Goal: Task Accomplishment & Management: Manage account settings

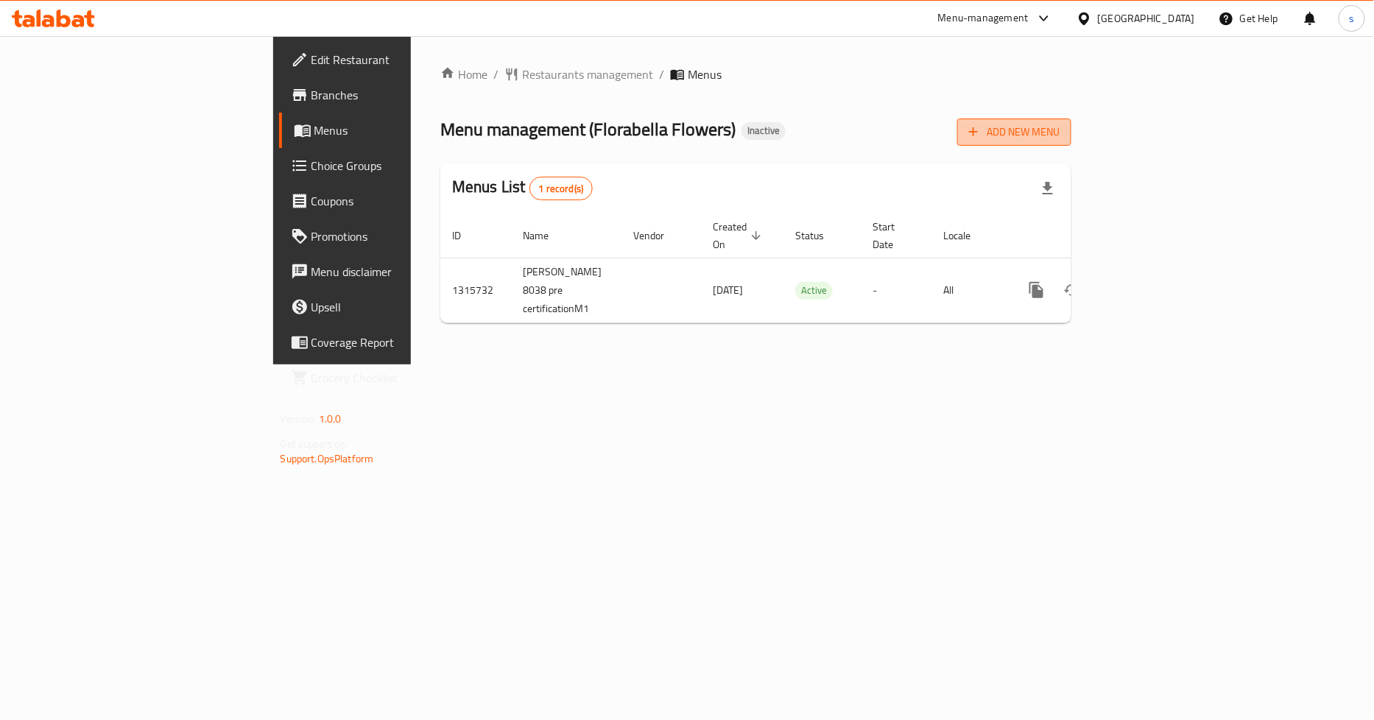
click at [1060, 128] on span "Add New Menu" at bounding box center [1014, 132] width 91 height 18
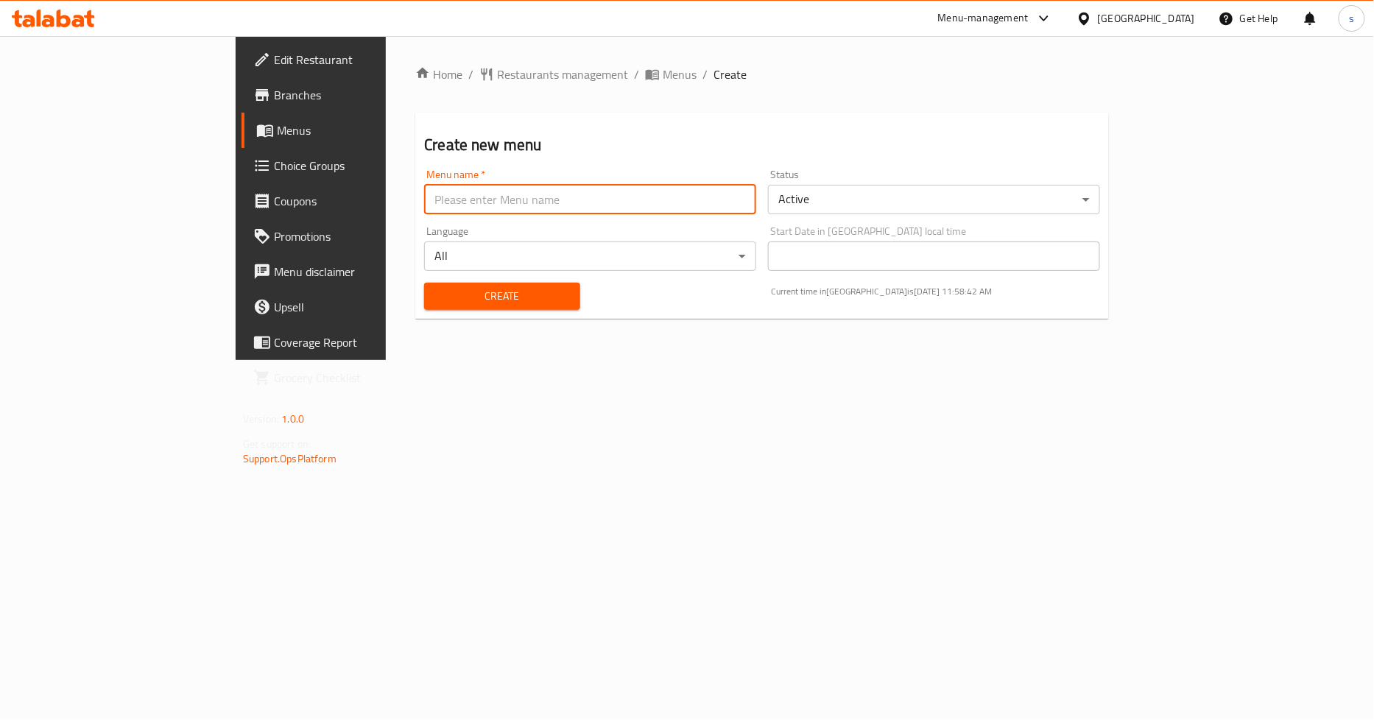
click at [672, 208] on input "text" at bounding box center [590, 199] width 332 height 29
type input "SARA 12 / 10 / 2025"
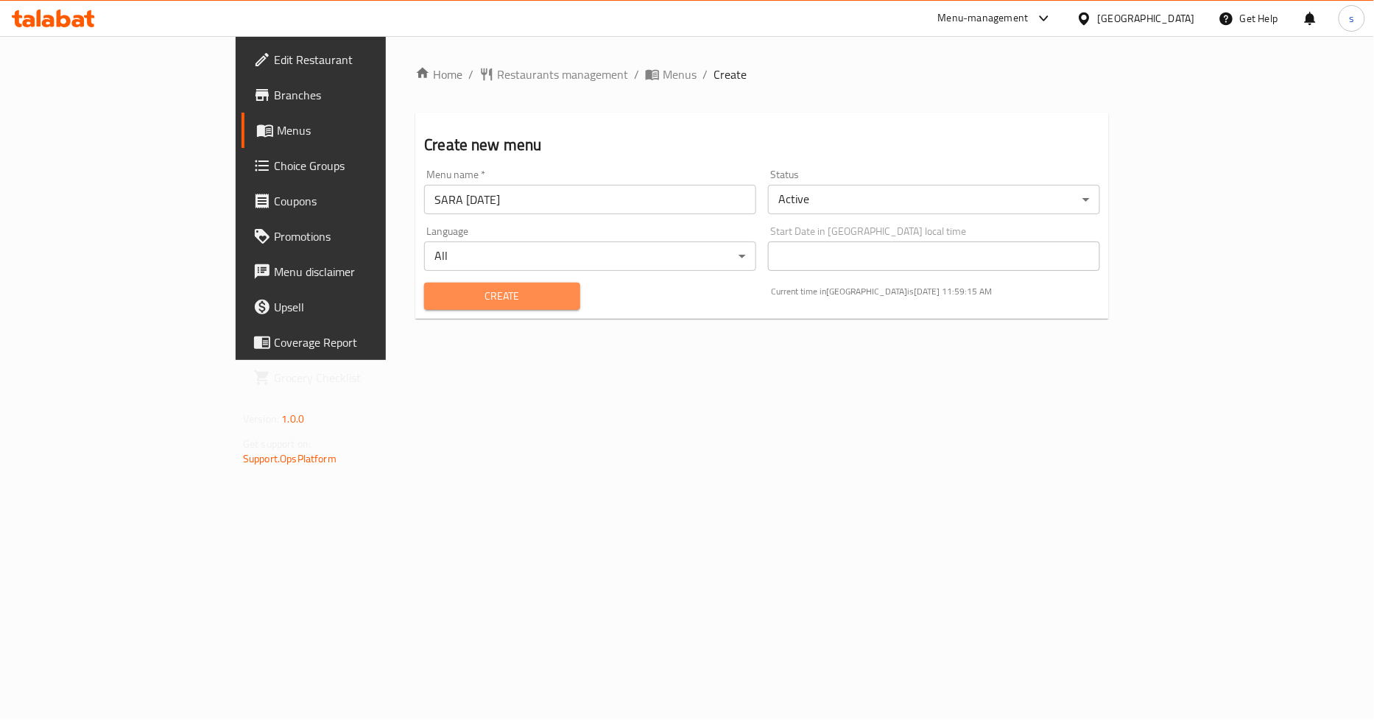
click at [457, 299] on span "Create" at bounding box center [502, 296] width 132 height 18
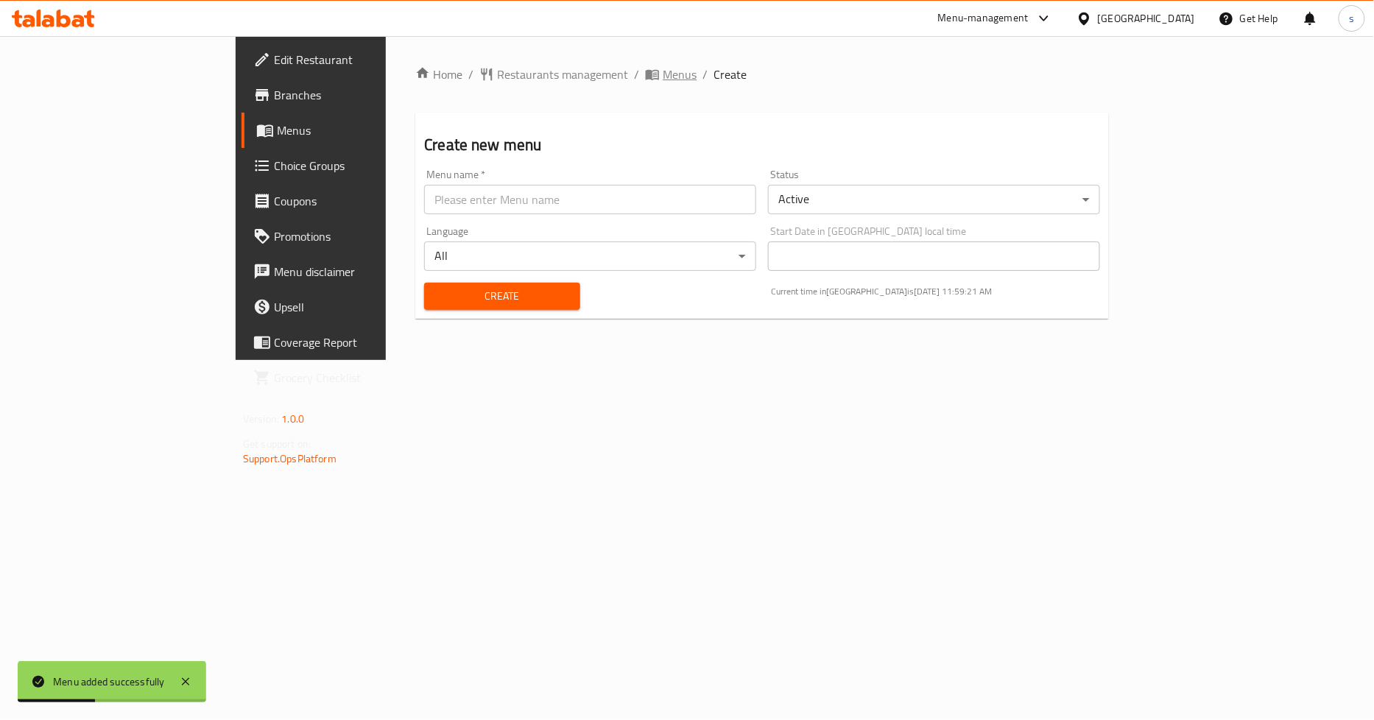
click at [645, 70] on span "breadcrumb" at bounding box center [654, 74] width 18 height 15
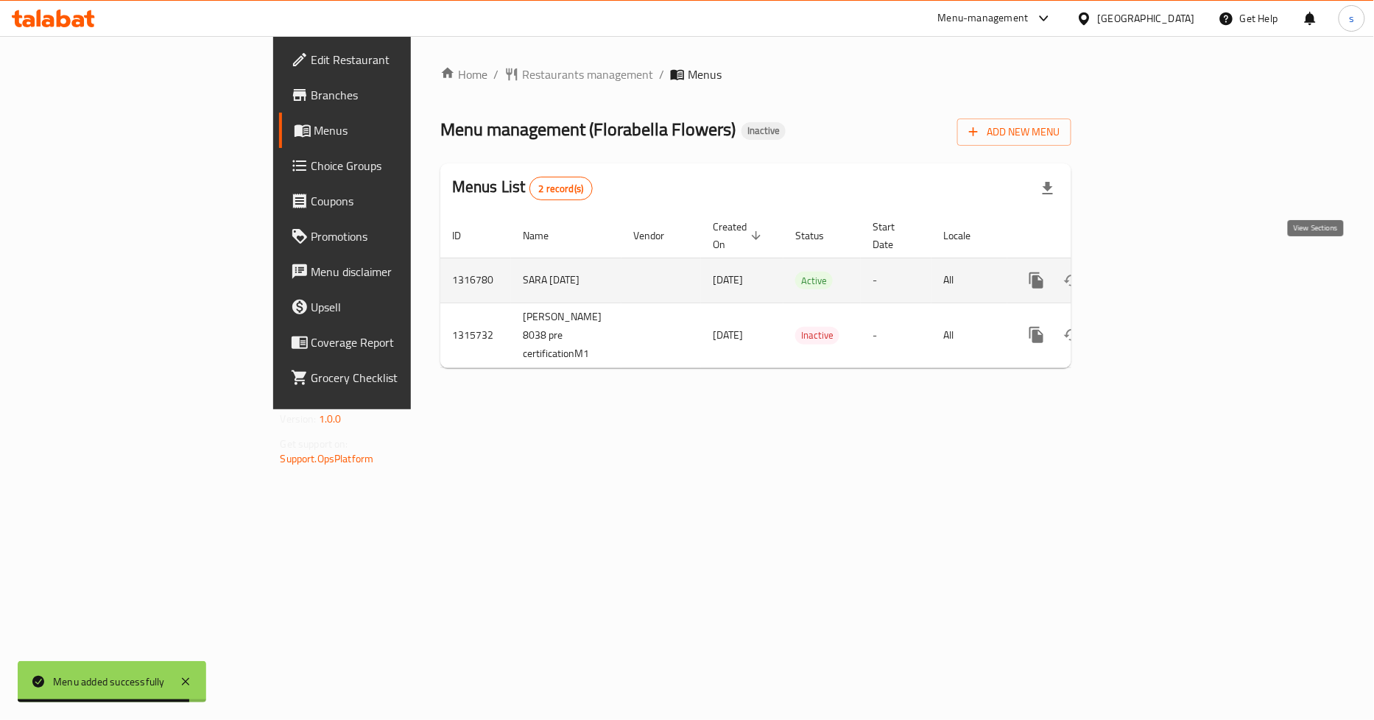
click at [1161, 263] on link "enhanced table" at bounding box center [1142, 280] width 35 height 35
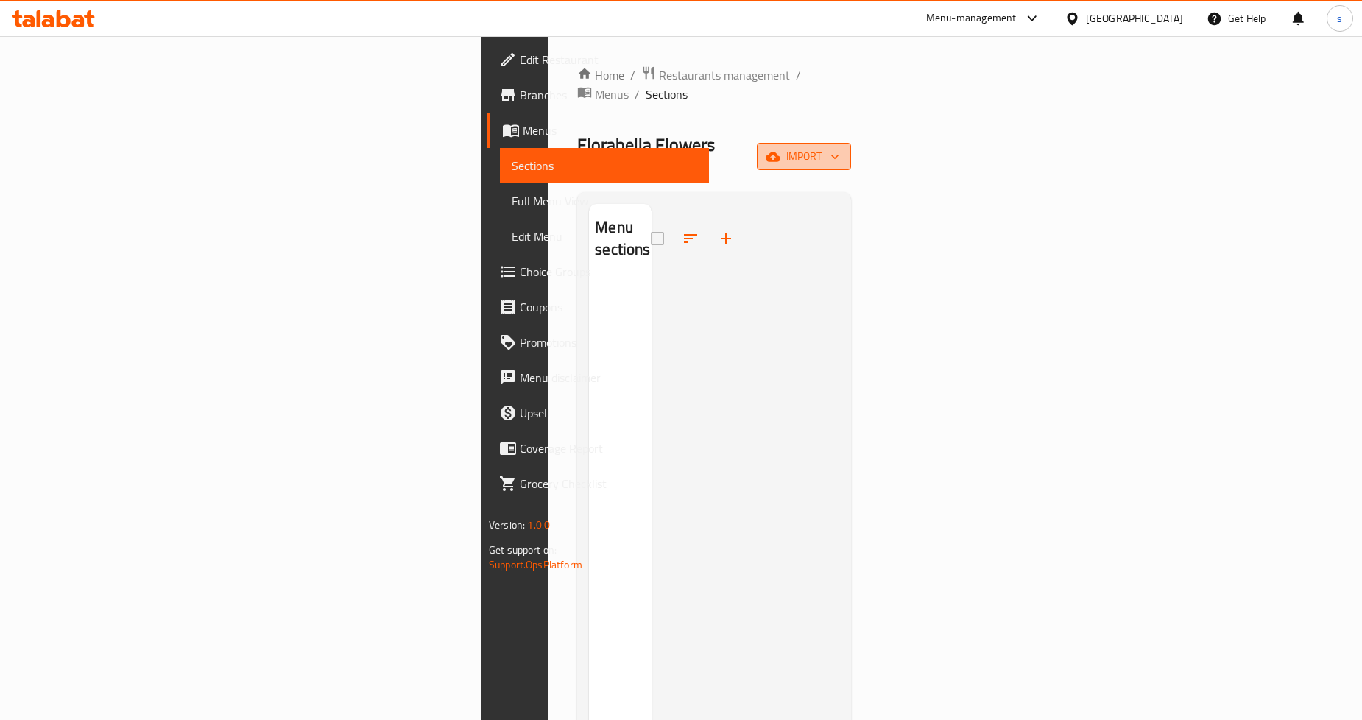
click at [839, 155] on icon "button" at bounding box center [834, 157] width 7 height 4
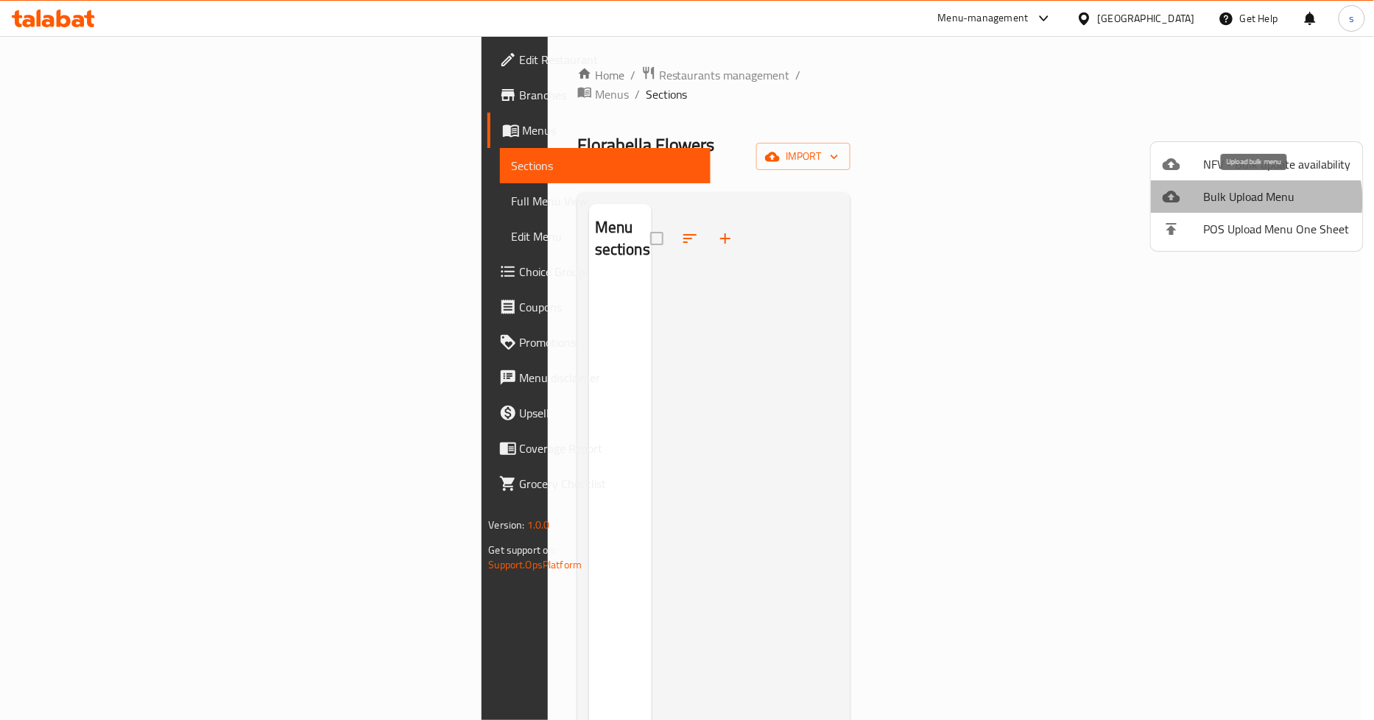
click at [1242, 200] on span "Bulk Upload Menu" at bounding box center [1277, 197] width 147 height 18
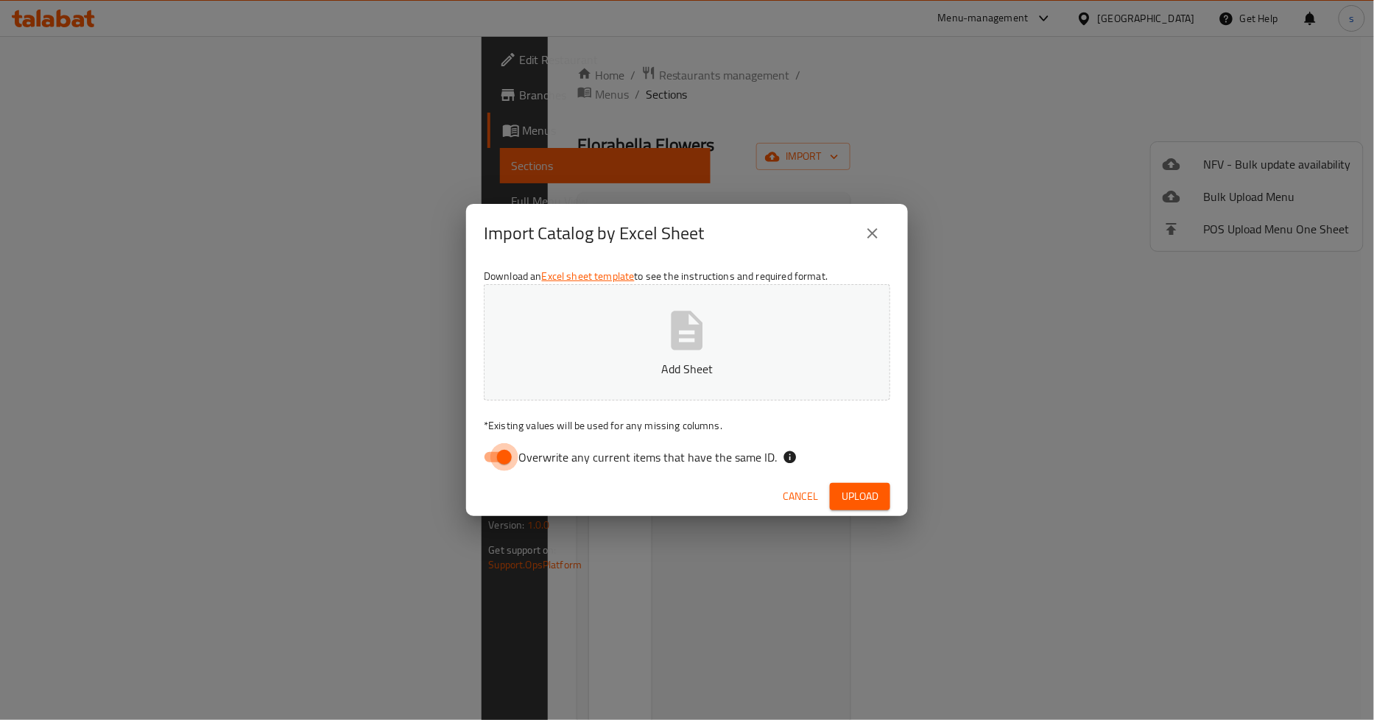
click at [509, 457] on input "Overwrite any current items that have the same ID." at bounding box center [504, 457] width 84 height 28
checkbox input "false"
click at [842, 490] on span "Upload" at bounding box center [860, 497] width 37 height 18
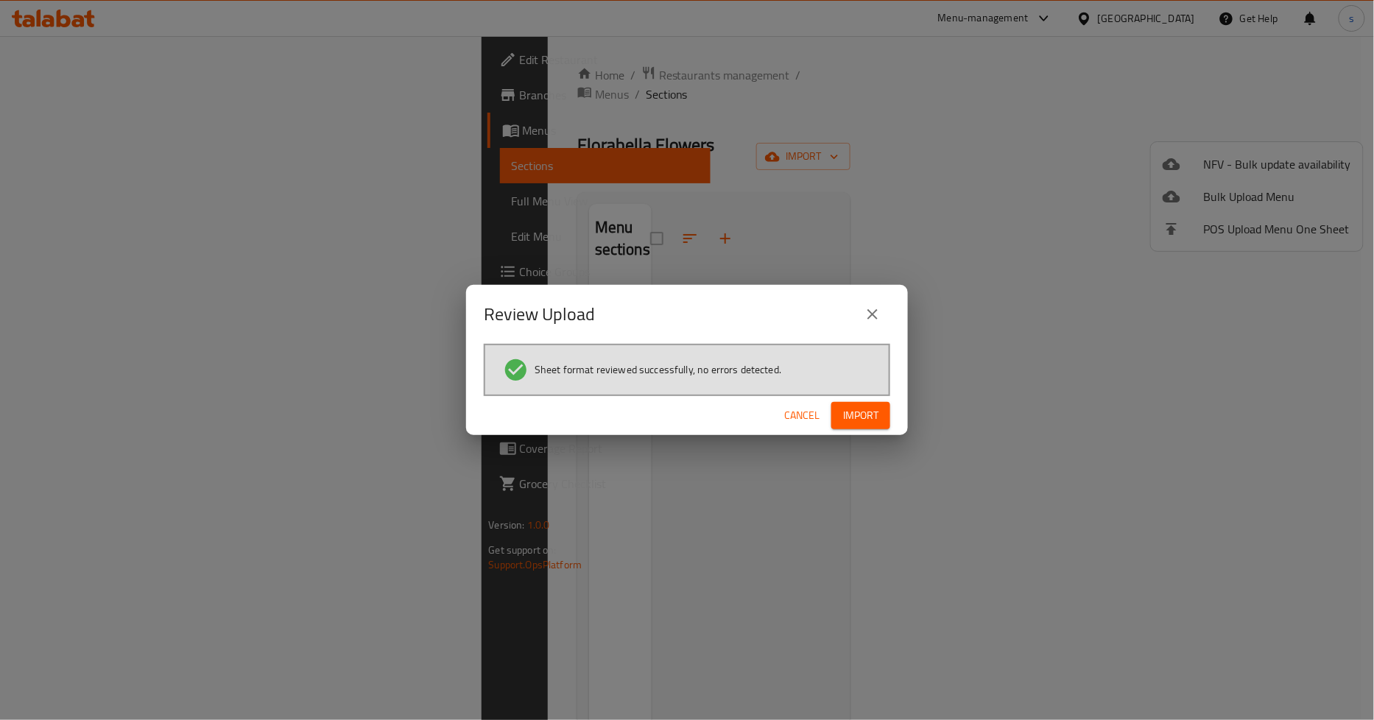
click at [871, 412] on span "Import" at bounding box center [860, 416] width 35 height 18
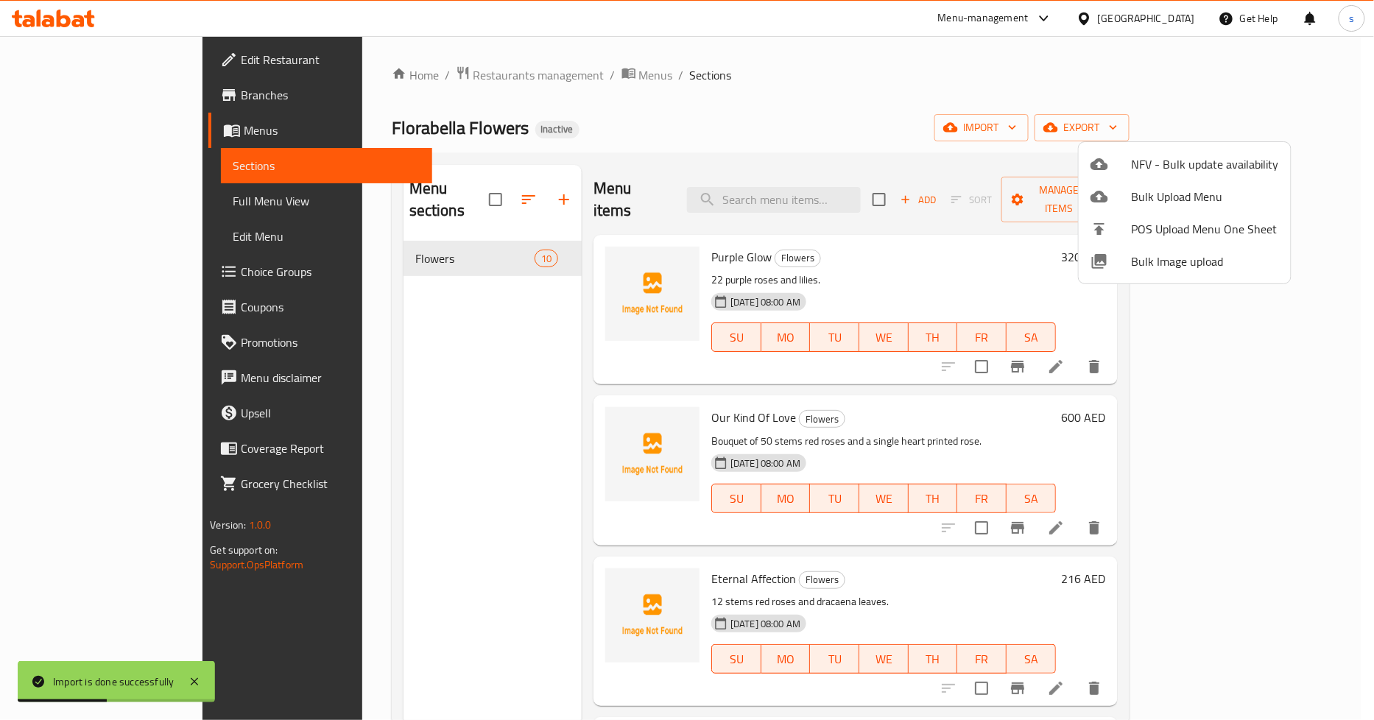
click at [83, 199] on div at bounding box center [687, 360] width 1374 height 720
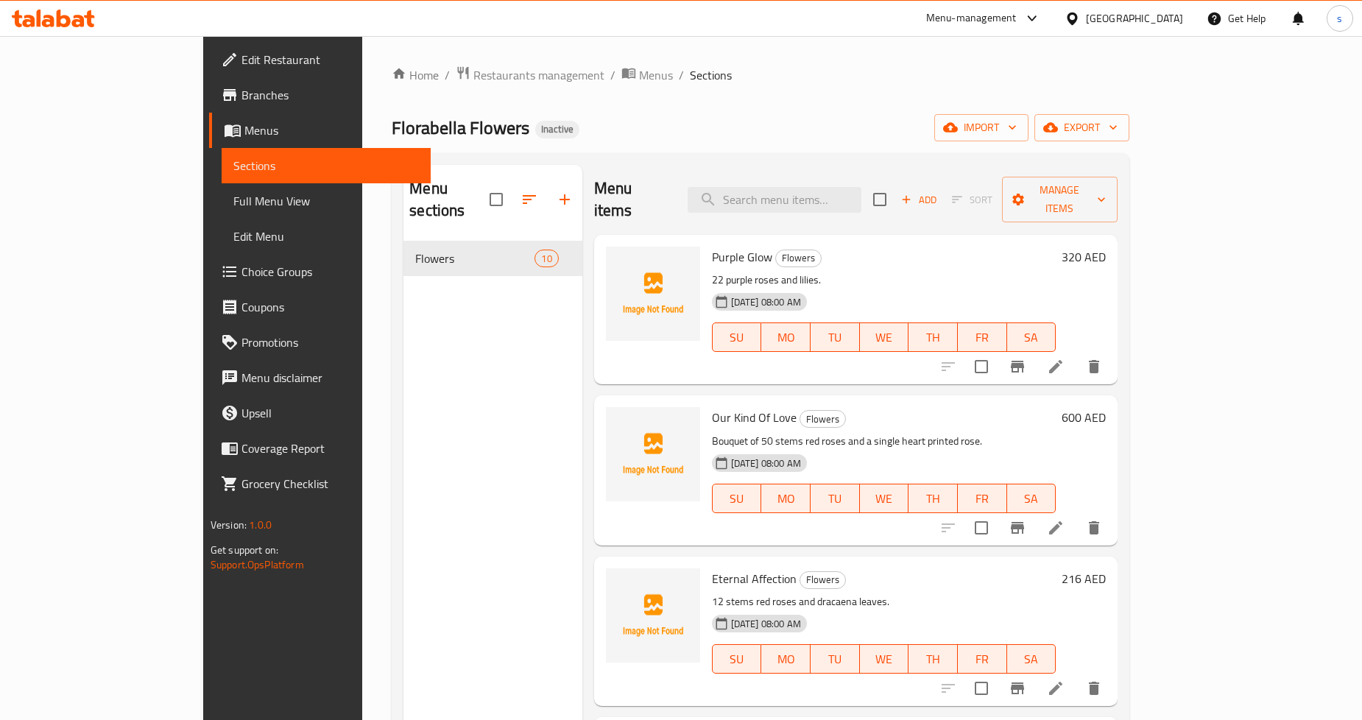
click at [233, 201] on span "Full Menu View" at bounding box center [326, 201] width 186 height 18
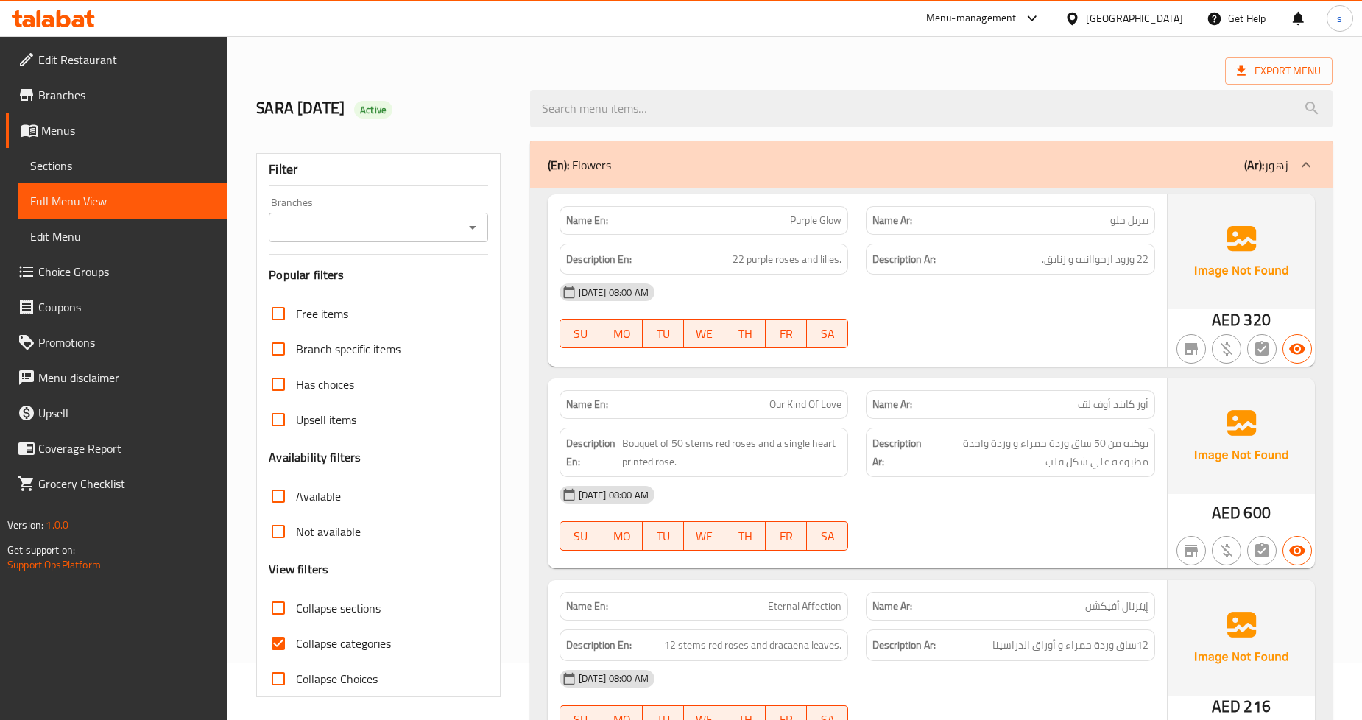
scroll to position [82, 0]
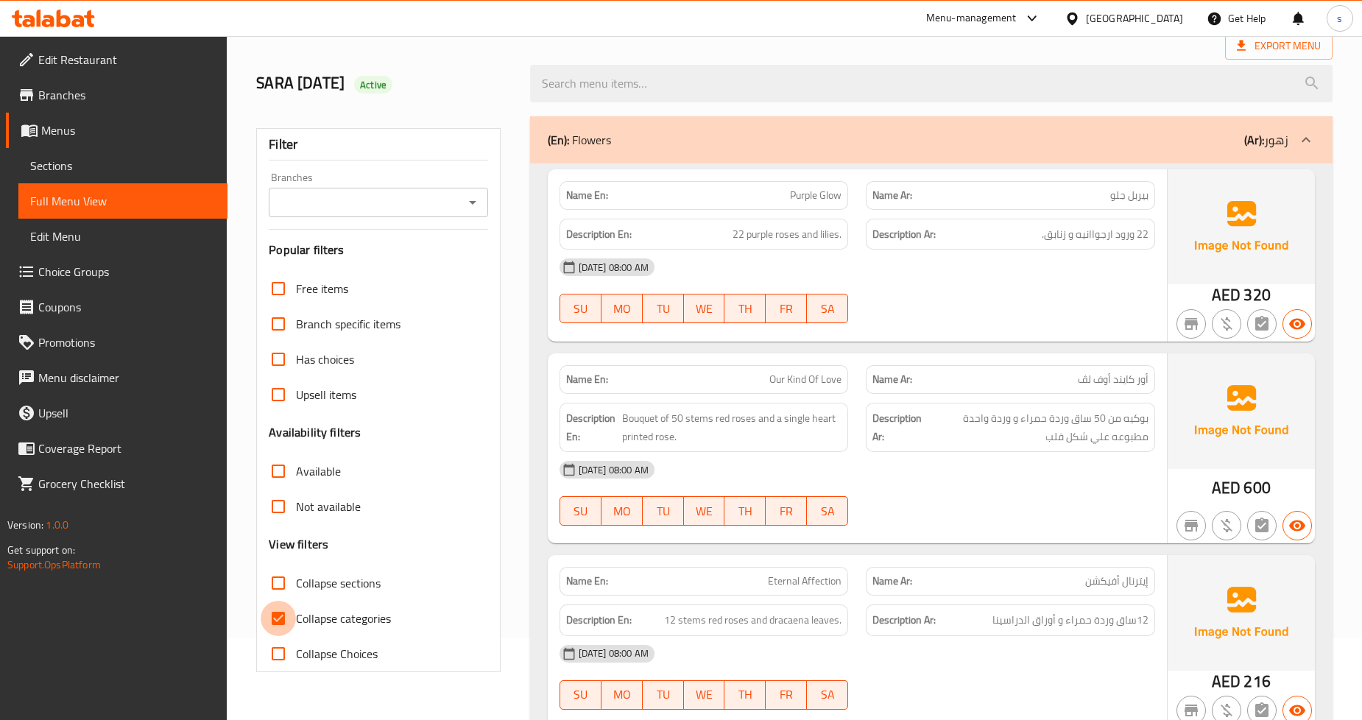
click at [278, 620] on input "Collapse categories" at bounding box center [278, 618] width 35 height 35
checkbox input "false"
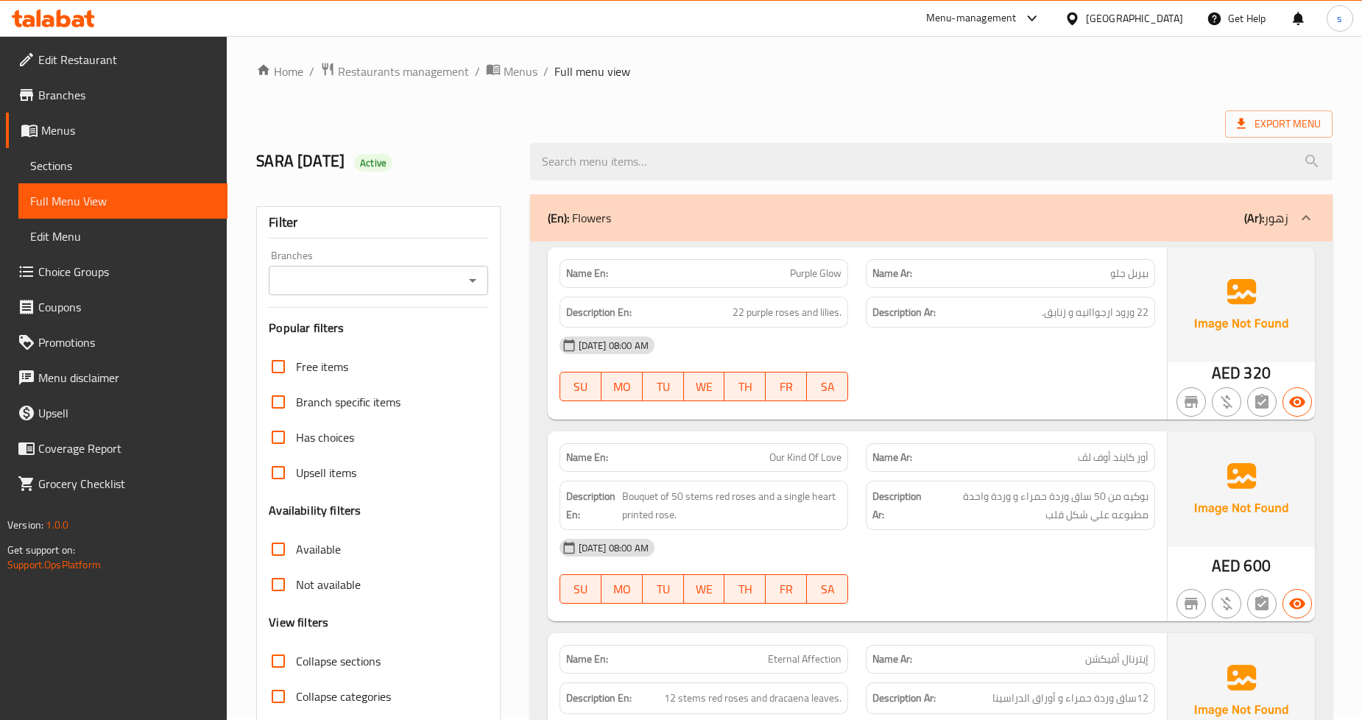
scroll to position [0, 0]
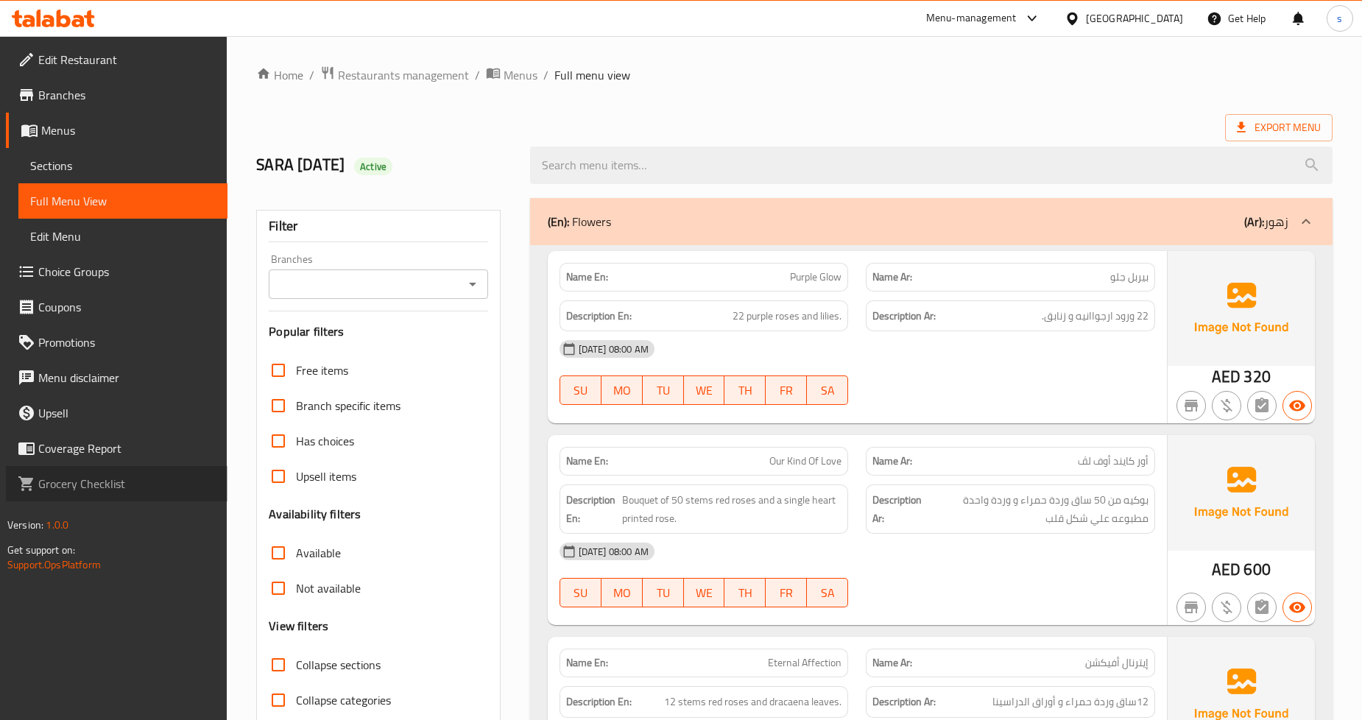
click at [96, 484] on span "Grocery Checklist" at bounding box center [126, 484] width 177 height 18
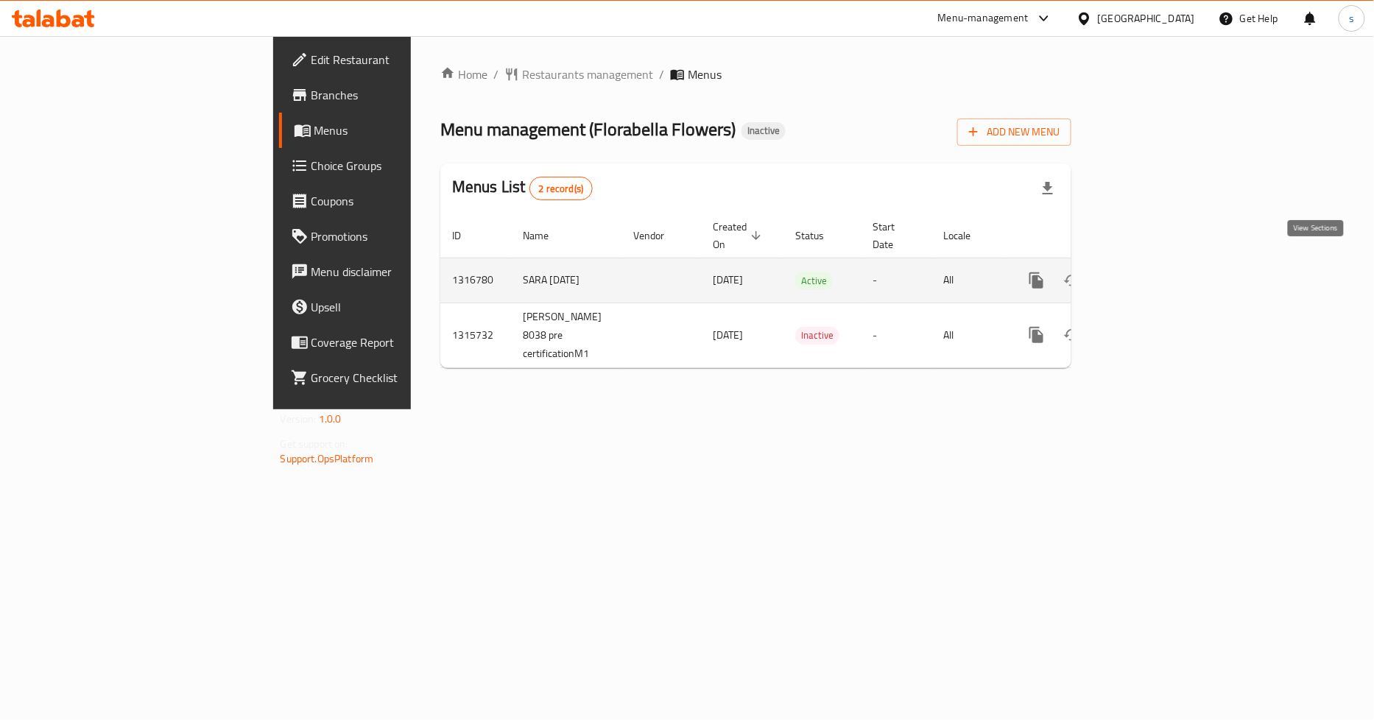
click at [1161, 263] on link "enhanced table" at bounding box center [1142, 280] width 35 height 35
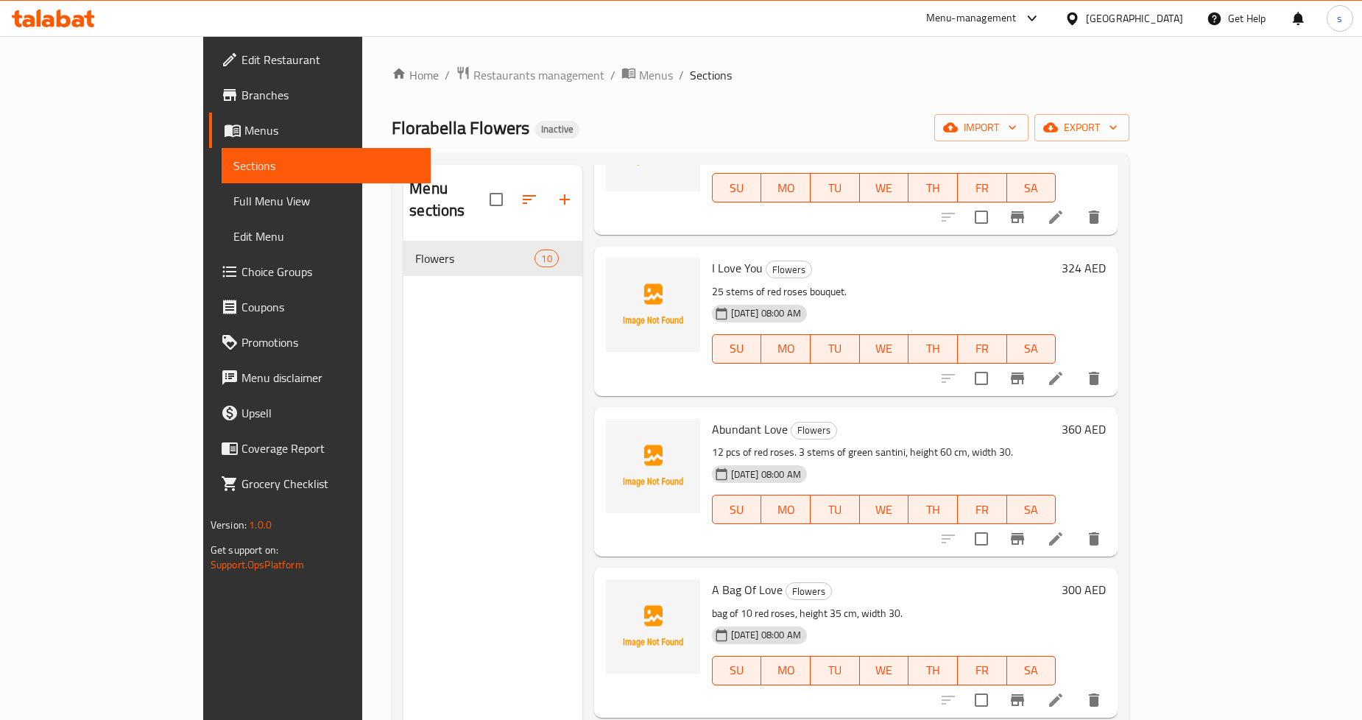
scroll to position [900, 0]
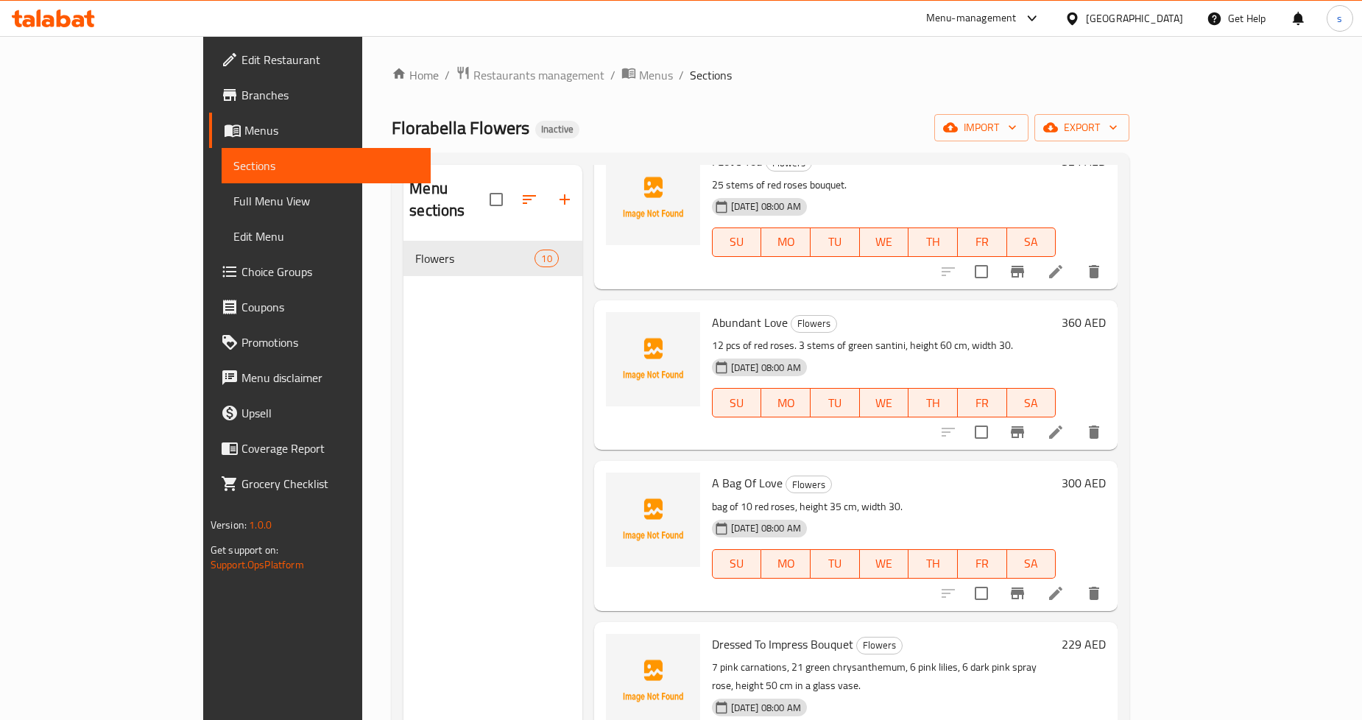
click at [233, 203] on span "Full Menu View" at bounding box center [326, 201] width 186 height 18
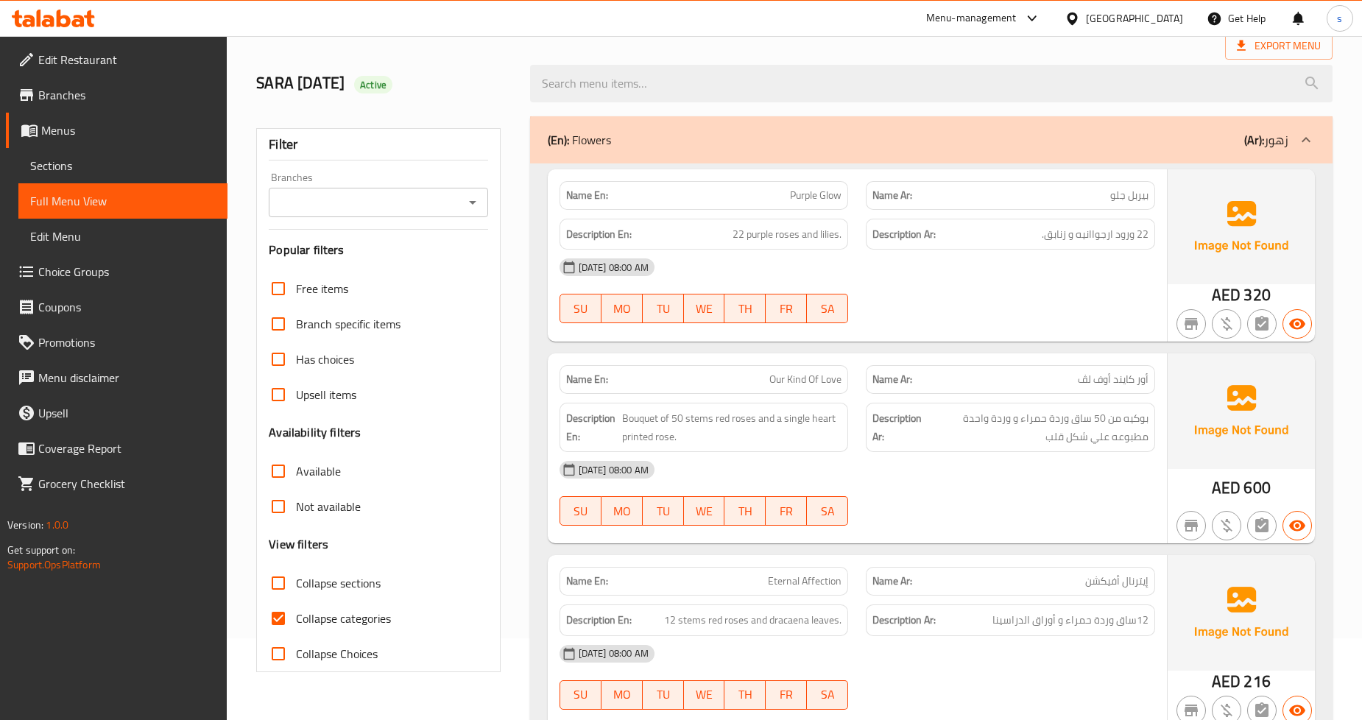
scroll to position [245, 0]
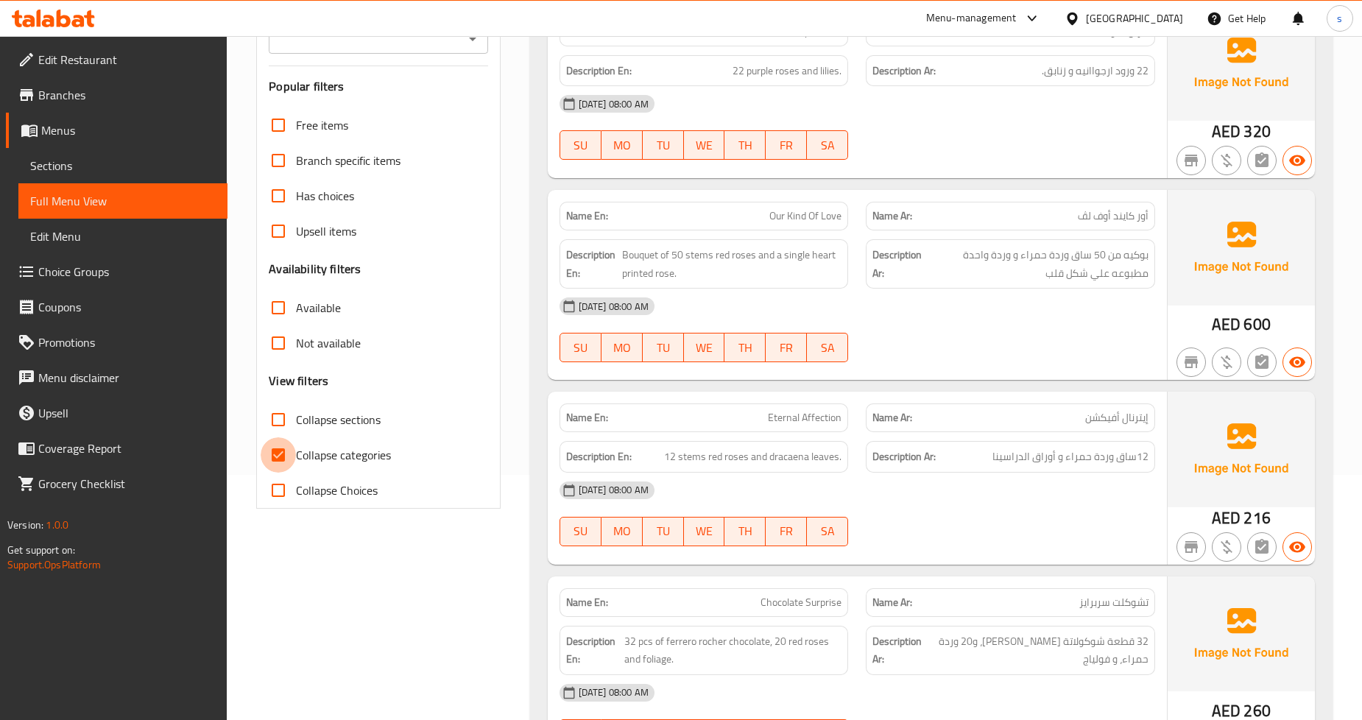
click at [270, 457] on input "Collapse categories" at bounding box center [278, 454] width 35 height 35
checkbox input "false"
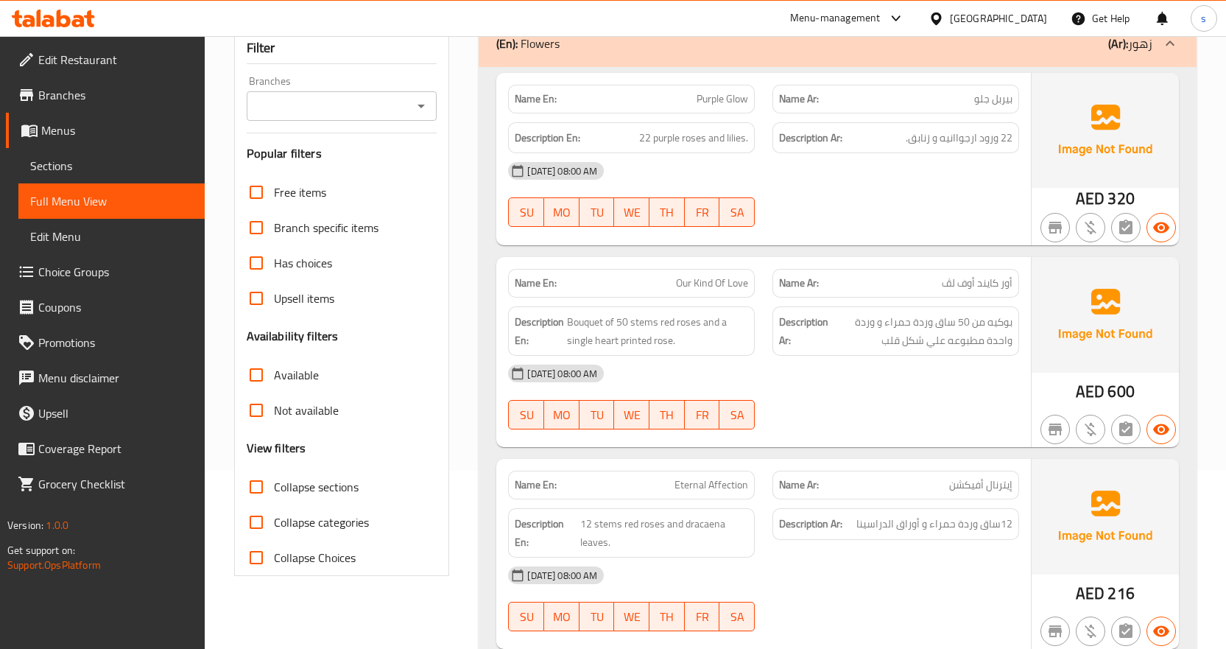
scroll to position [0, 0]
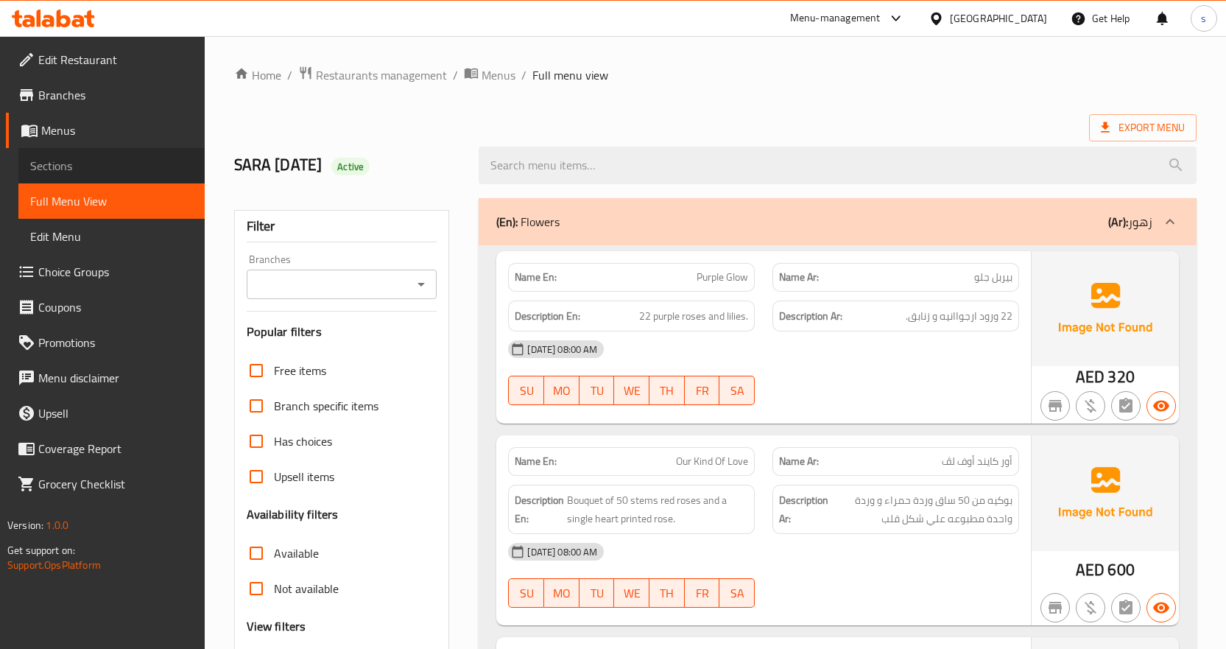
click at [75, 169] on span "Sections" at bounding box center [111, 166] width 163 height 18
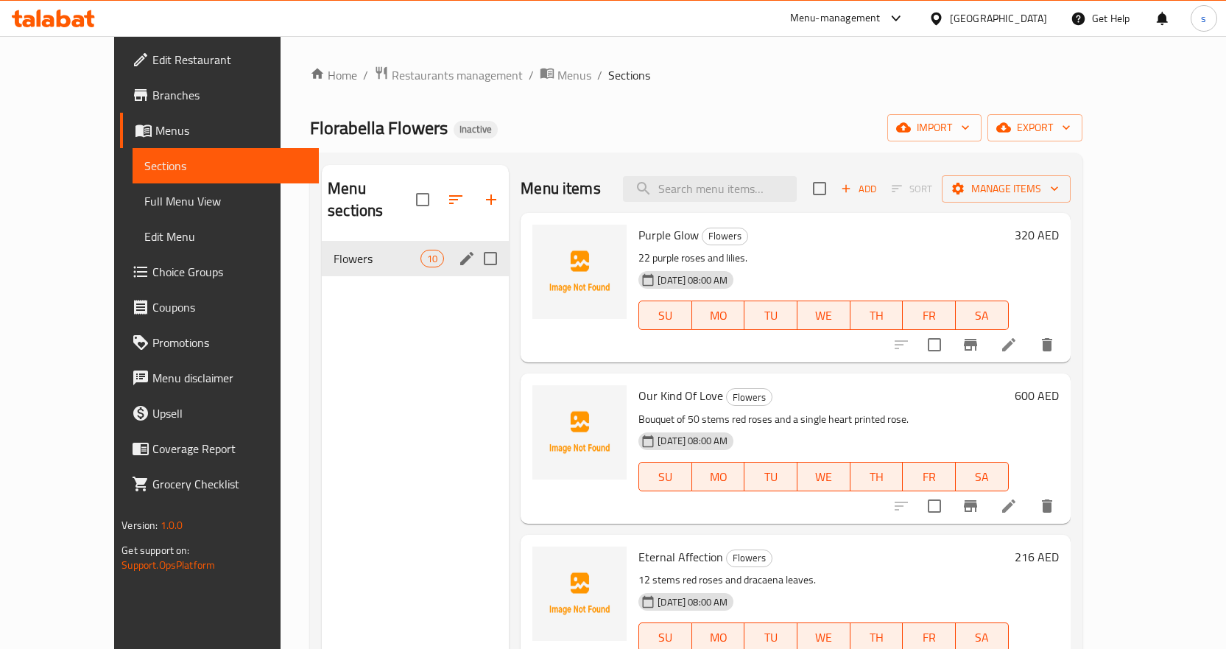
click at [460, 252] on icon "edit" at bounding box center [466, 258] width 13 height 13
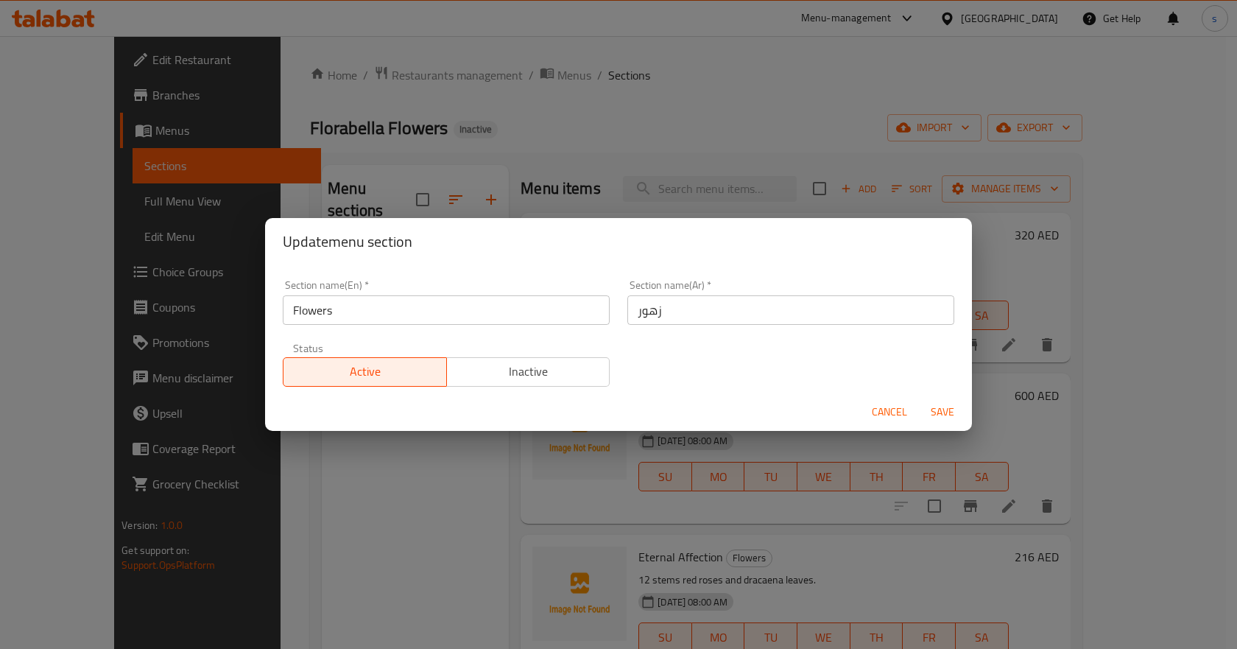
click at [392, 307] on input "Flowers" at bounding box center [446, 309] width 327 height 29
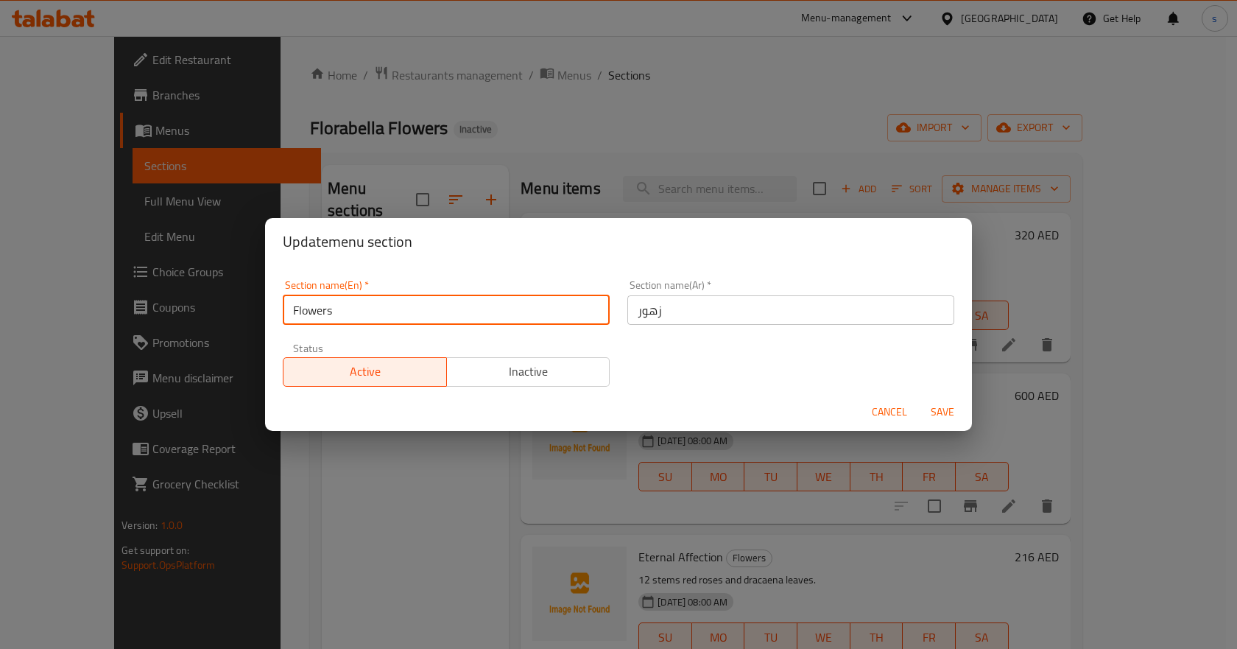
click at [392, 307] on input "Flowers" at bounding box center [446, 309] width 327 height 29
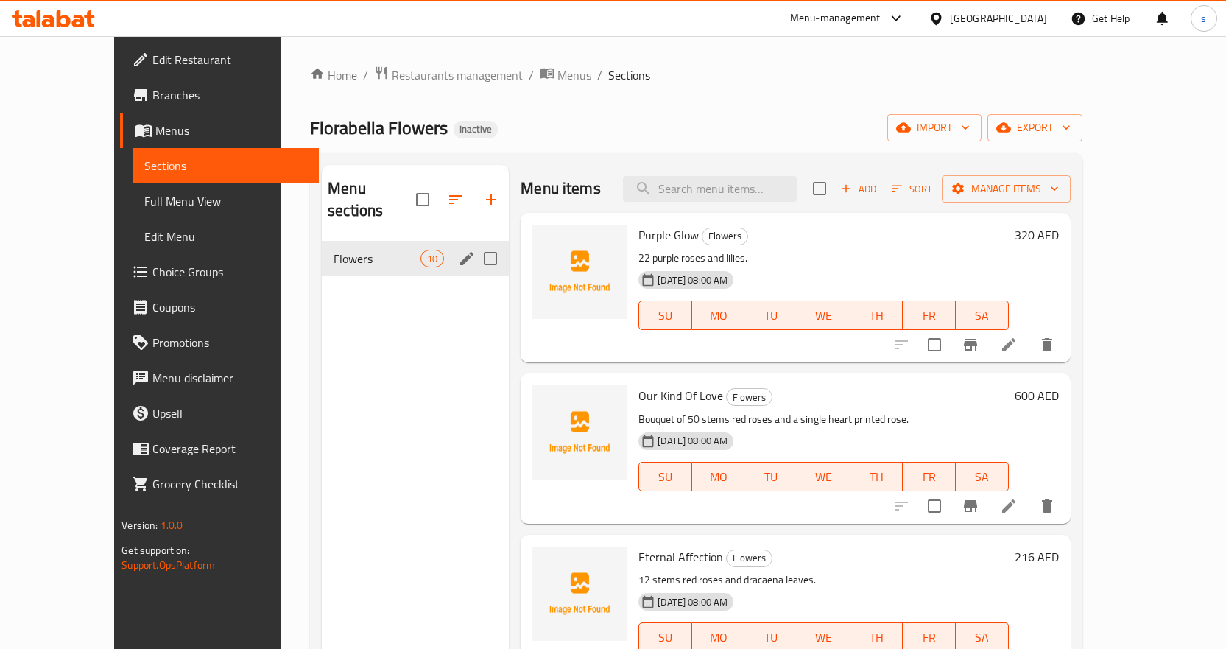
click at [458, 250] on icon "edit" at bounding box center [467, 259] width 18 height 18
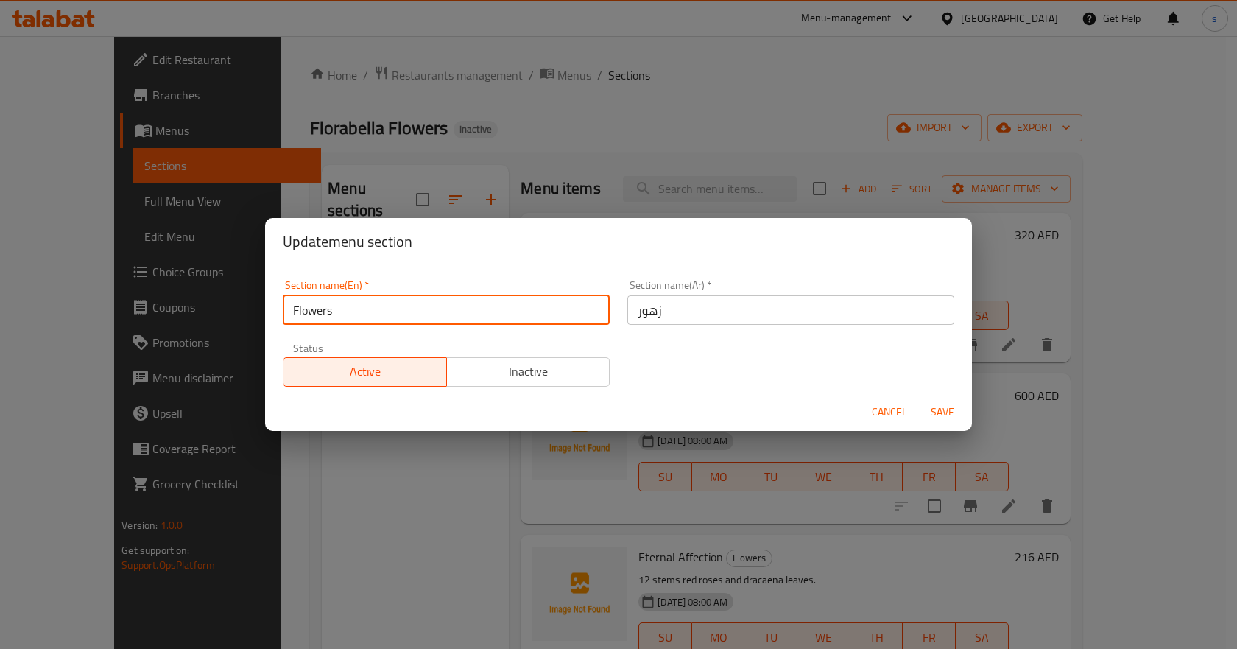
click at [328, 321] on input "Flowers" at bounding box center [446, 309] width 327 height 29
paste input "Exclusives By Florabella"
type input "Exclusives By Florabella"
click at [398, 306] on input "Exclusives By Florabella" at bounding box center [446, 309] width 327 height 29
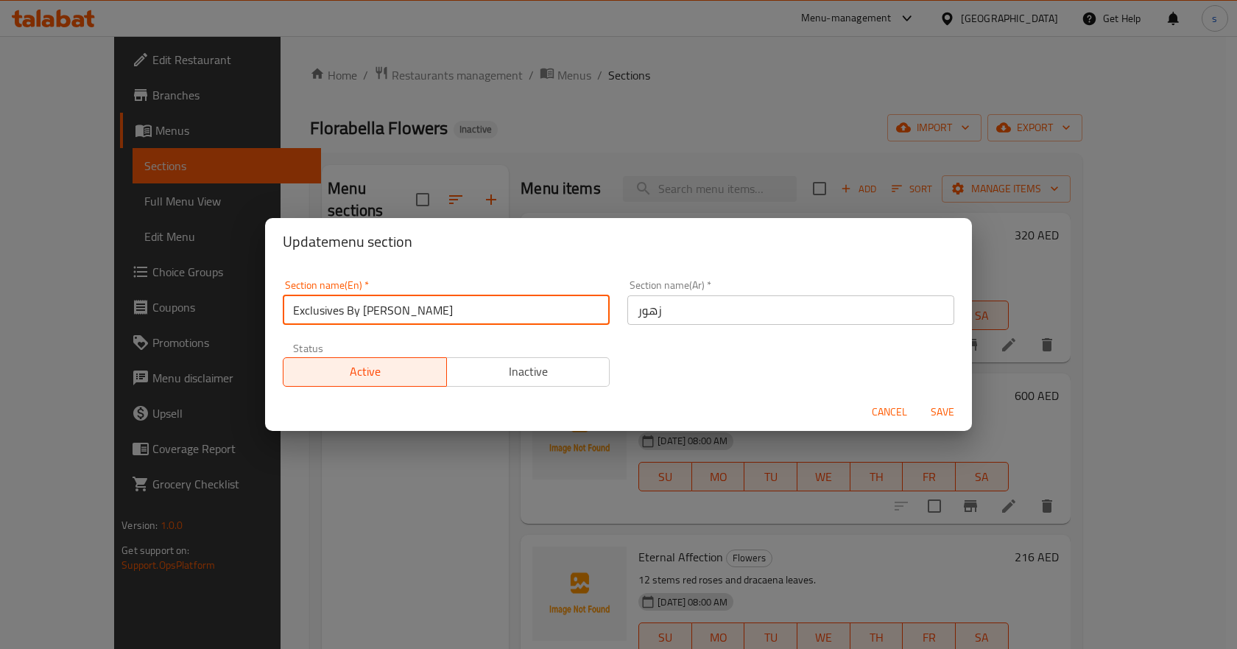
click at [398, 306] on input "Exclusives By Florabella" at bounding box center [446, 309] width 327 height 29
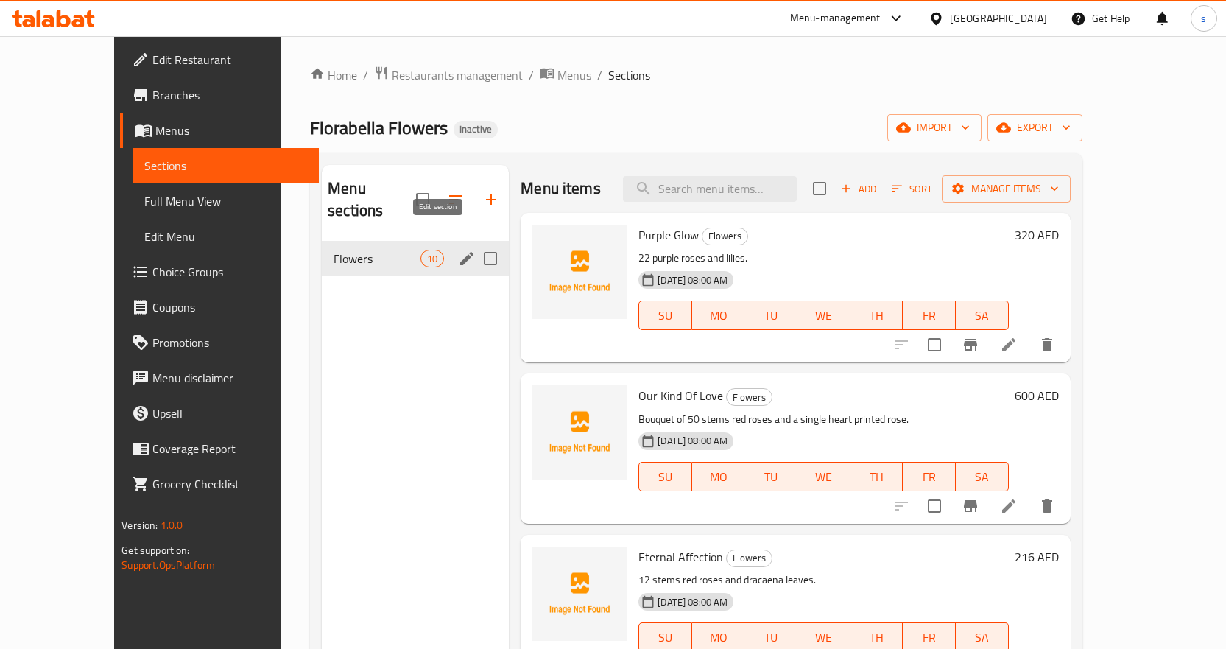
click at [458, 250] on icon "edit" at bounding box center [467, 259] width 18 height 18
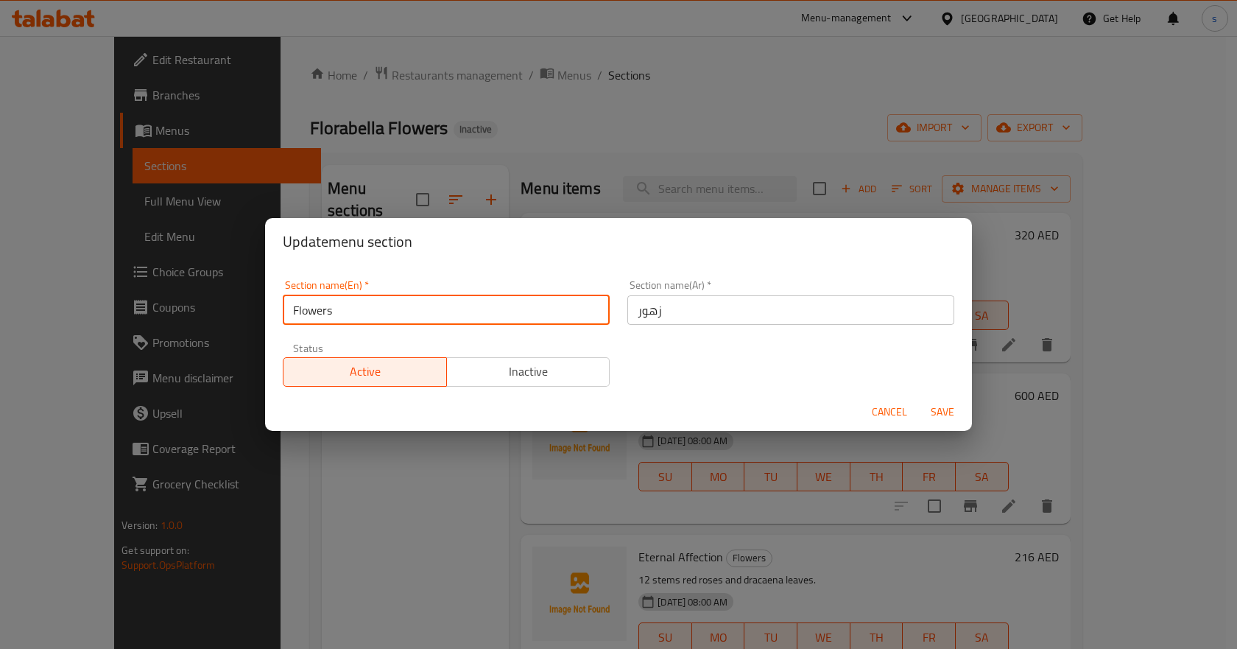
click at [453, 312] on input "Flowers" at bounding box center [446, 309] width 327 height 29
paste input "Exclusives By Florabella"
type input "Exclusives By Florabella"
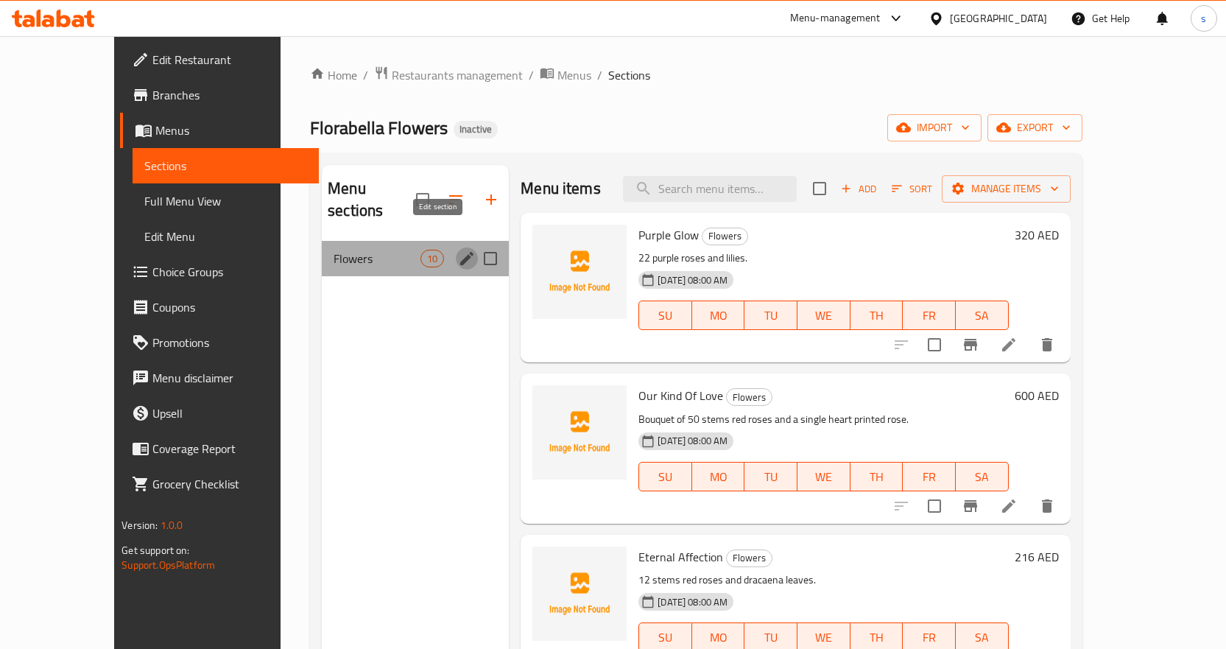
click at [456, 247] on button "edit" at bounding box center [467, 258] width 22 height 22
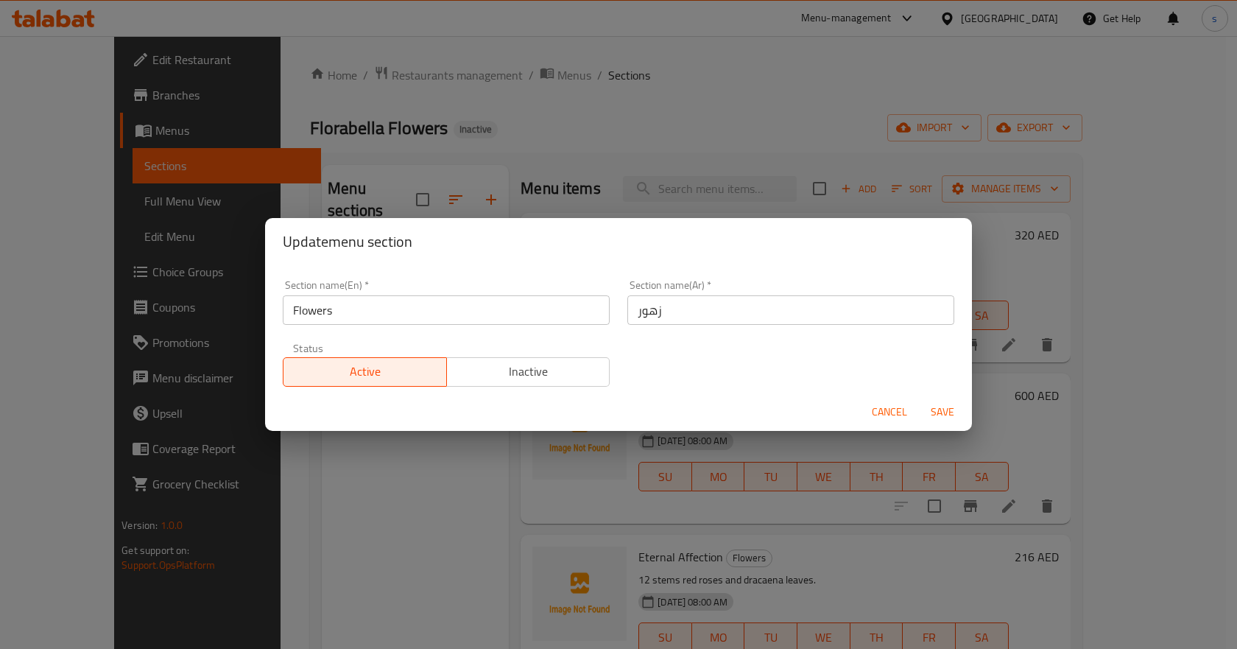
click at [552, 309] on input "Flowers" at bounding box center [446, 309] width 327 height 29
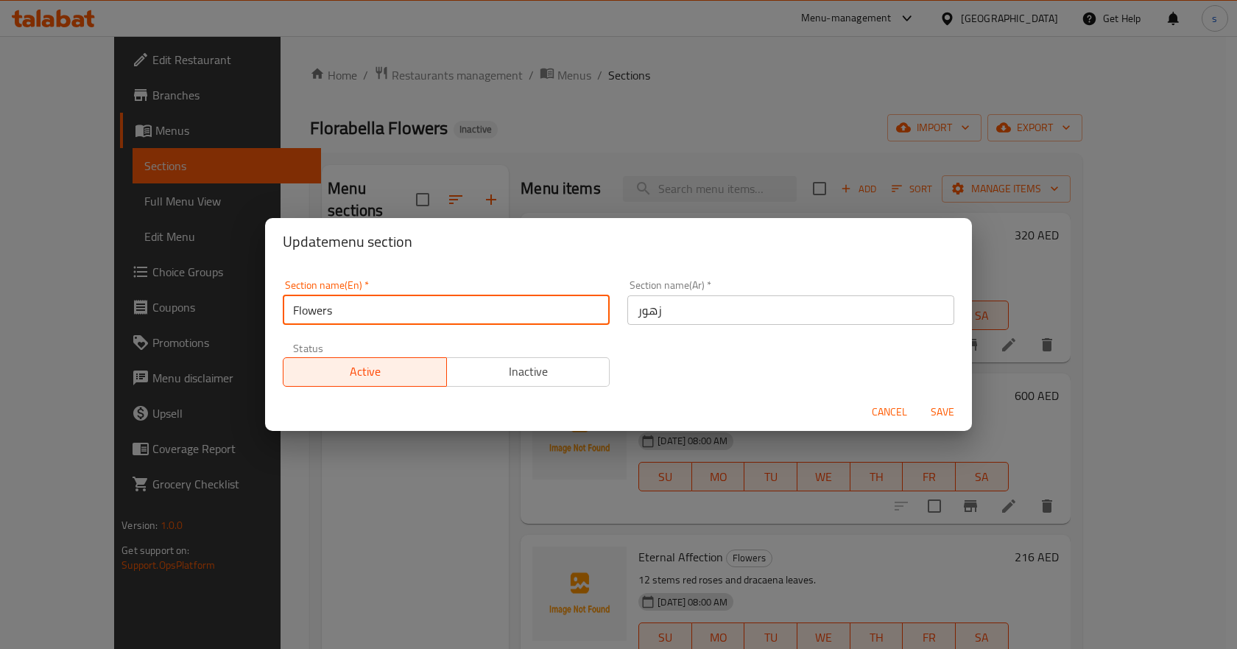
click at [552, 309] on input "Flowers" at bounding box center [446, 309] width 327 height 29
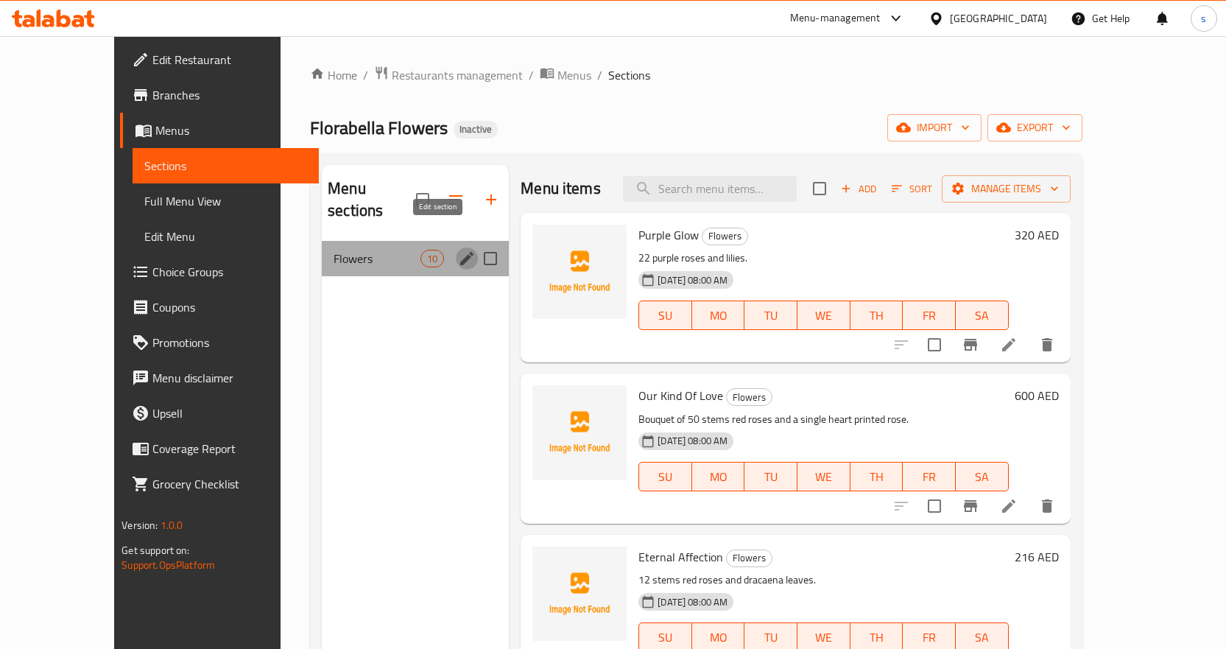
click at [458, 250] on icon "edit" at bounding box center [467, 259] width 18 height 18
click at [460, 252] on icon "edit" at bounding box center [466, 258] width 13 height 13
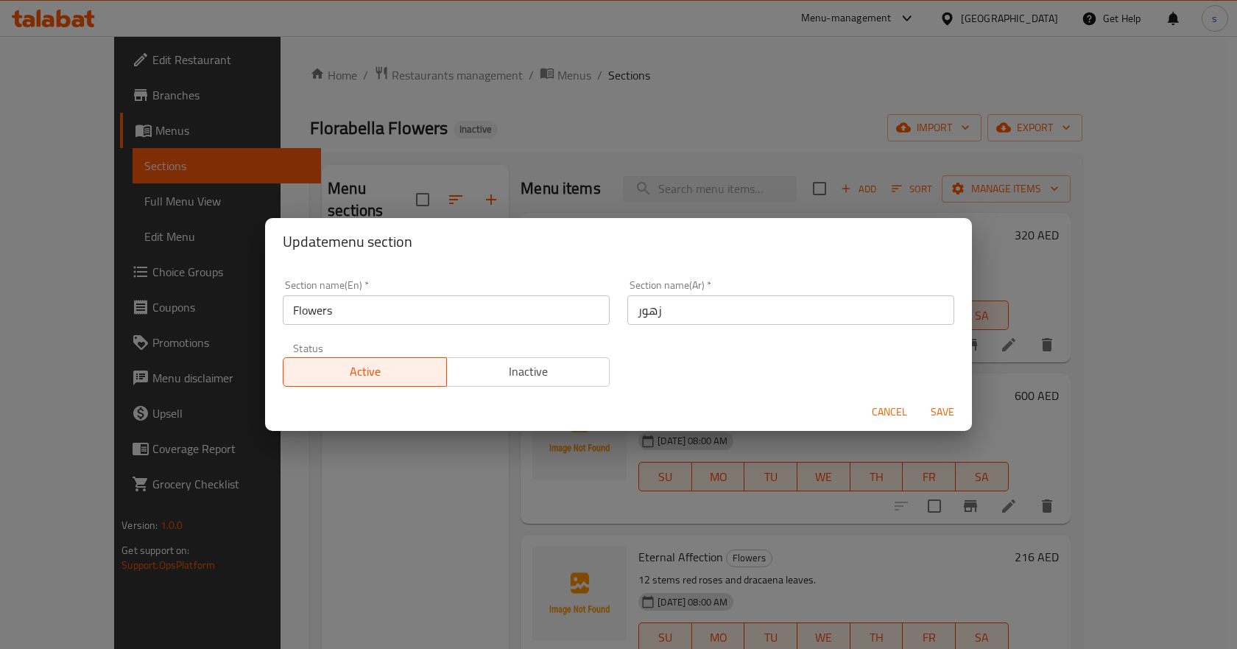
click at [450, 317] on input "Flowers" at bounding box center [446, 309] width 327 height 29
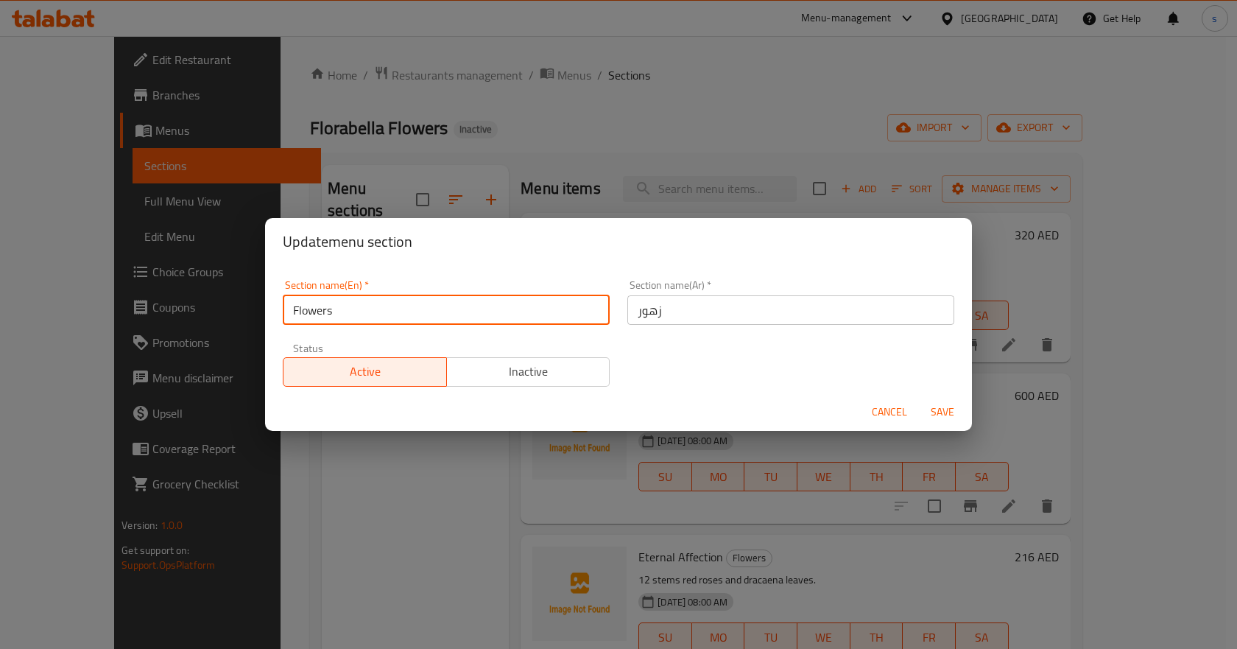
click at [450, 317] on input "Flowers" at bounding box center [446, 309] width 327 height 29
paste input "Exclusives By Florabella"
type input "Exclusives By Florabella"
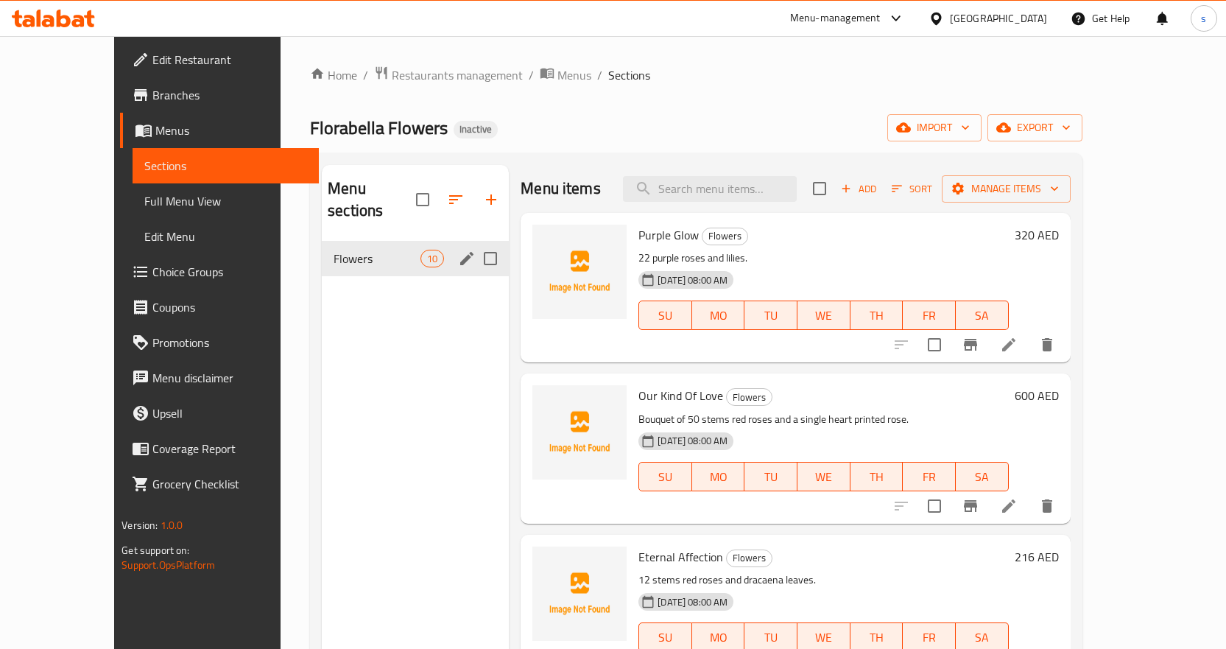
click at [475, 243] on input "Menu sections" at bounding box center [490, 258] width 31 height 31
checkbox input "true"
click at [414, 191] on icon "button" at bounding box center [423, 200] width 18 height 18
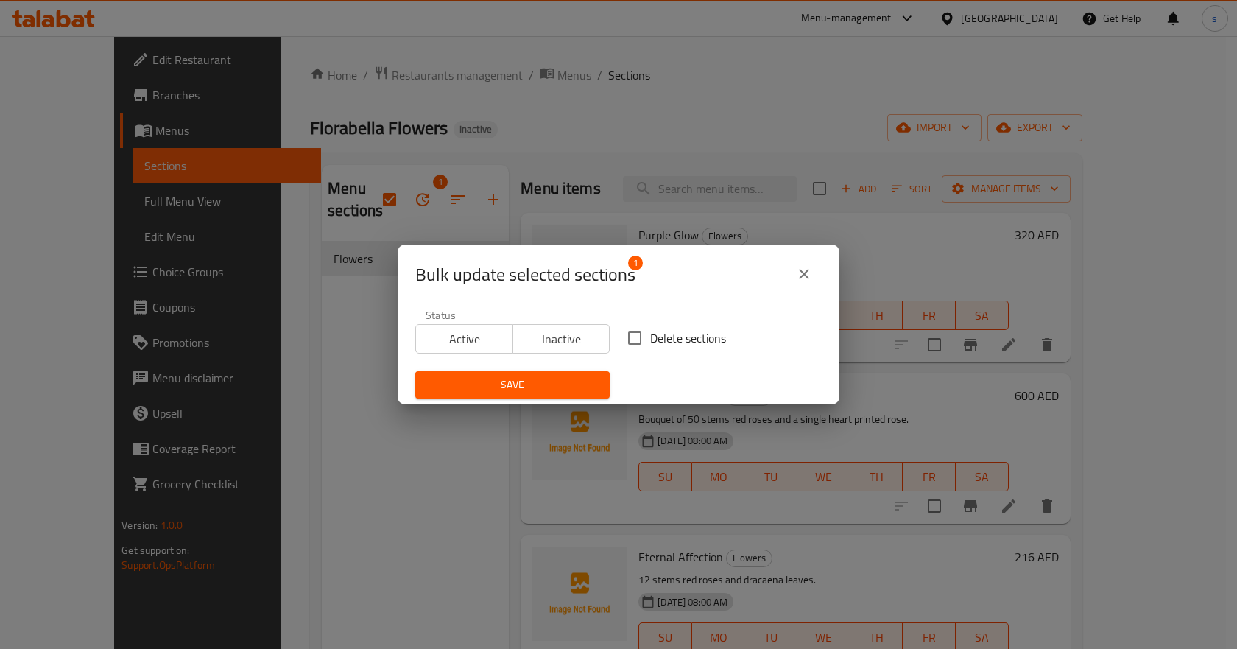
click at [650, 343] on span "Delete sections" at bounding box center [688, 338] width 76 height 18
click at [645, 343] on input "Delete sections" at bounding box center [634, 338] width 31 height 31
checkbox input "true"
click at [496, 388] on span "Save" at bounding box center [512, 385] width 171 height 18
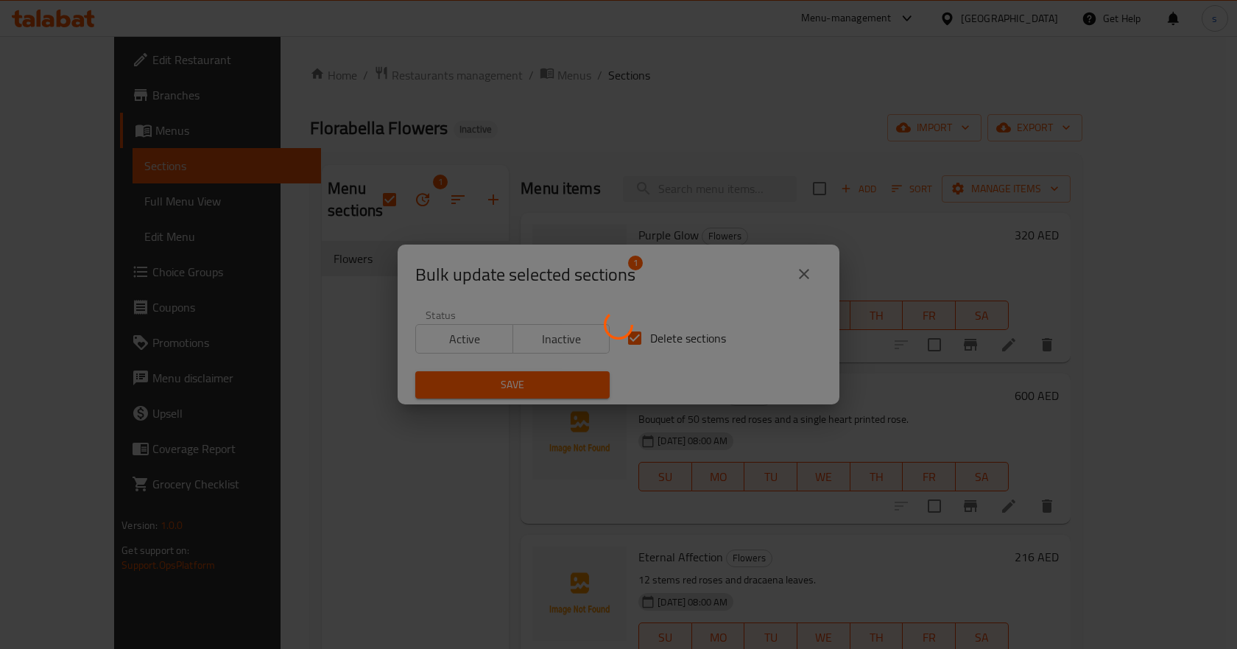
checkbox input "false"
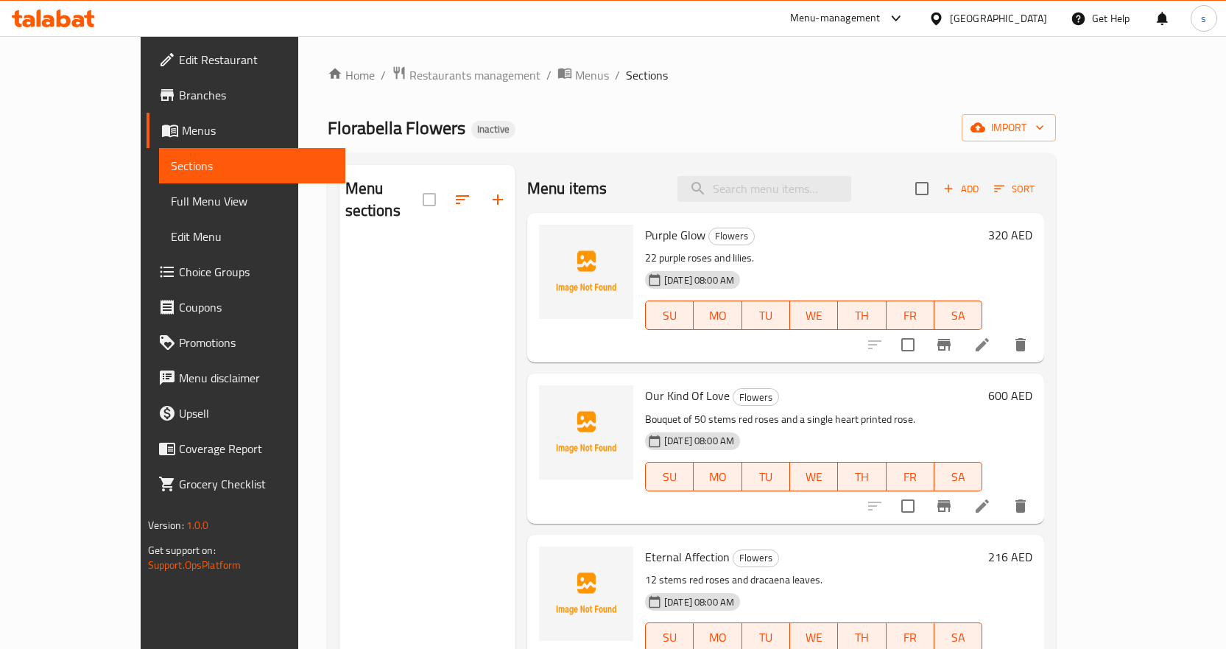
click at [171, 192] on span "Full Menu View" at bounding box center [252, 201] width 163 height 18
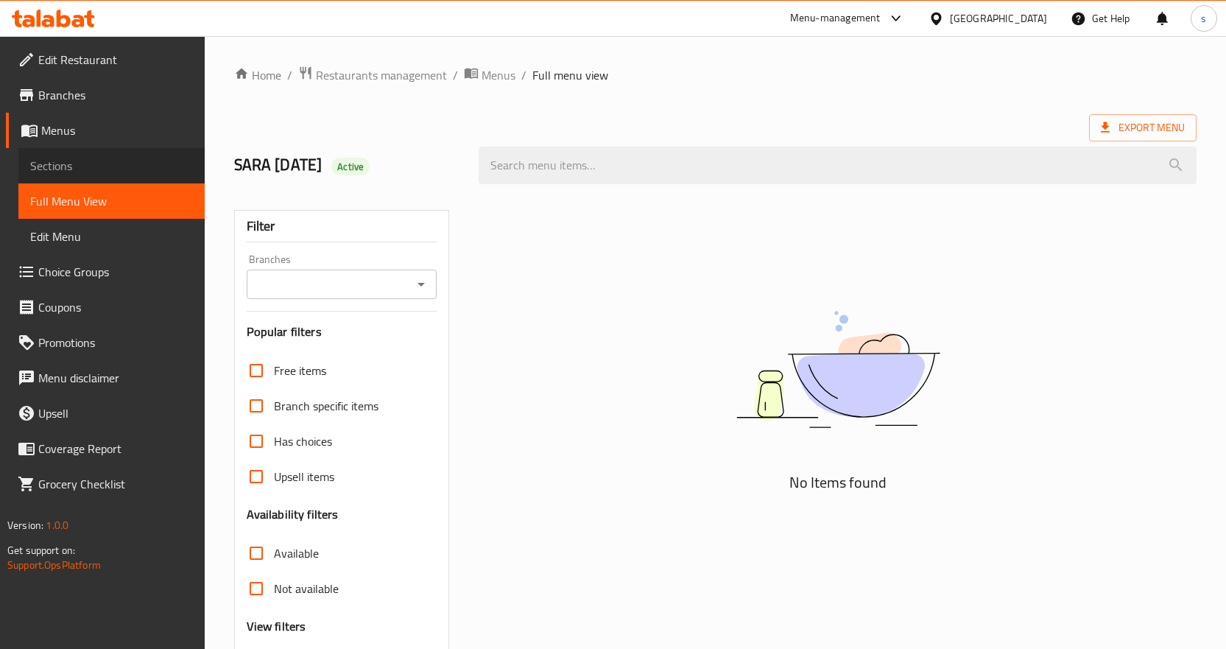
click at [93, 151] on link "Sections" at bounding box center [111, 165] width 186 height 35
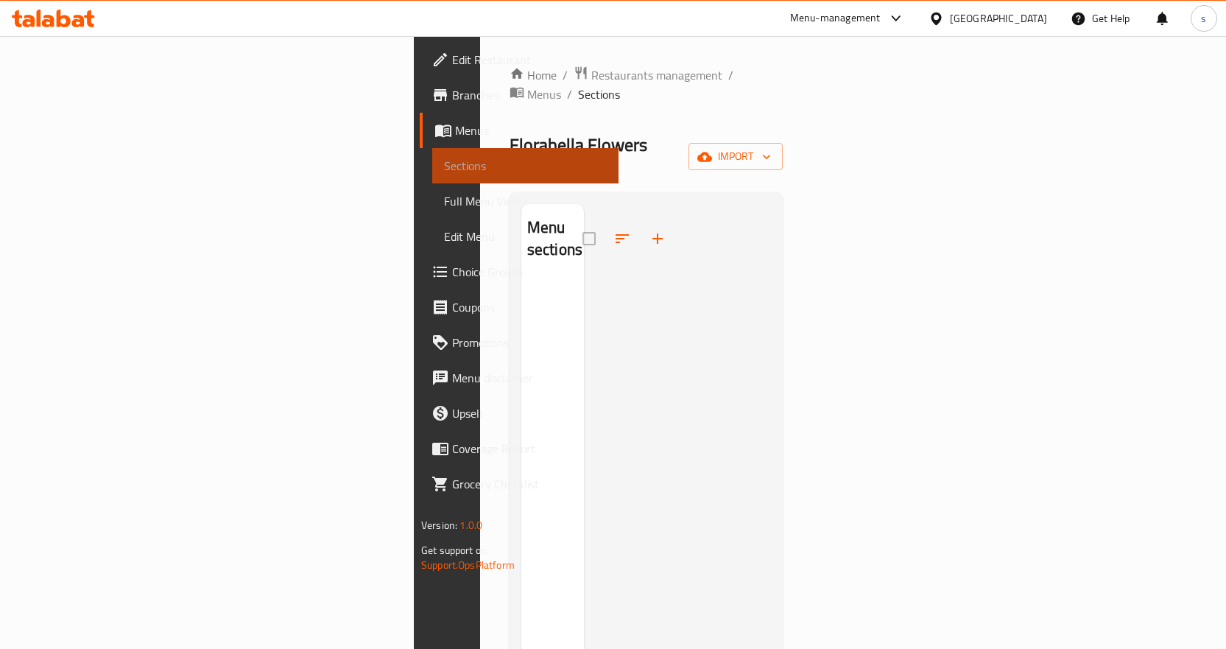
click at [444, 169] on span "Sections" at bounding box center [525, 166] width 163 height 18
click at [783, 143] on button "import" at bounding box center [736, 156] width 94 height 27
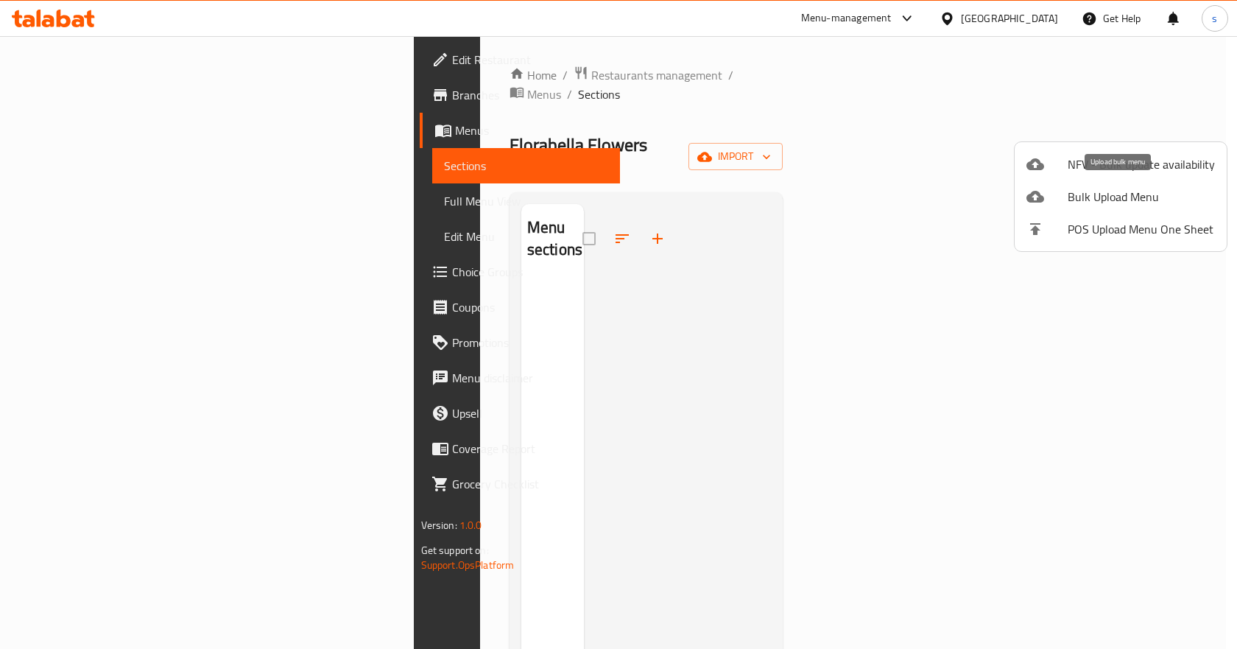
click at [1099, 188] on span "Bulk Upload Menu" at bounding box center [1141, 197] width 147 height 18
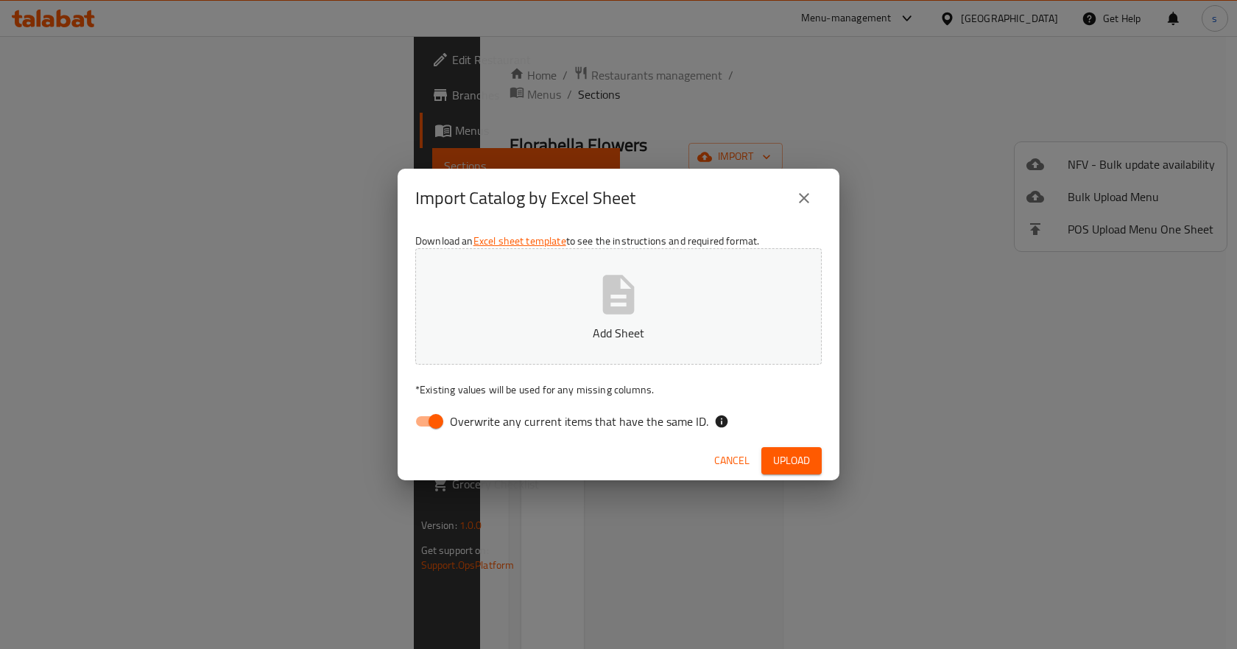
click at [499, 409] on label "Overwrite any current items that have the same ID." at bounding box center [557, 421] width 301 height 28
click at [478, 409] on input "Overwrite any current items that have the same ID." at bounding box center [436, 421] width 84 height 28
checkbox input "false"
click at [821, 460] on button "Upload" at bounding box center [791, 460] width 60 height 27
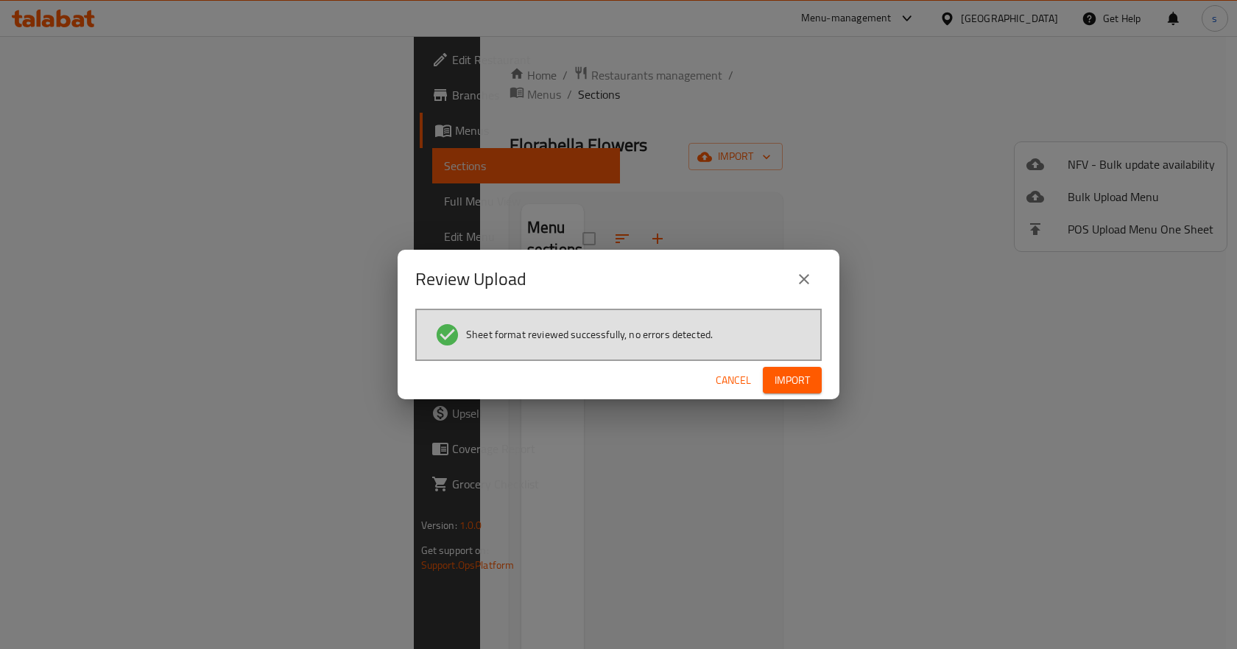
click at [800, 398] on div "Cancel Import" at bounding box center [619, 380] width 442 height 39
click at [796, 375] on span "Import" at bounding box center [792, 380] width 35 height 18
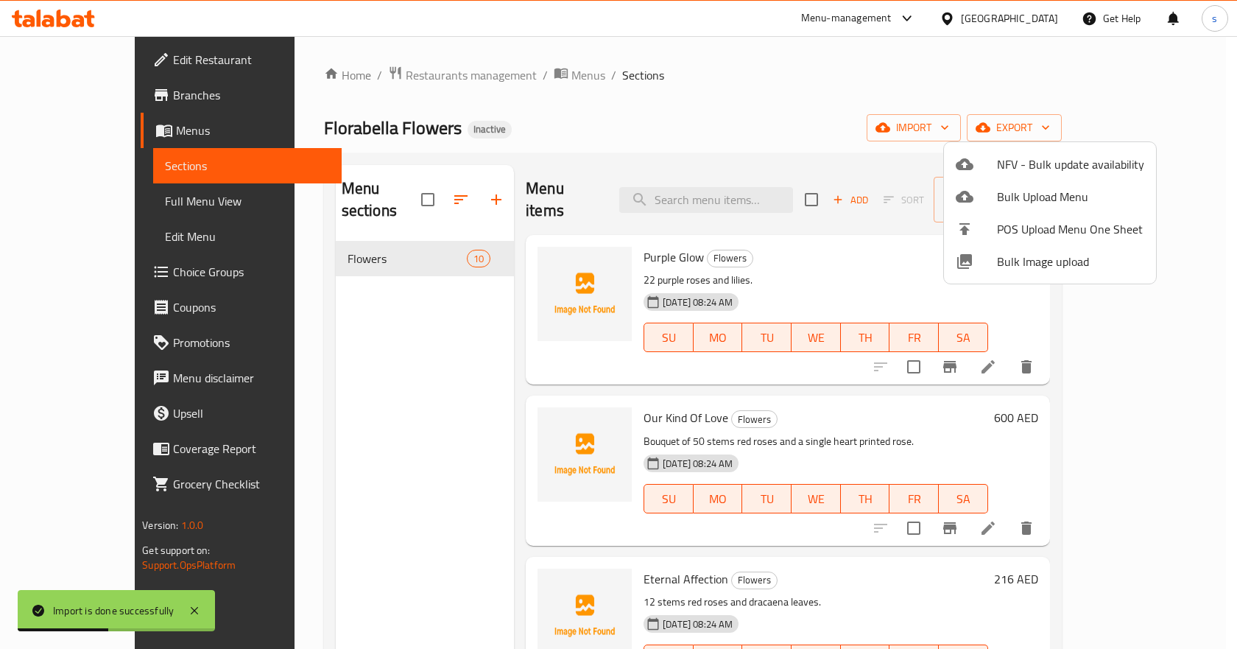
click at [412, 220] on div at bounding box center [618, 324] width 1237 height 649
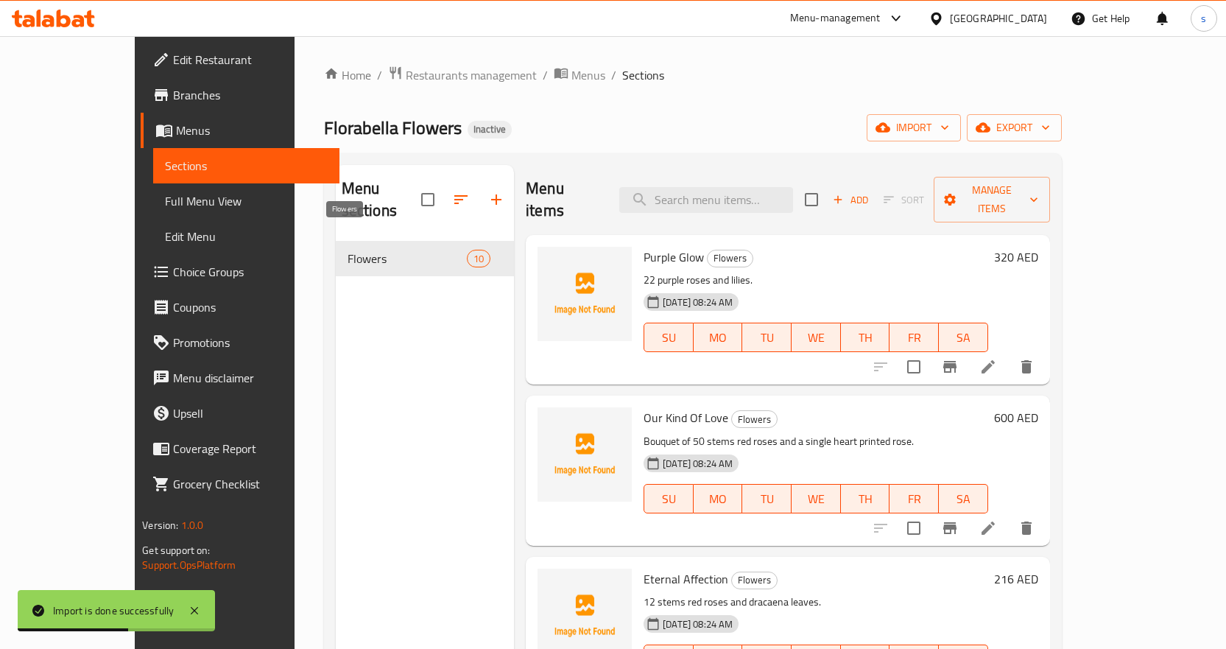
click at [422, 250] on span "Flowers" at bounding box center [407, 259] width 119 height 18
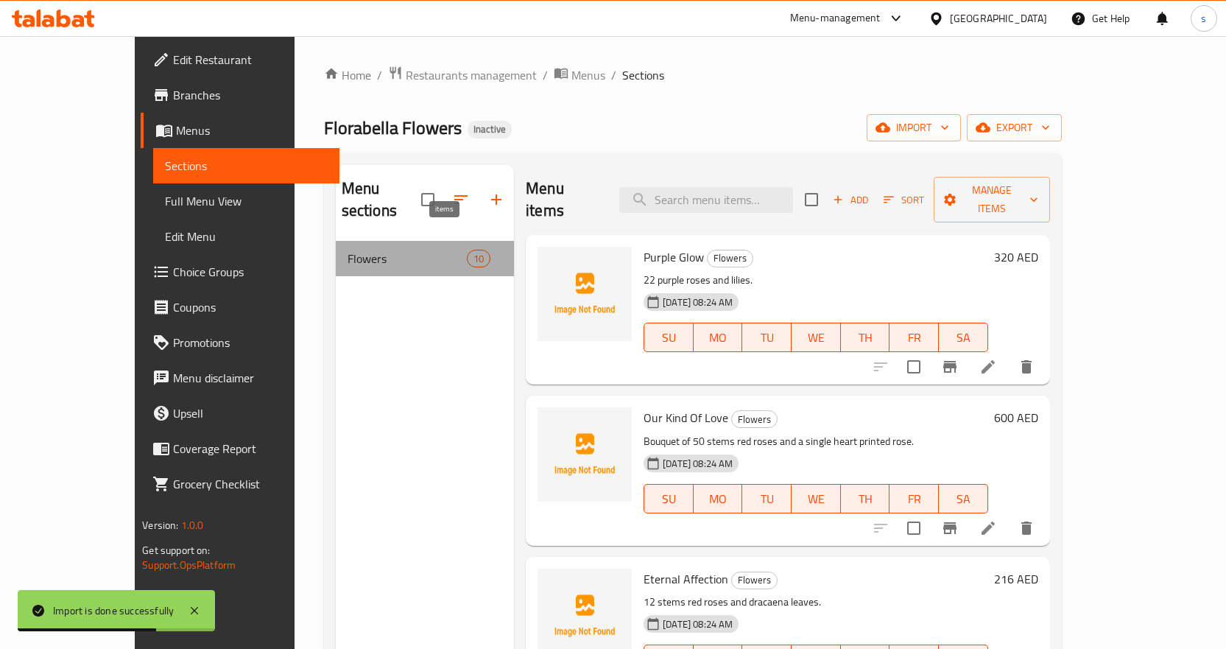
click at [468, 252] on span "10" at bounding box center [479, 259] width 22 height 14
click at [467, 250] on div "10" at bounding box center [479, 259] width 24 height 18
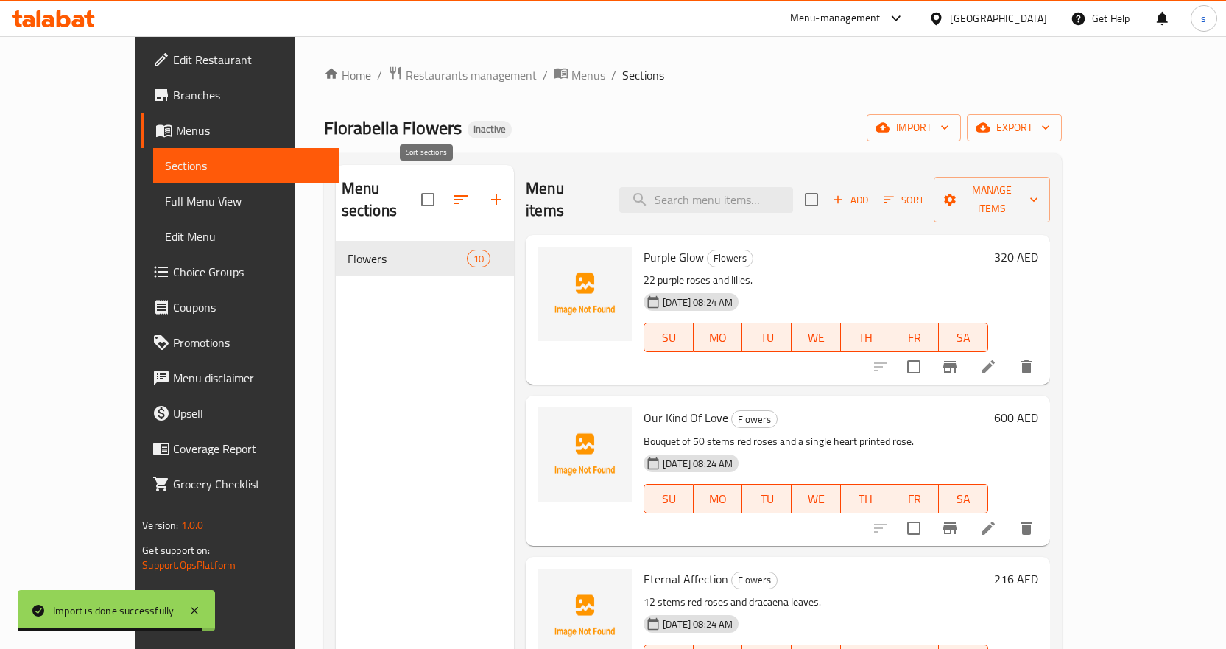
click at [452, 193] on icon "button" at bounding box center [461, 200] width 18 height 18
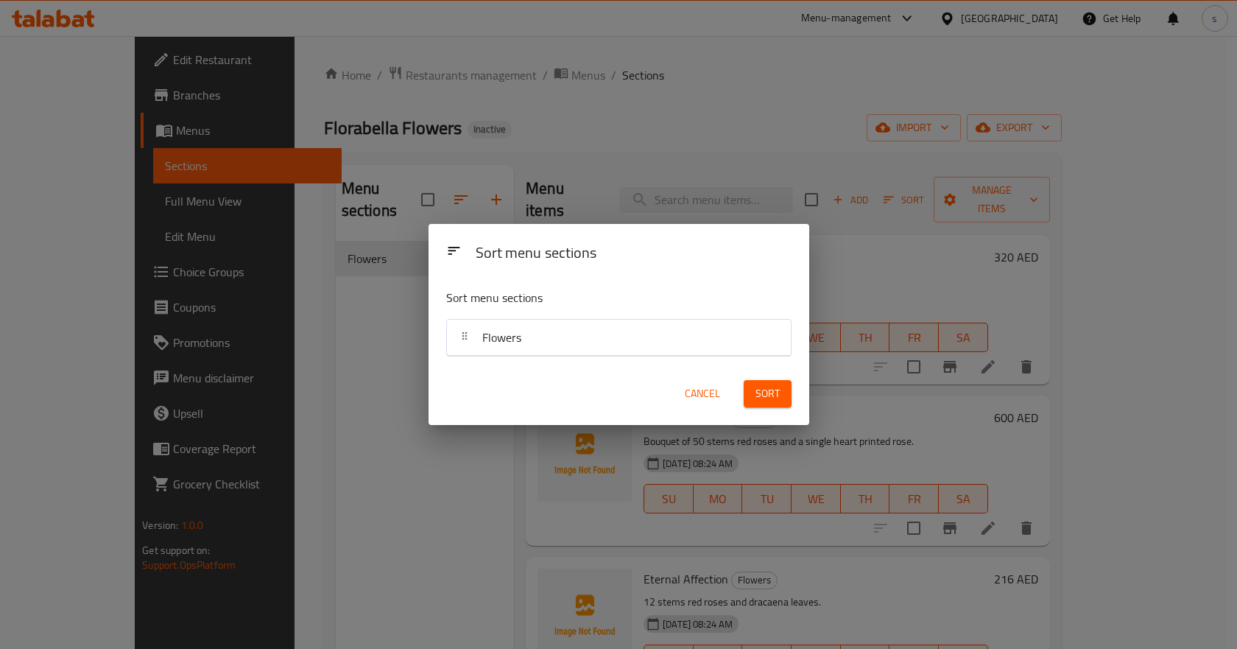
click at [376, 250] on div "Sort menu sections Sort menu sections Flowers Cancel Sort" at bounding box center [618, 324] width 1237 height 649
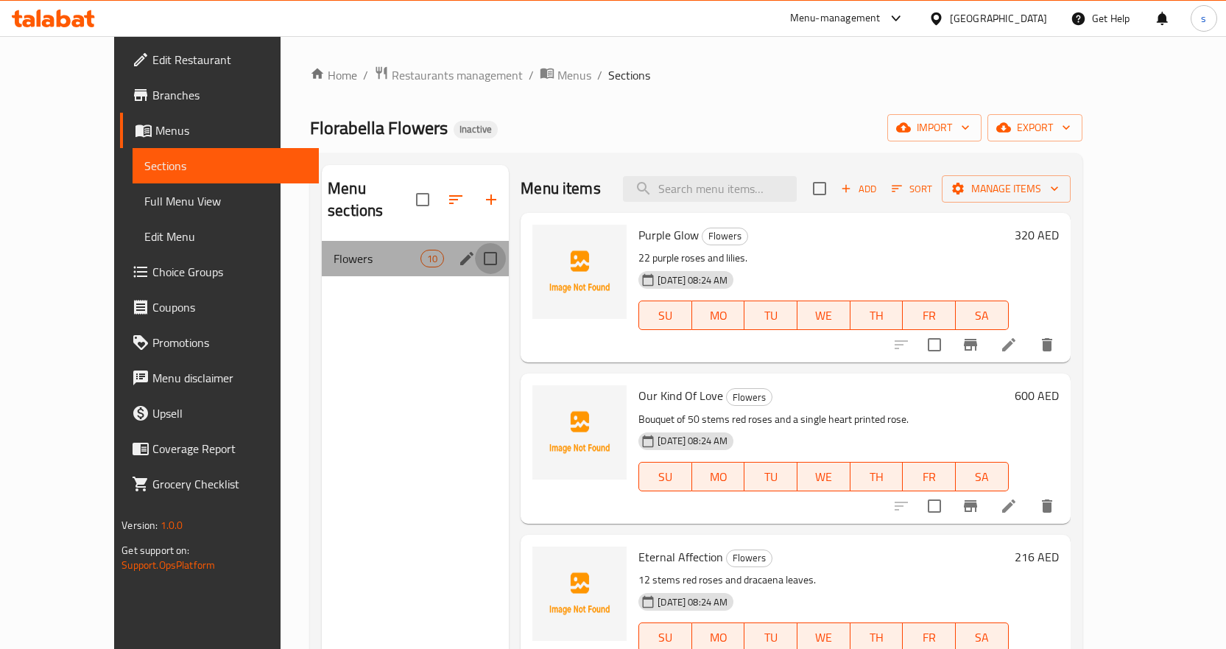
click at [475, 243] on input "Menu sections" at bounding box center [490, 258] width 31 height 31
checkbox input "true"
click at [475, 243] on input "Menu sections" at bounding box center [490, 258] width 31 height 31
checkbox input "false"
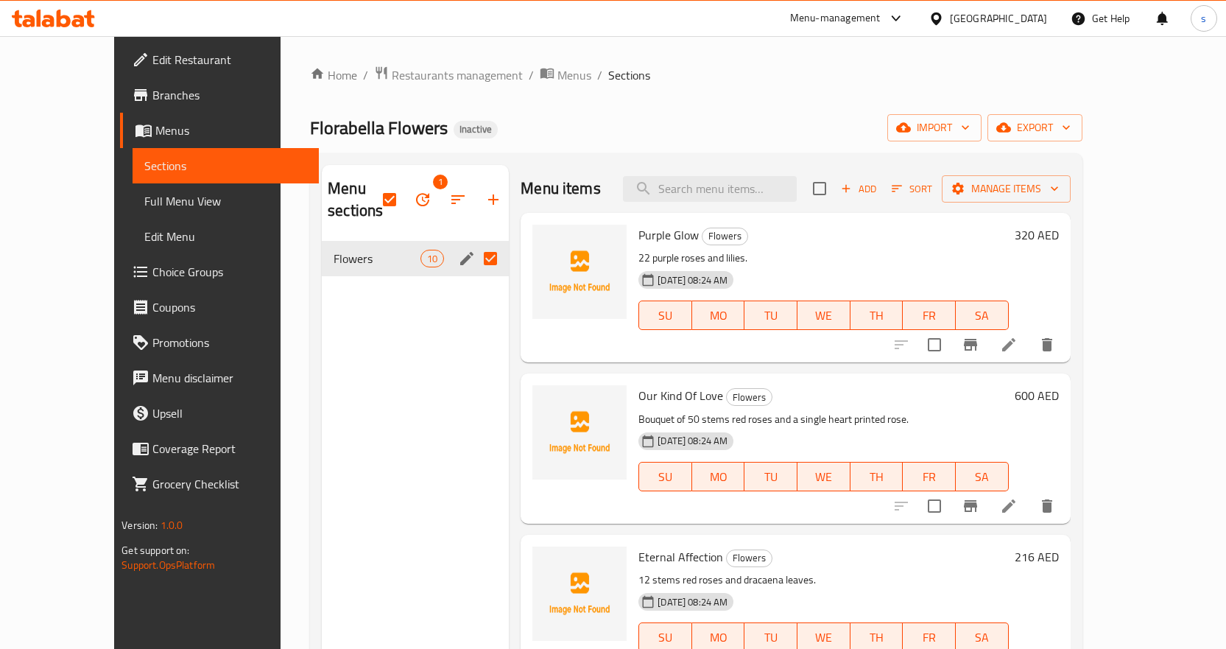
checkbox input "false"
click at [460, 252] on icon "edit" at bounding box center [466, 258] width 13 height 13
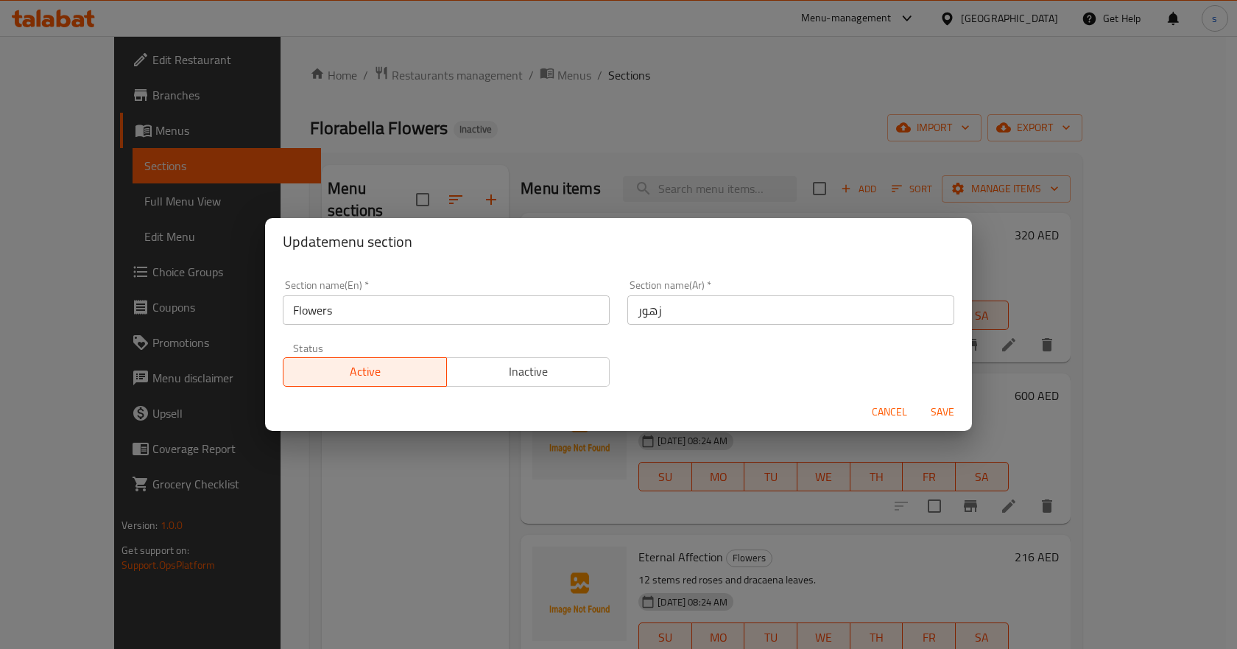
click at [893, 415] on span "Cancel" at bounding box center [889, 412] width 35 height 18
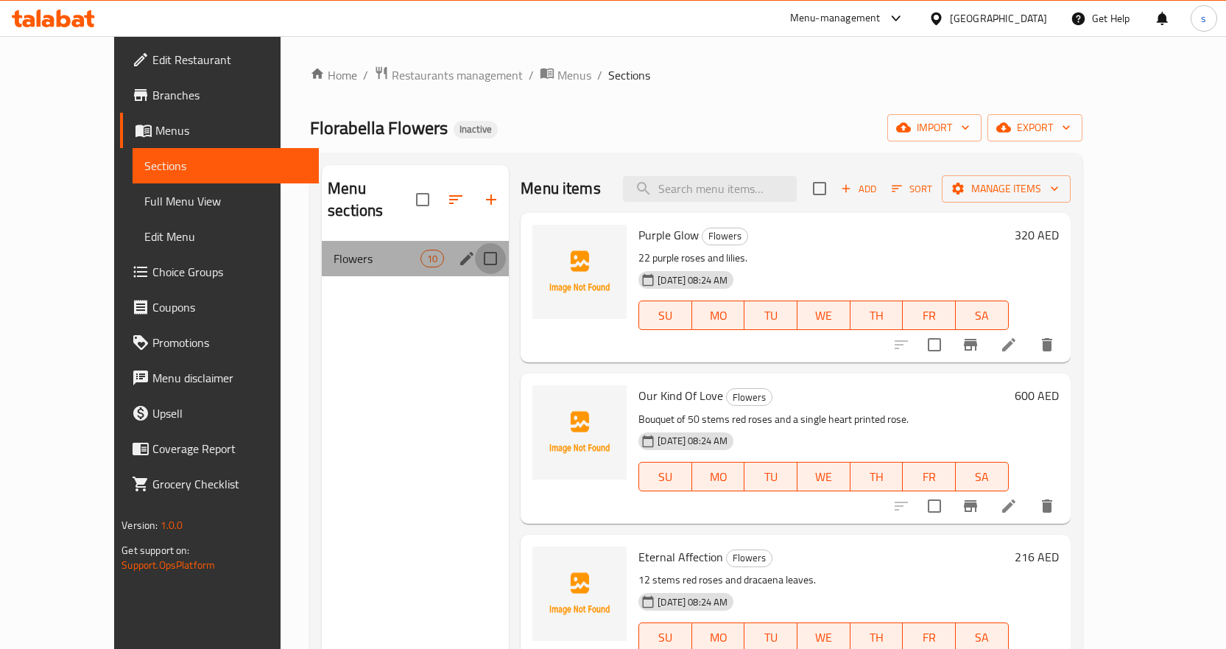
click at [475, 243] on input "Menu sections" at bounding box center [490, 258] width 31 height 31
checkbox input "true"
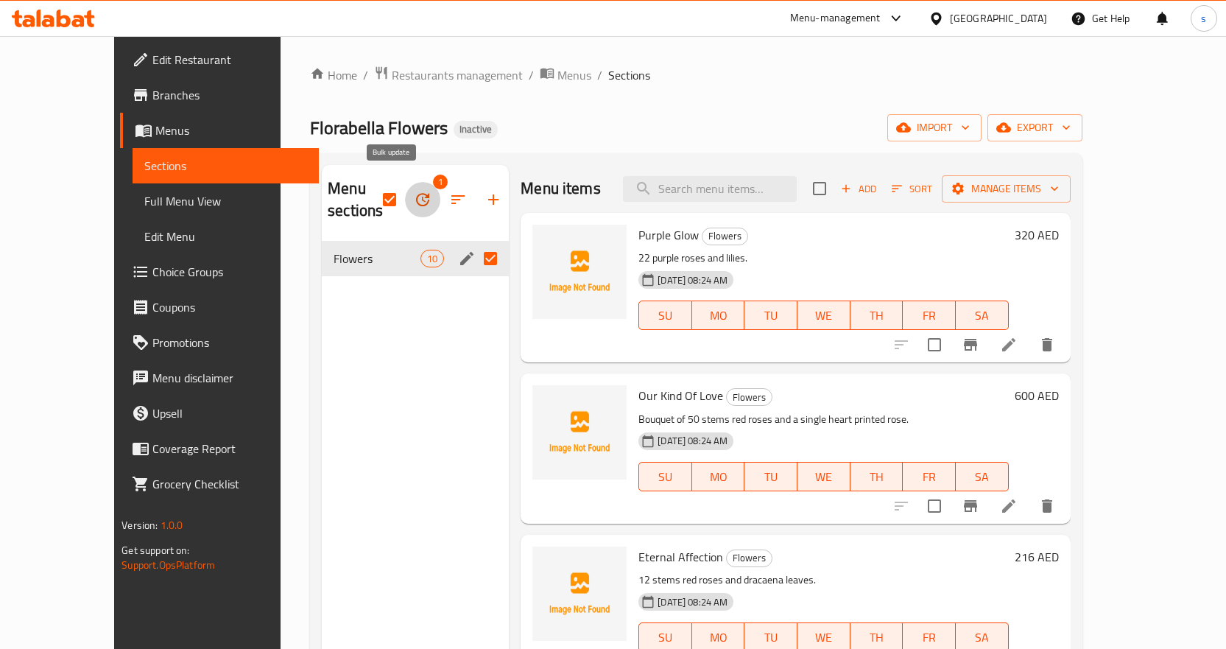
click at [414, 191] on icon "button" at bounding box center [423, 200] width 18 height 18
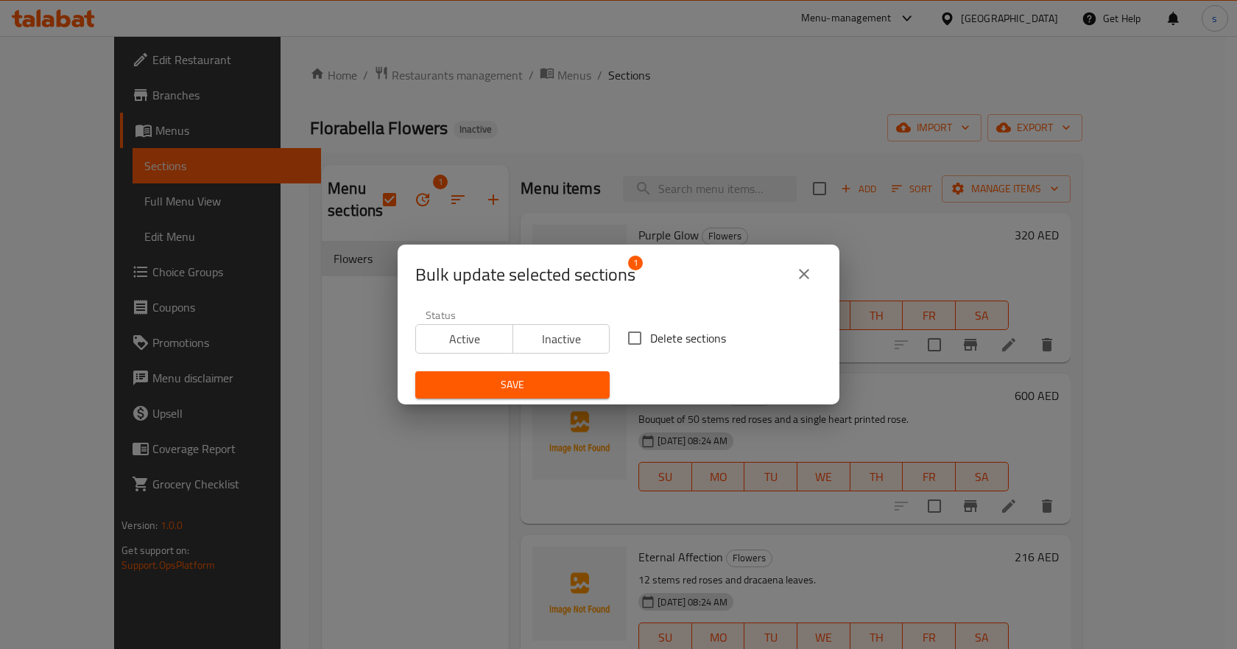
click at [661, 334] on span "Delete sections" at bounding box center [688, 338] width 76 height 18
click at [650, 334] on input "Delete sections" at bounding box center [634, 338] width 31 height 31
checkbox input "true"
click at [532, 393] on span "Save" at bounding box center [512, 385] width 171 height 18
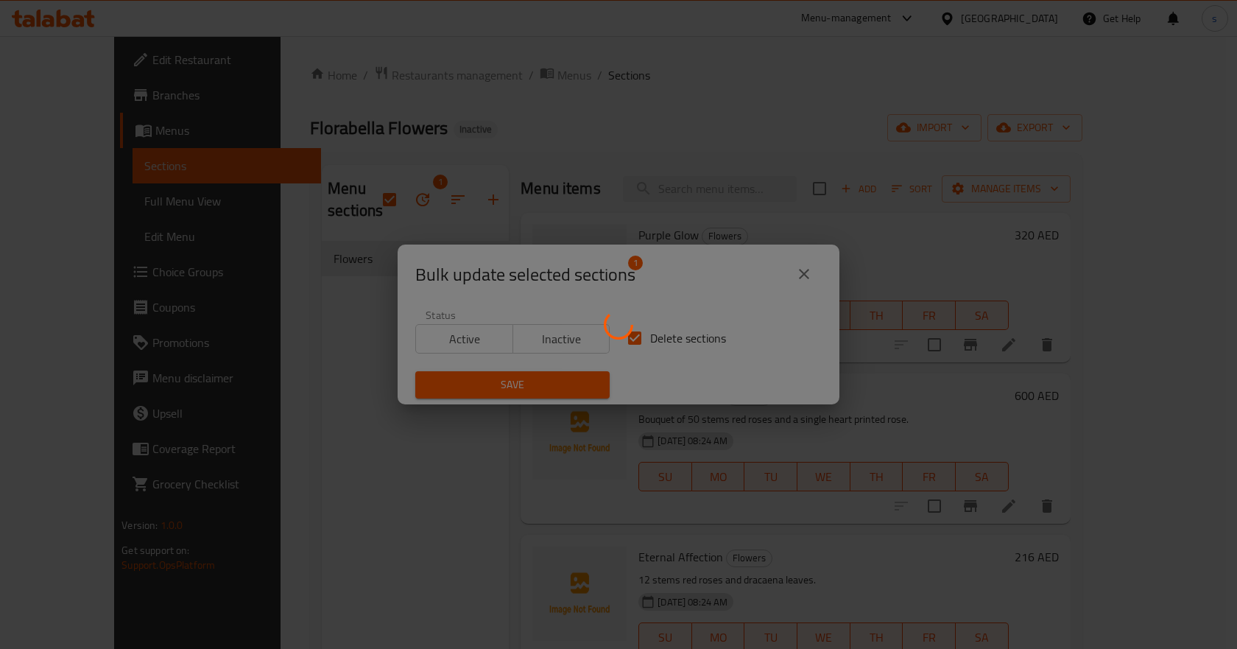
checkbox input "false"
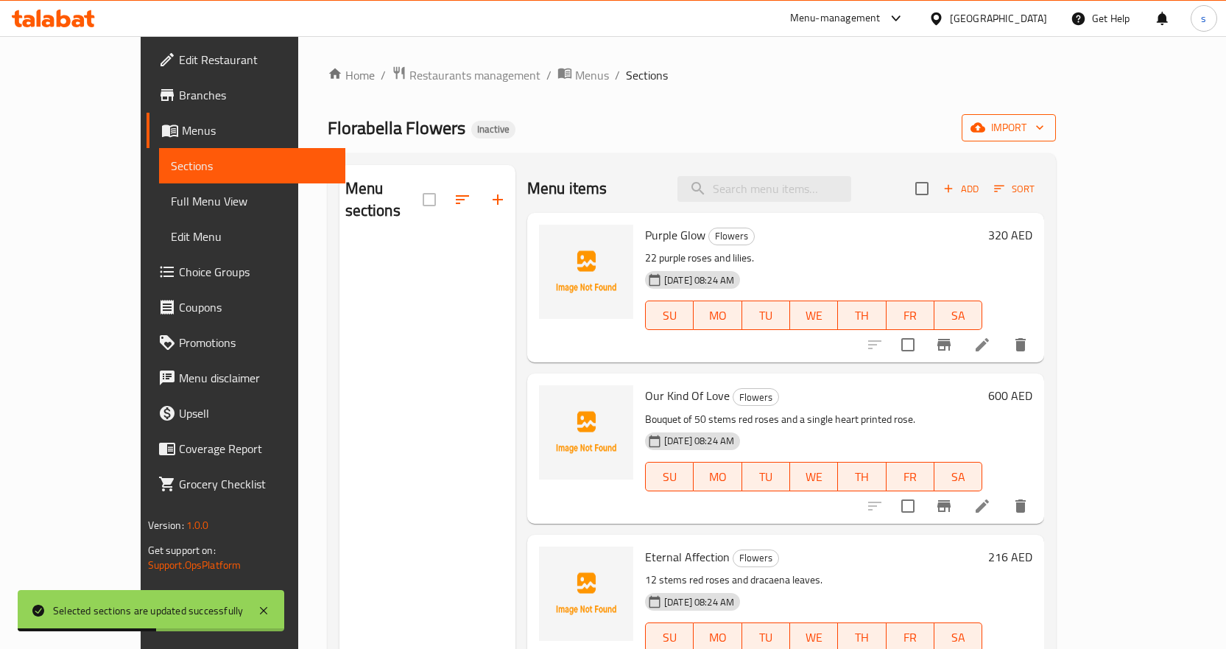
click at [985, 121] on icon "button" at bounding box center [978, 127] width 15 height 15
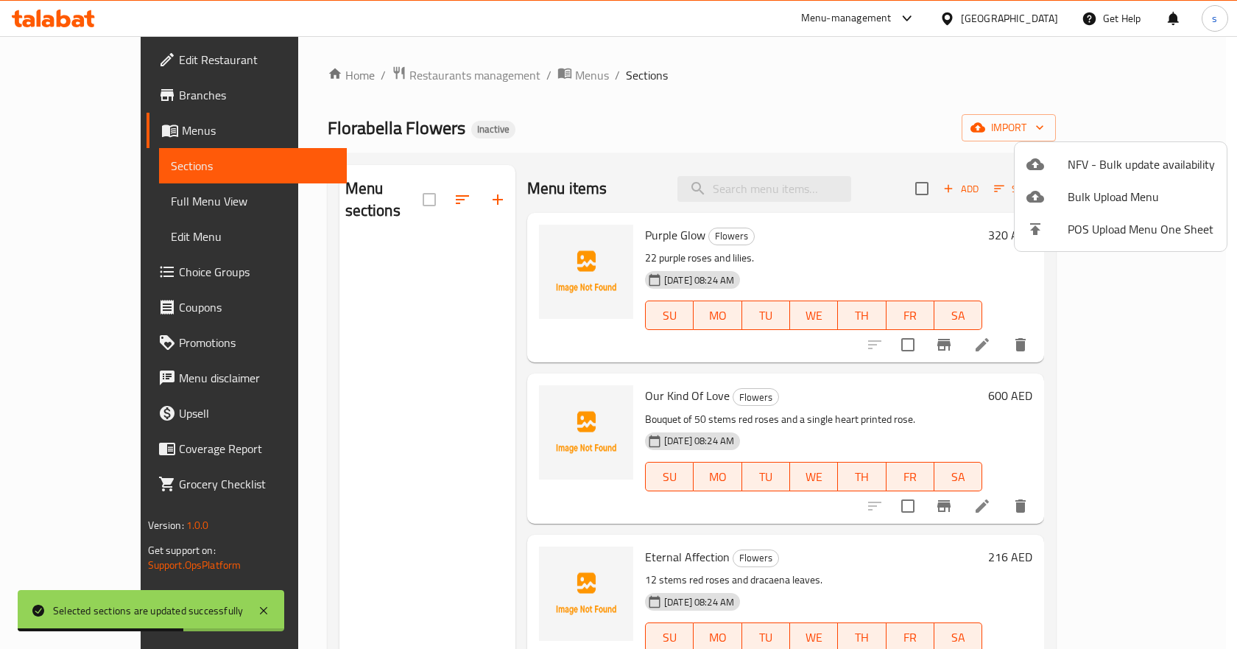
click at [644, 158] on div at bounding box center [618, 324] width 1237 height 649
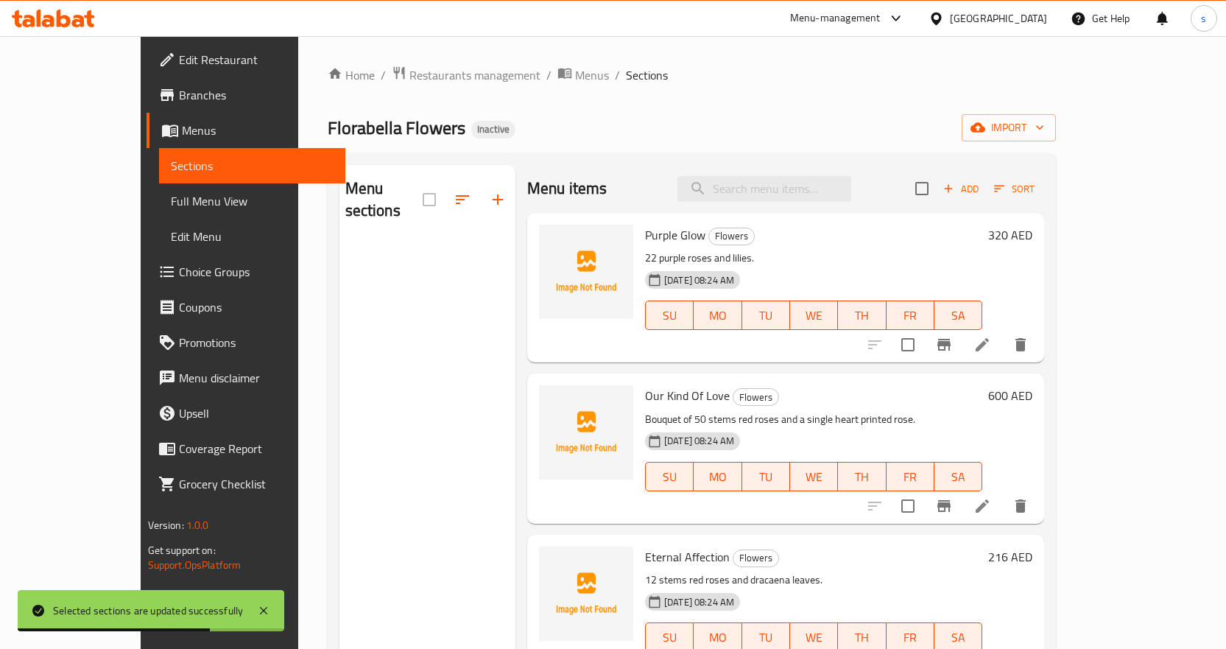
click at [423, 191] on div at bounding box center [469, 199] width 93 height 35
click at [1044, 129] on span "import" at bounding box center [1009, 128] width 71 height 18
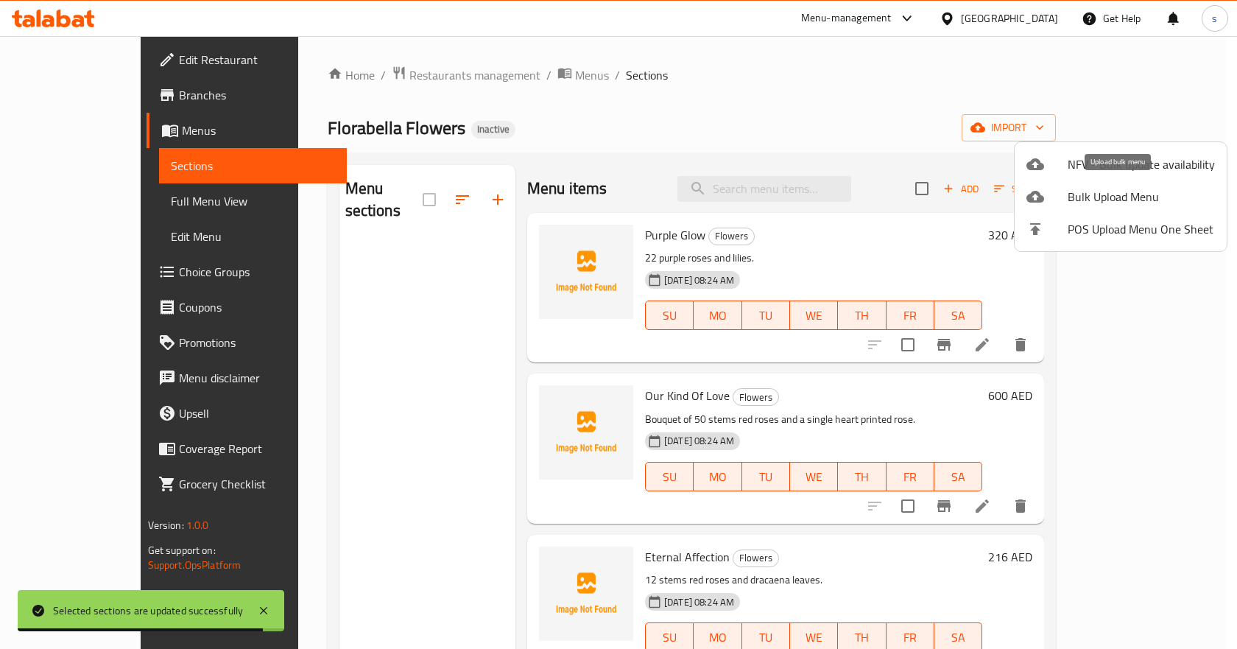
click at [1078, 189] on span "Bulk Upload Menu" at bounding box center [1141, 197] width 147 height 18
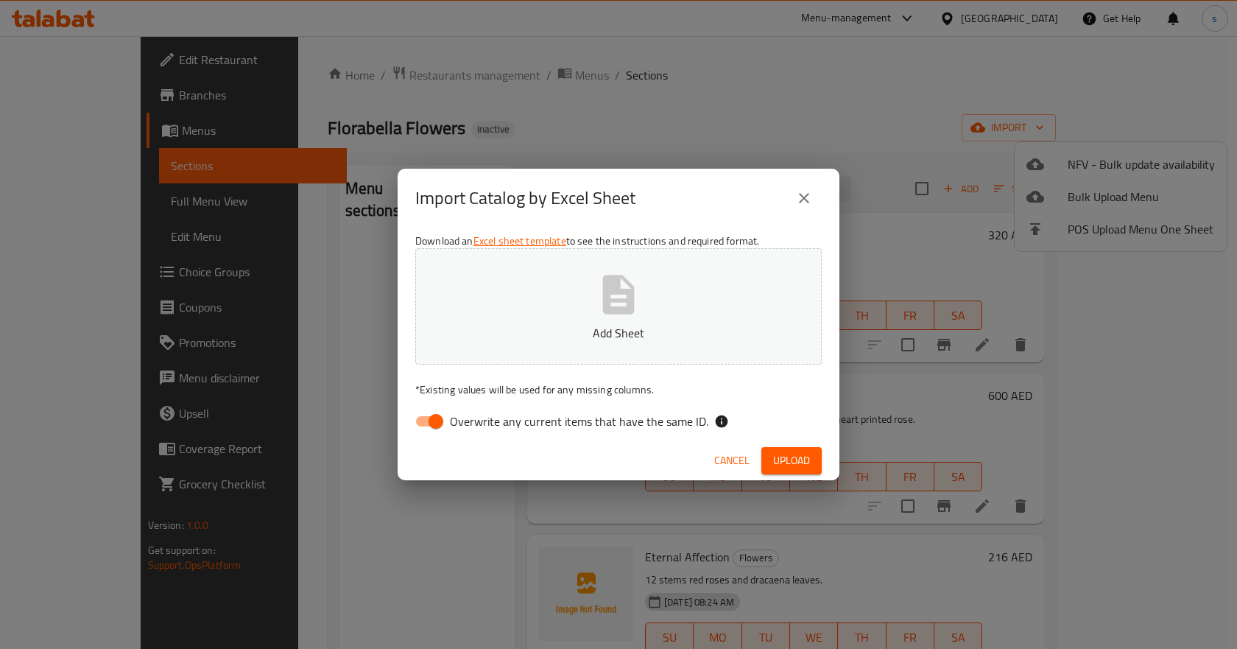
click at [438, 419] on input "Overwrite any current items that have the same ID." at bounding box center [436, 421] width 84 height 28
checkbox input "false"
click at [773, 439] on div "Download an Excel sheet template to see the instructions and required format. c…" at bounding box center [619, 335] width 442 height 214
click at [776, 447] on button "Upload" at bounding box center [791, 460] width 60 height 27
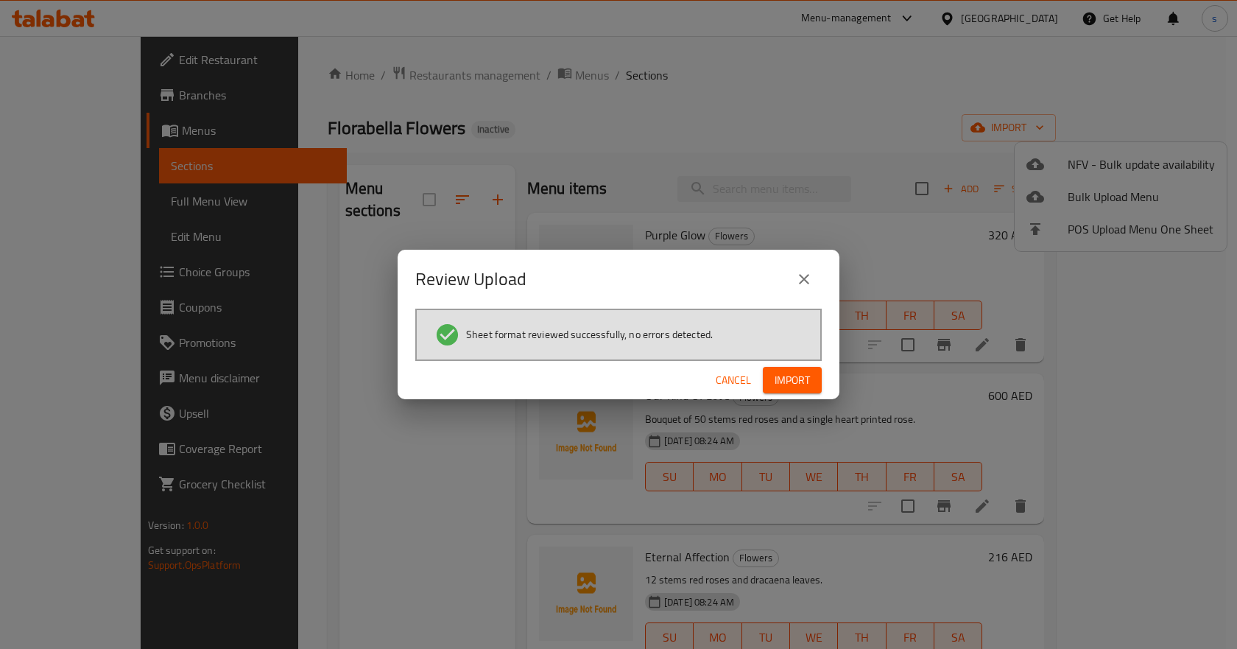
click at [816, 378] on button "Import" at bounding box center [792, 380] width 59 height 27
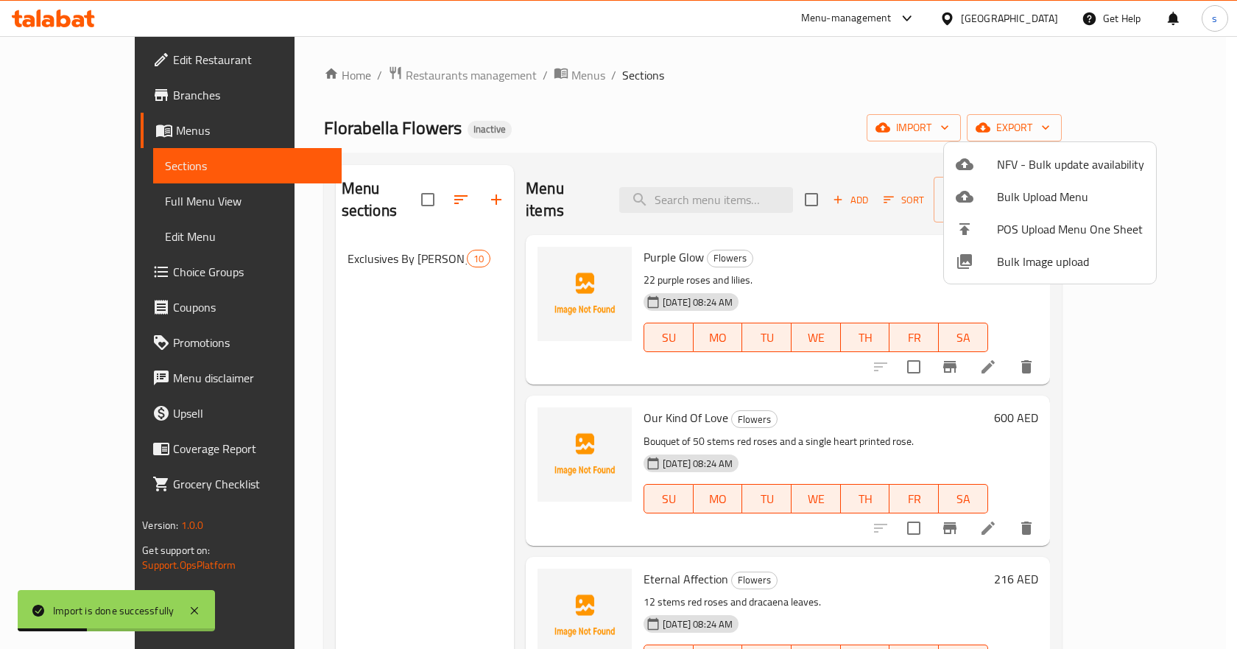
click at [396, 247] on div at bounding box center [618, 324] width 1237 height 649
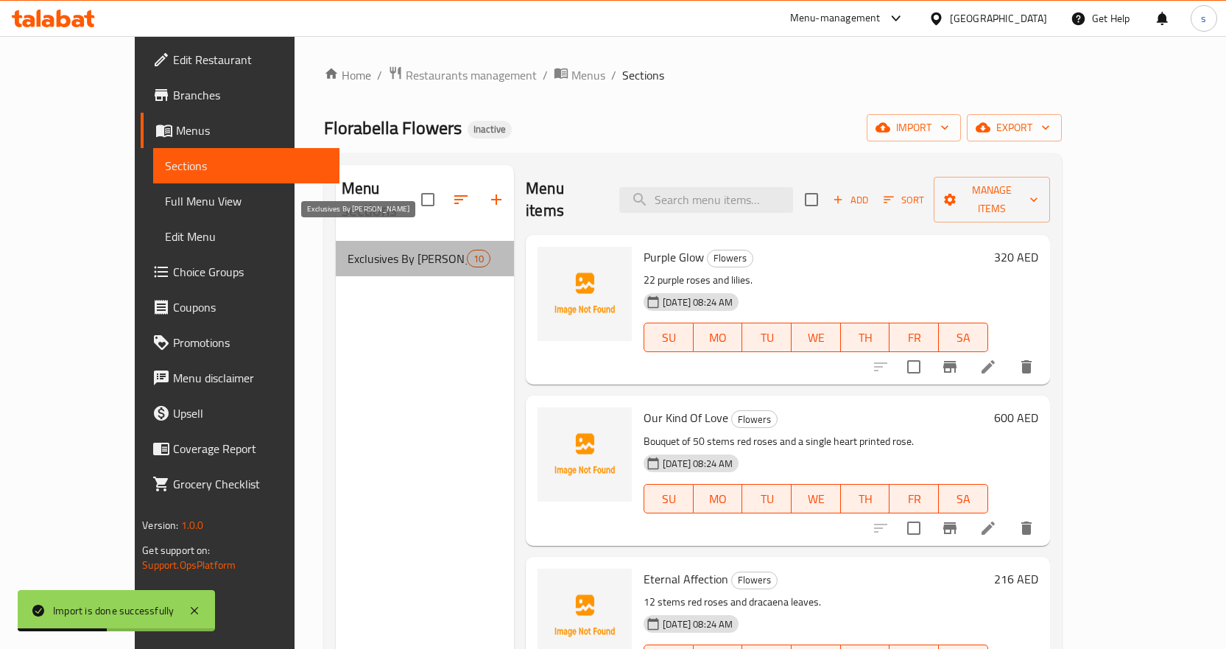
click at [388, 250] on span "Exclusives By Florabella" at bounding box center [407, 259] width 119 height 18
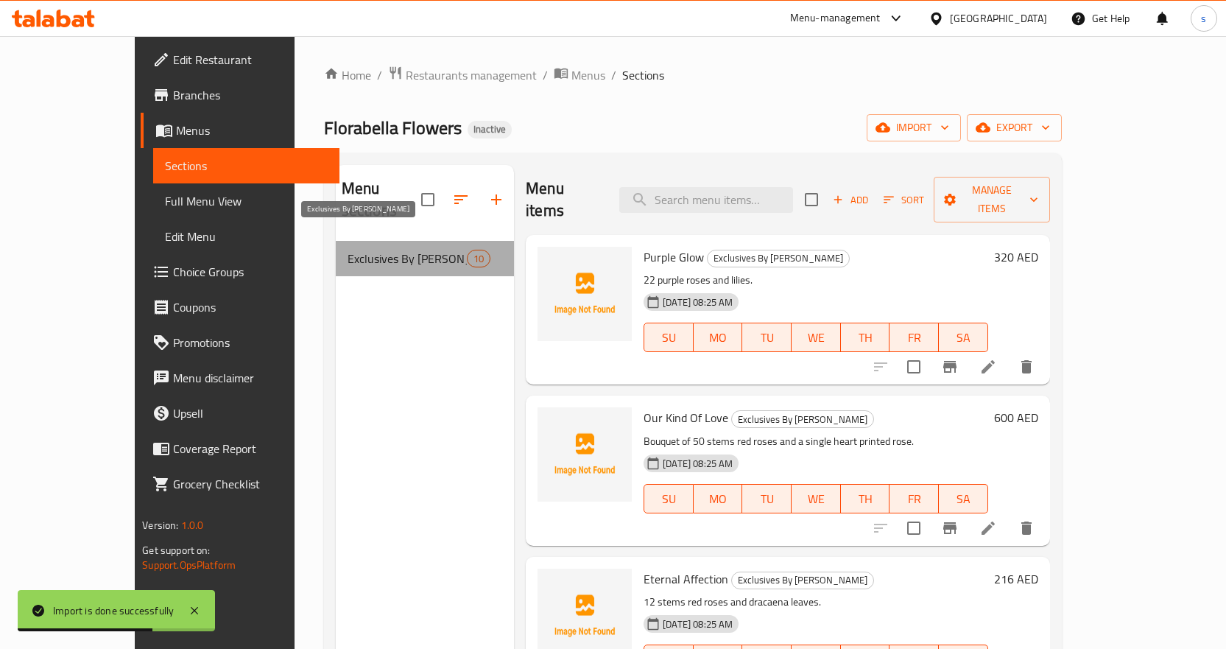
click at [404, 250] on span "Exclusives By Florabella" at bounding box center [407, 259] width 119 height 18
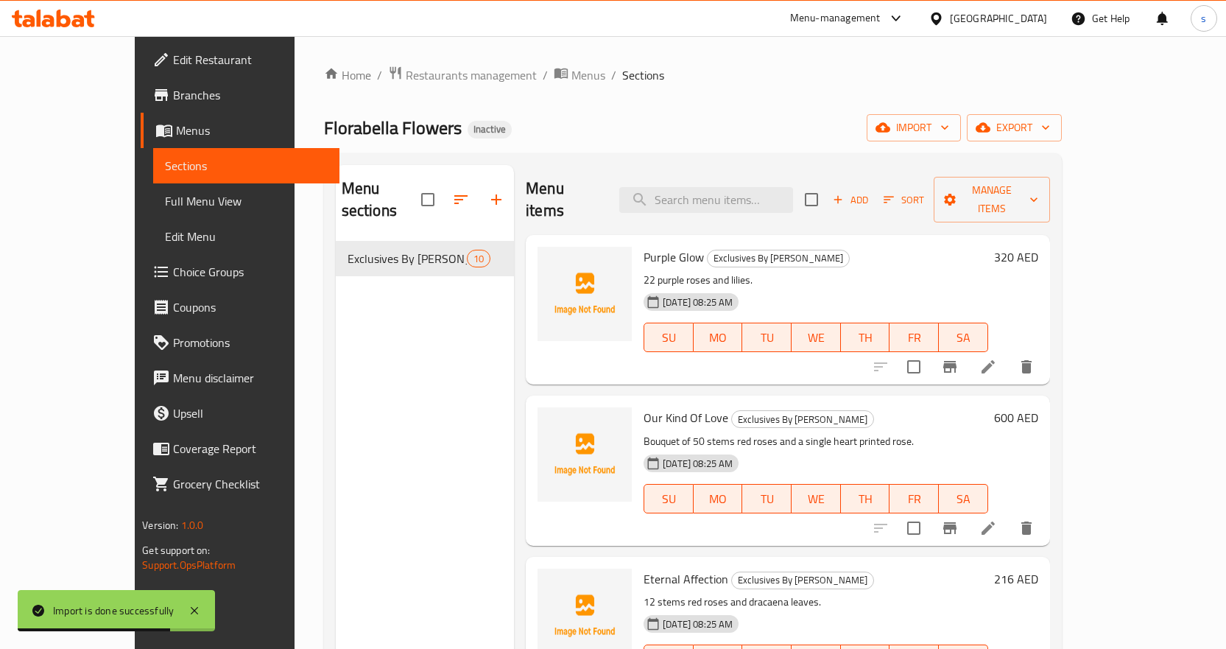
click at [446, 241] on div "Exclusives By Florabella 10" at bounding box center [425, 258] width 178 height 35
click at [460, 244] on div "Exclusives By Florabella 10" at bounding box center [425, 258] width 178 height 35
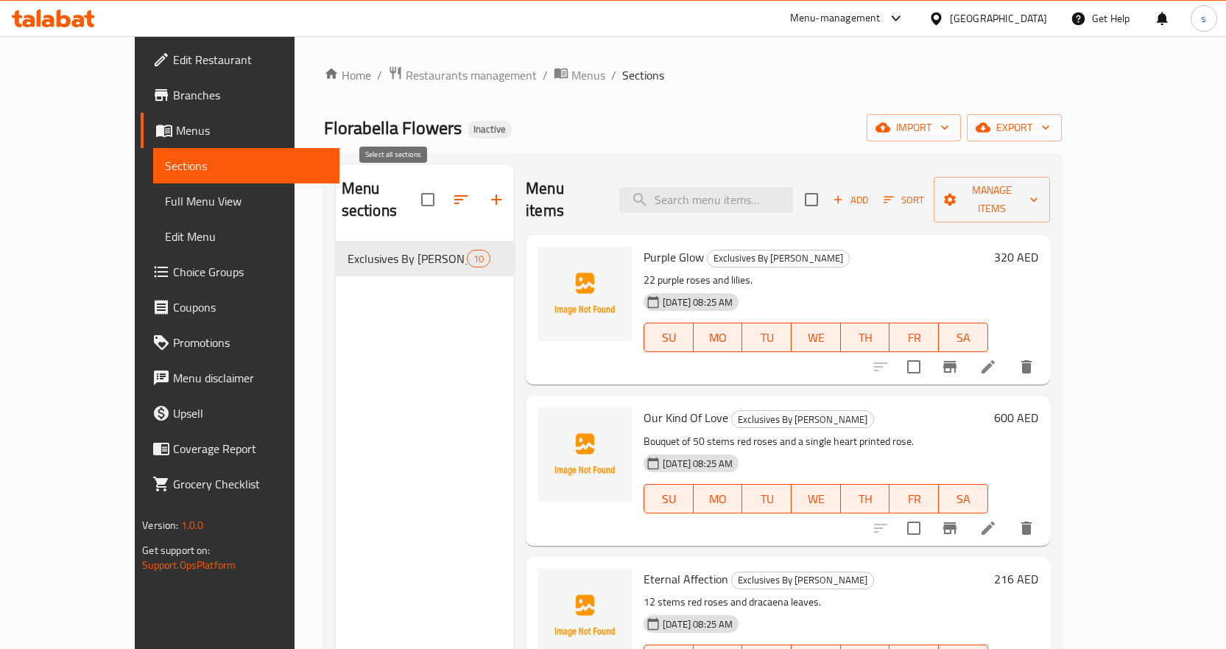
click at [412, 191] on input "checkbox" at bounding box center [427, 199] width 31 height 31
checkbox input "false"
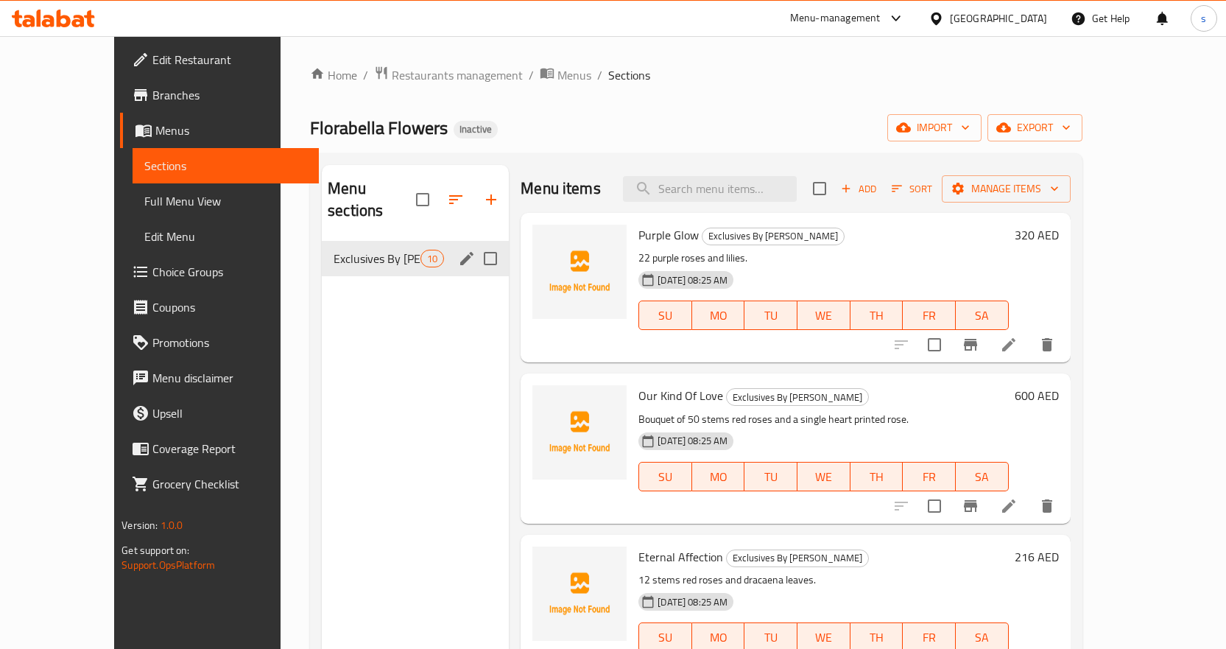
click at [475, 243] on input "Menu sections" at bounding box center [490, 258] width 31 height 31
checkbox input "true"
click at [475, 243] on input "Menu sections" at bounding box center [490, 258] width 31 height 31
checkbox input "false"
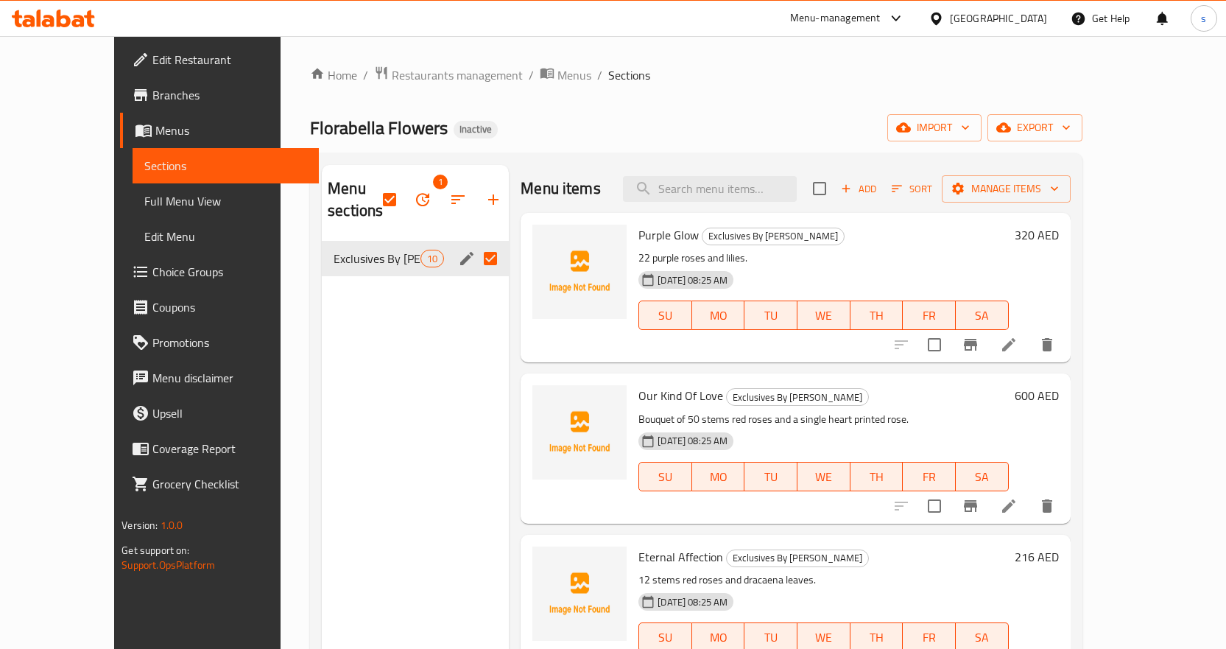
checkbox input "false"
click at [456, 247] on div "Menu sections" at bounding box center [467, 258] width 22 height 22
click at [458, 250] on icon "edit" at bounding box center [467, 259] width 18 height 18
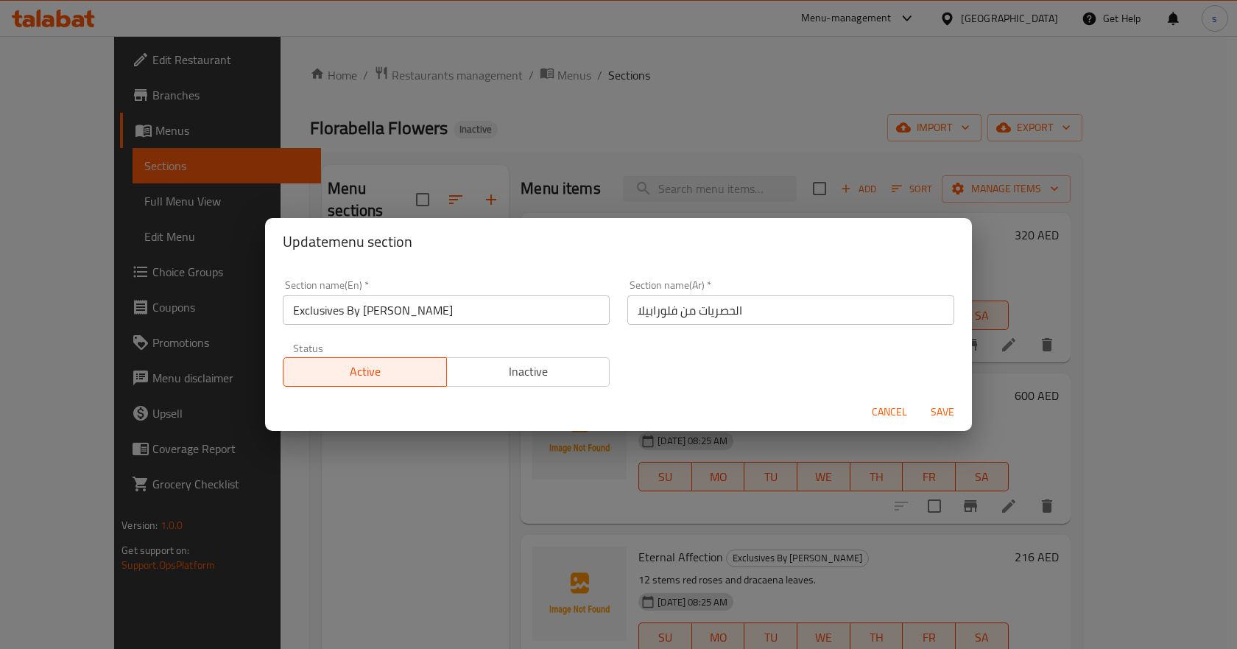
click at [873, 412] on span "Cancel" at bounding box center [889, 412] width 35 height 18
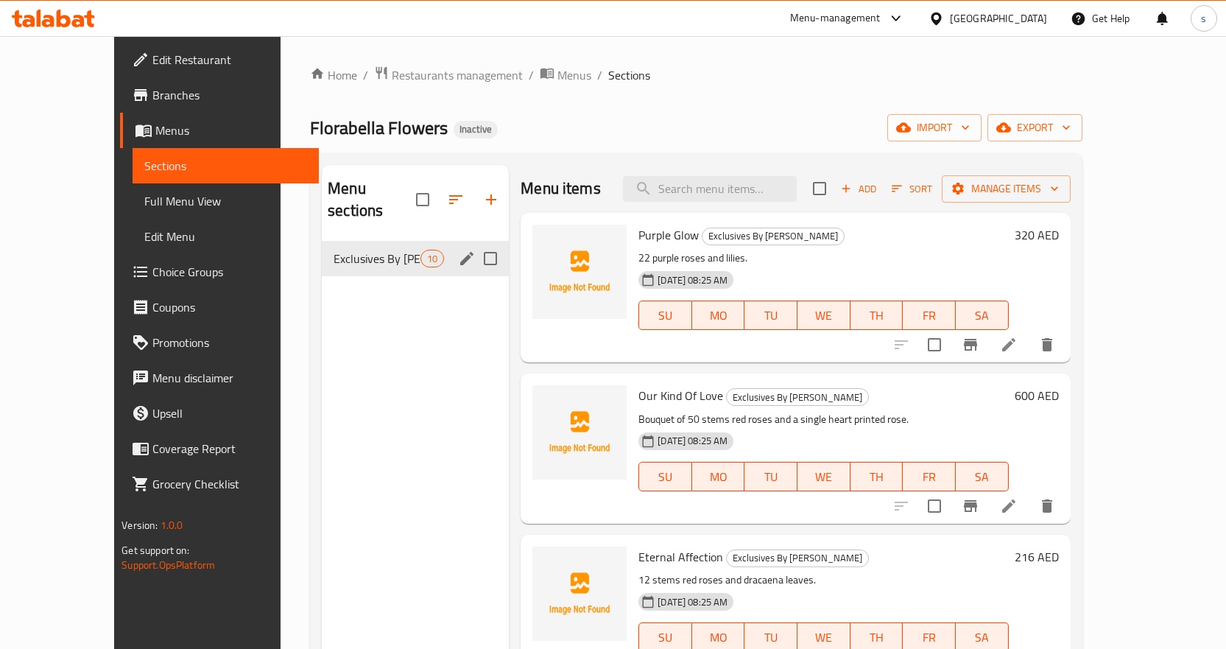
click at [142, 191] on link "Full Menu View" at bounding box center [226, 200] width 186 height 35
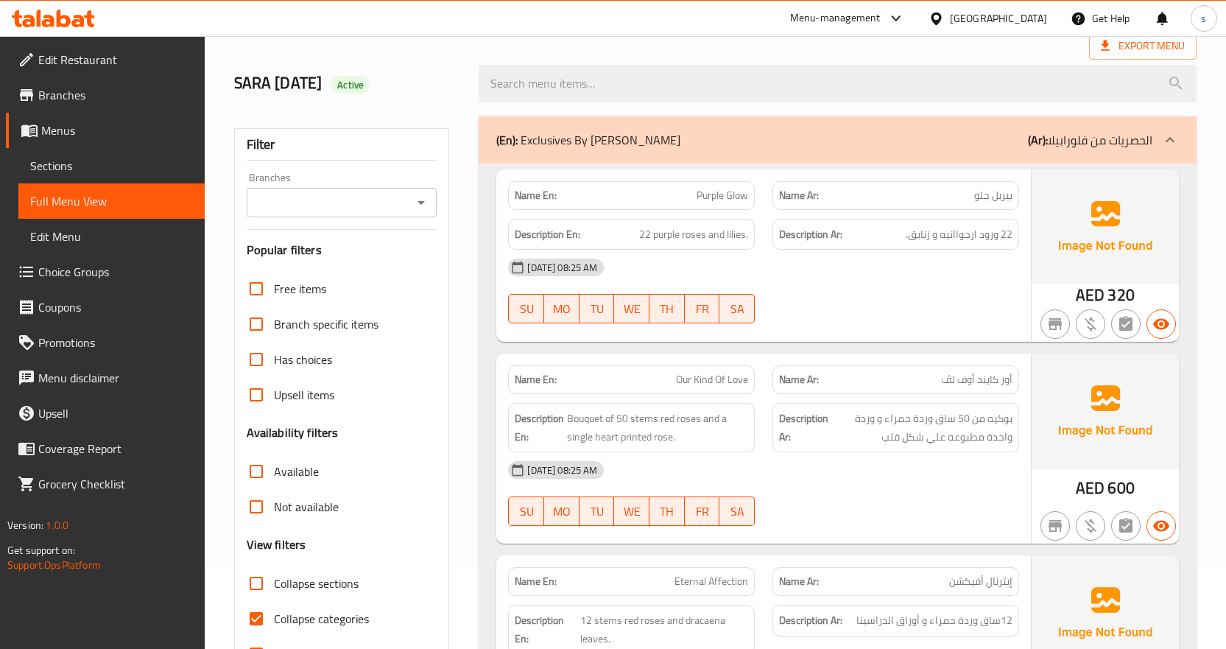
scroll to position [295, 0]
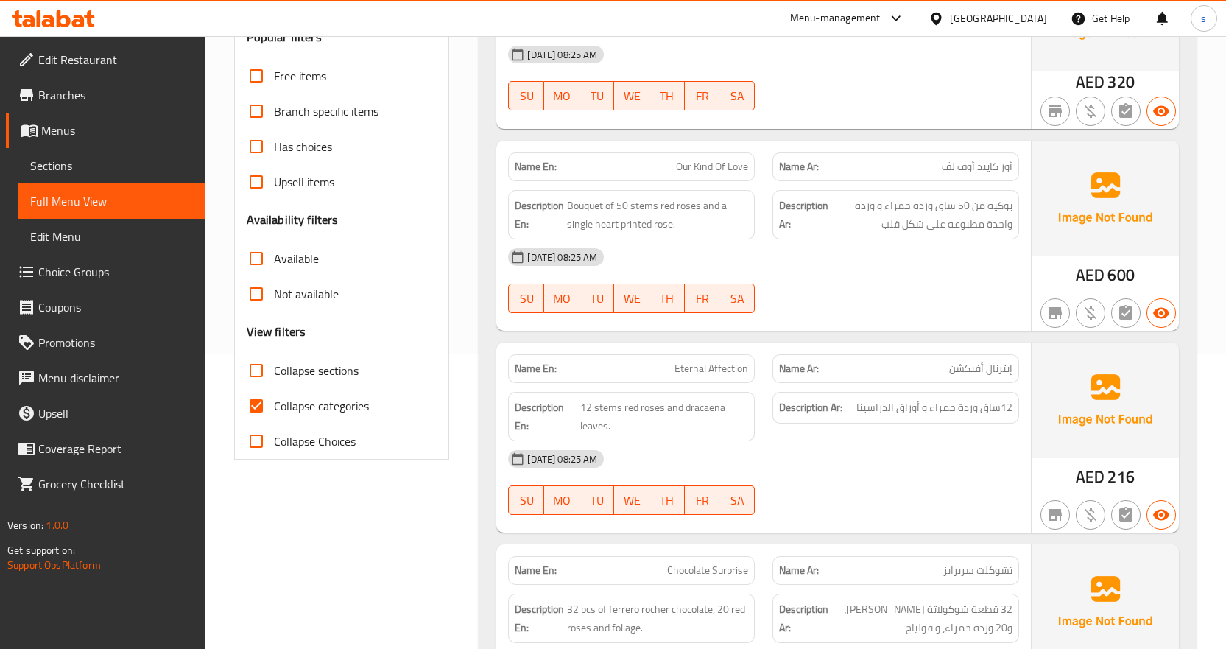
click at [248, 416] on input "Collapse categories" at bounding box center [256, 405] width 35 height 35
checkbox input "false"
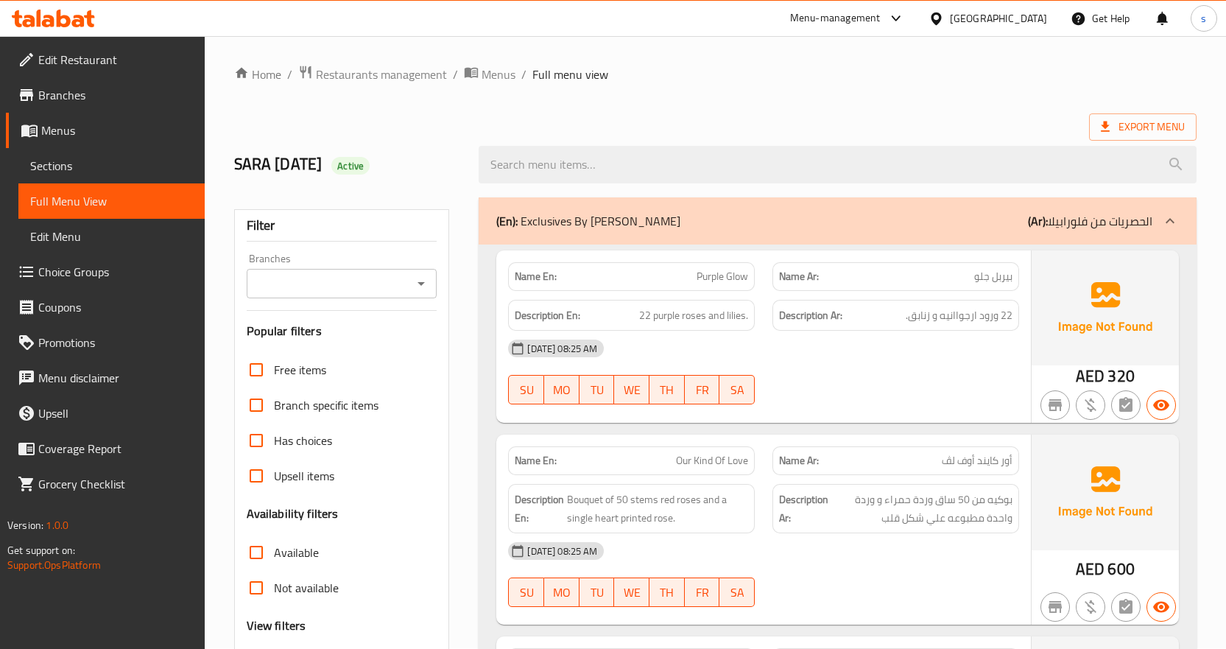
scroll to position [0, 0]
click at [84, 123] on span "Menus" at bounding box center [117, 131] width 152 height 18
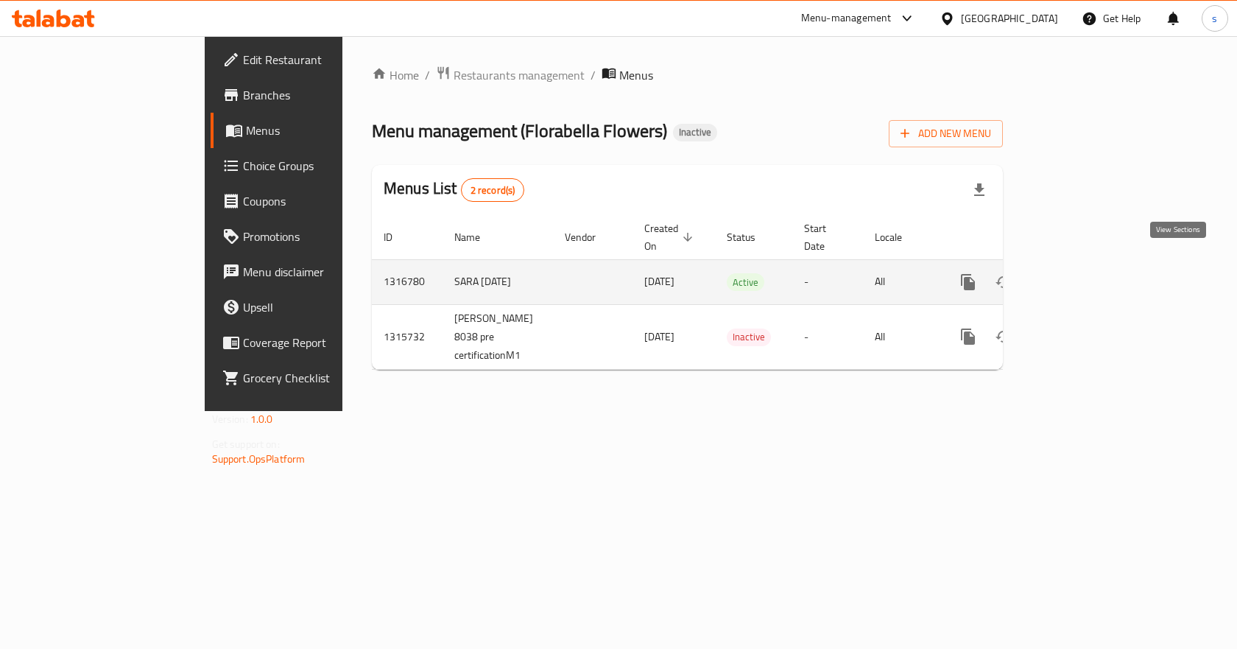
click at [1083, 273] on icon "enhanced table" at bounding box center [1075, 282] width 18 height 18
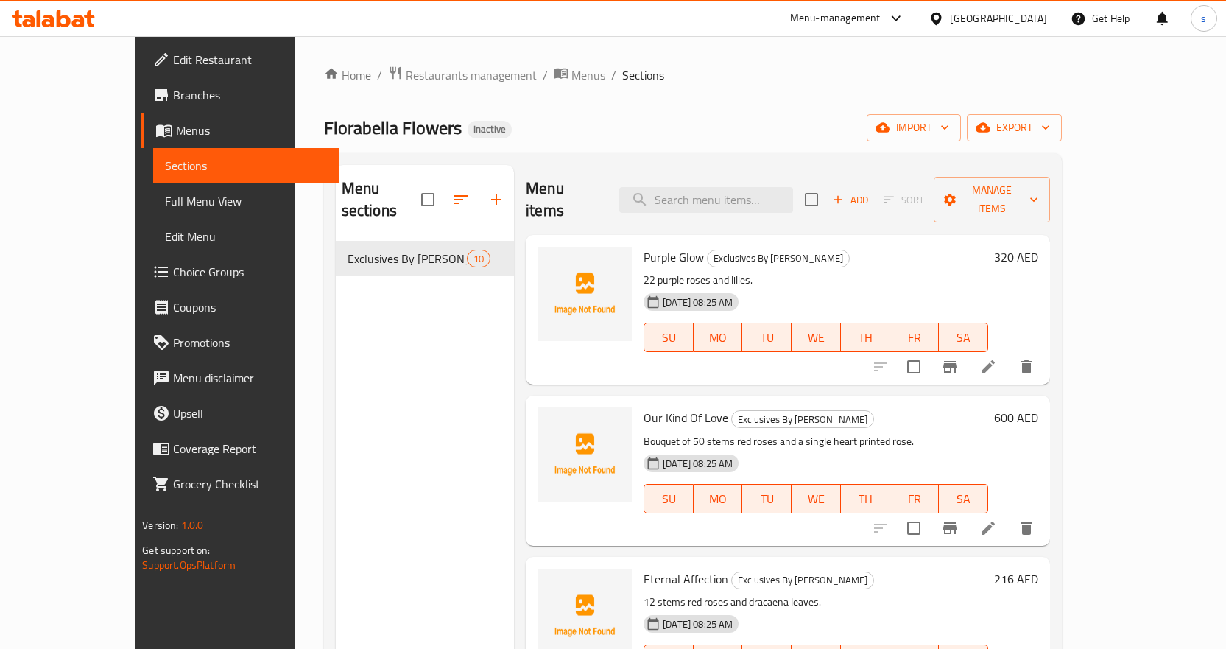
click at [165, 197] on span "Full Menu View" at bounding box center [246, 201] width 163 height 18
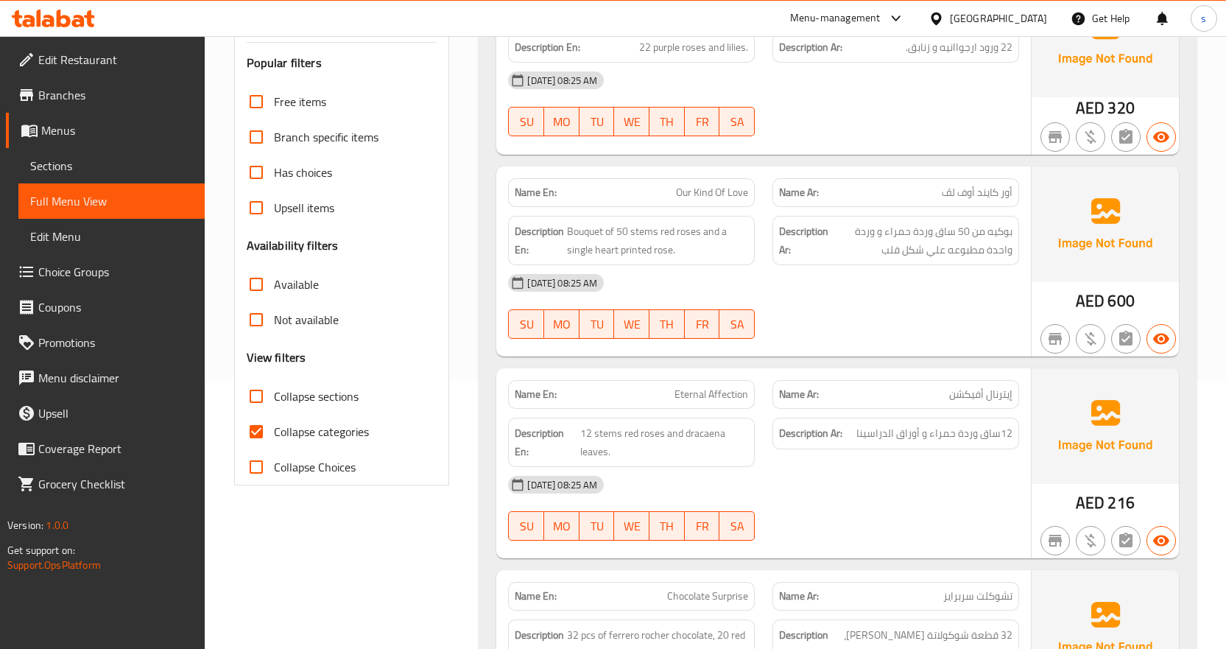
scroll to position [295, 0]
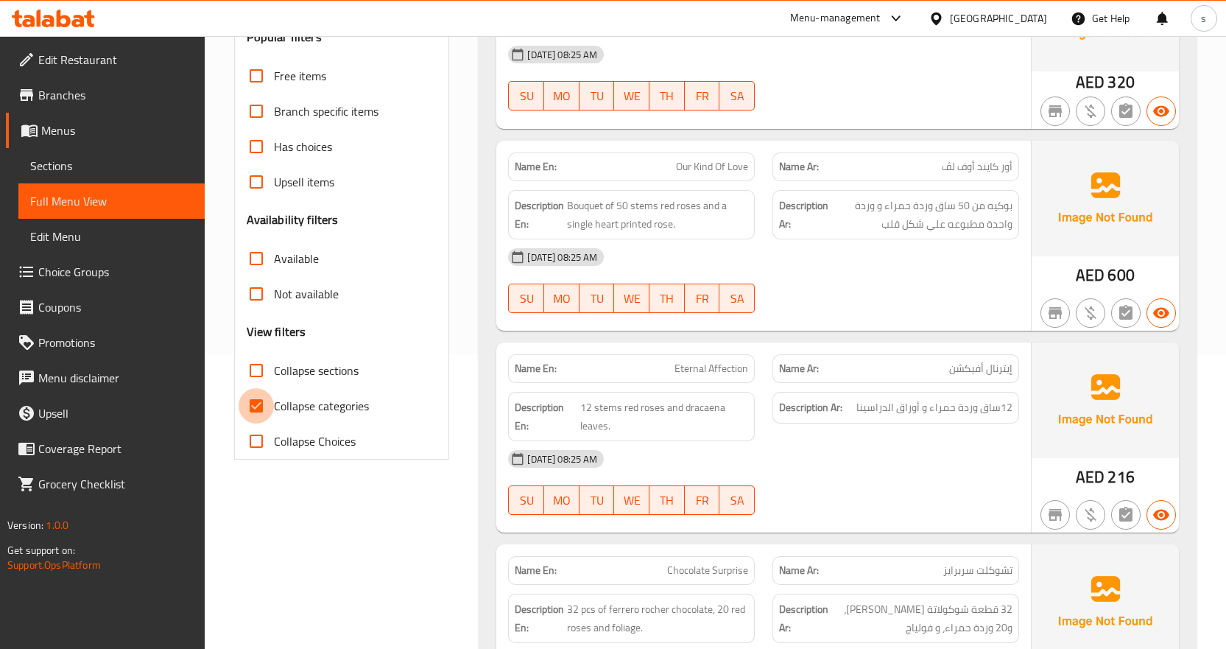
click at [253, 400] on input "Collapse categories" at bounding box center [256, 405] width 35 height 35
checkbox input "false"
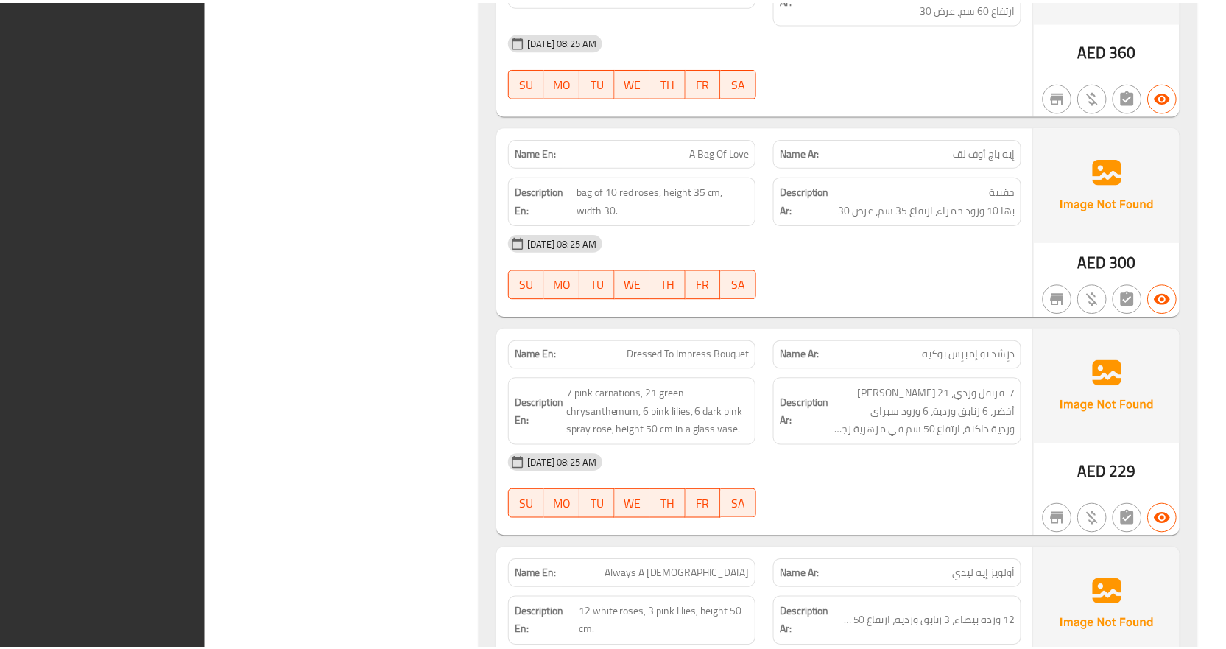
scroll to position [1651, 0]
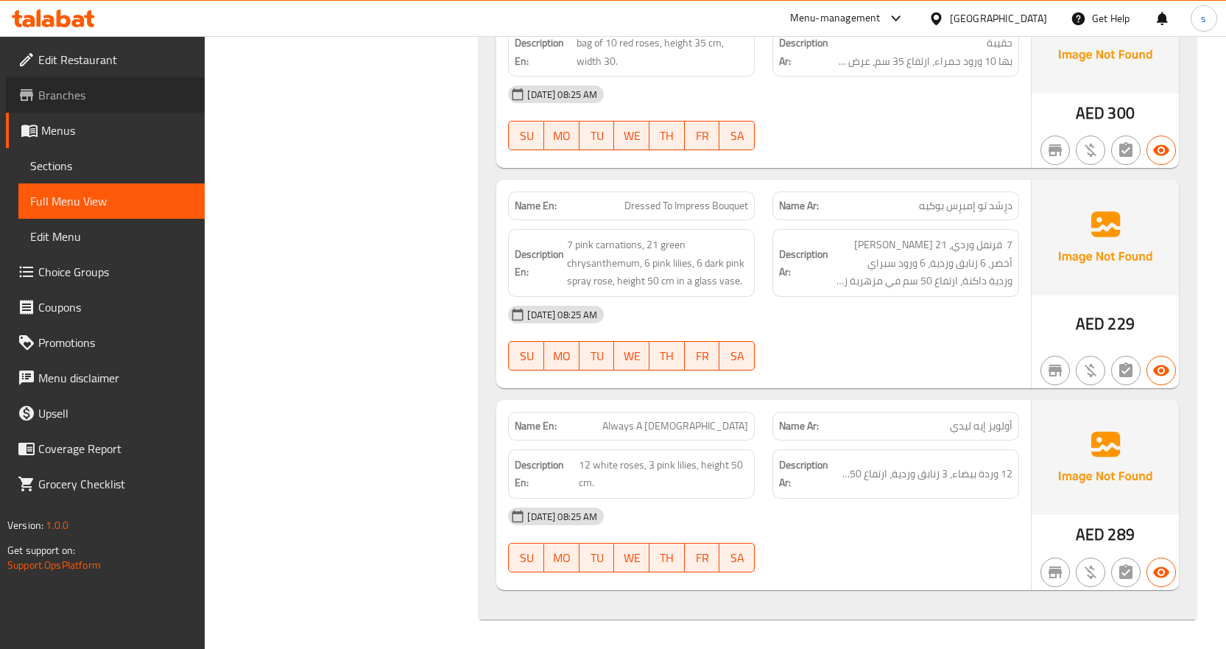
click at [77, 86] on span "Branches" at bounding box center [115, 95] width 155 height 18
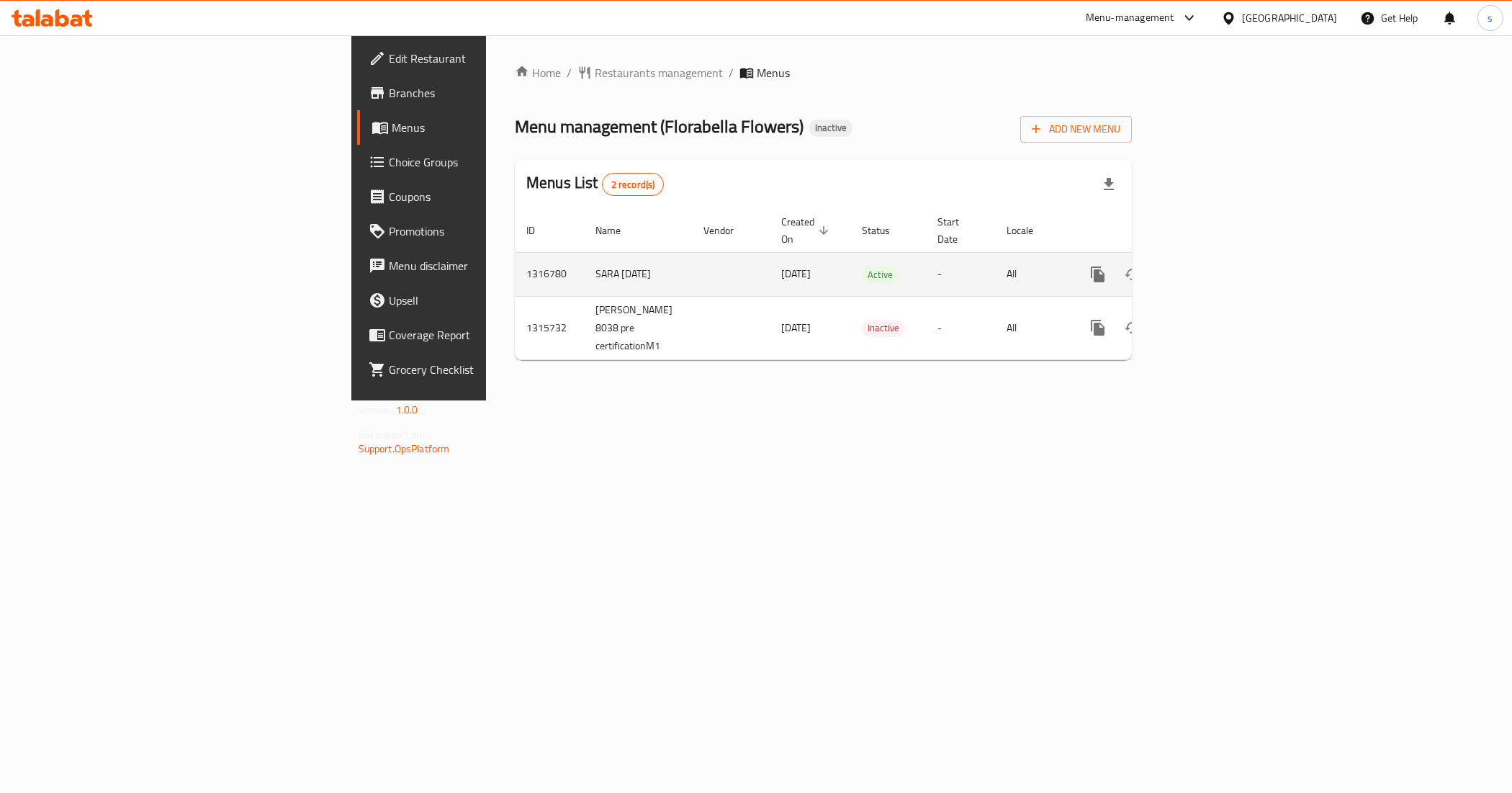
click at [1220, 257] on link "enhanced table" at bounding box center [1201, 274] width 34 height 34
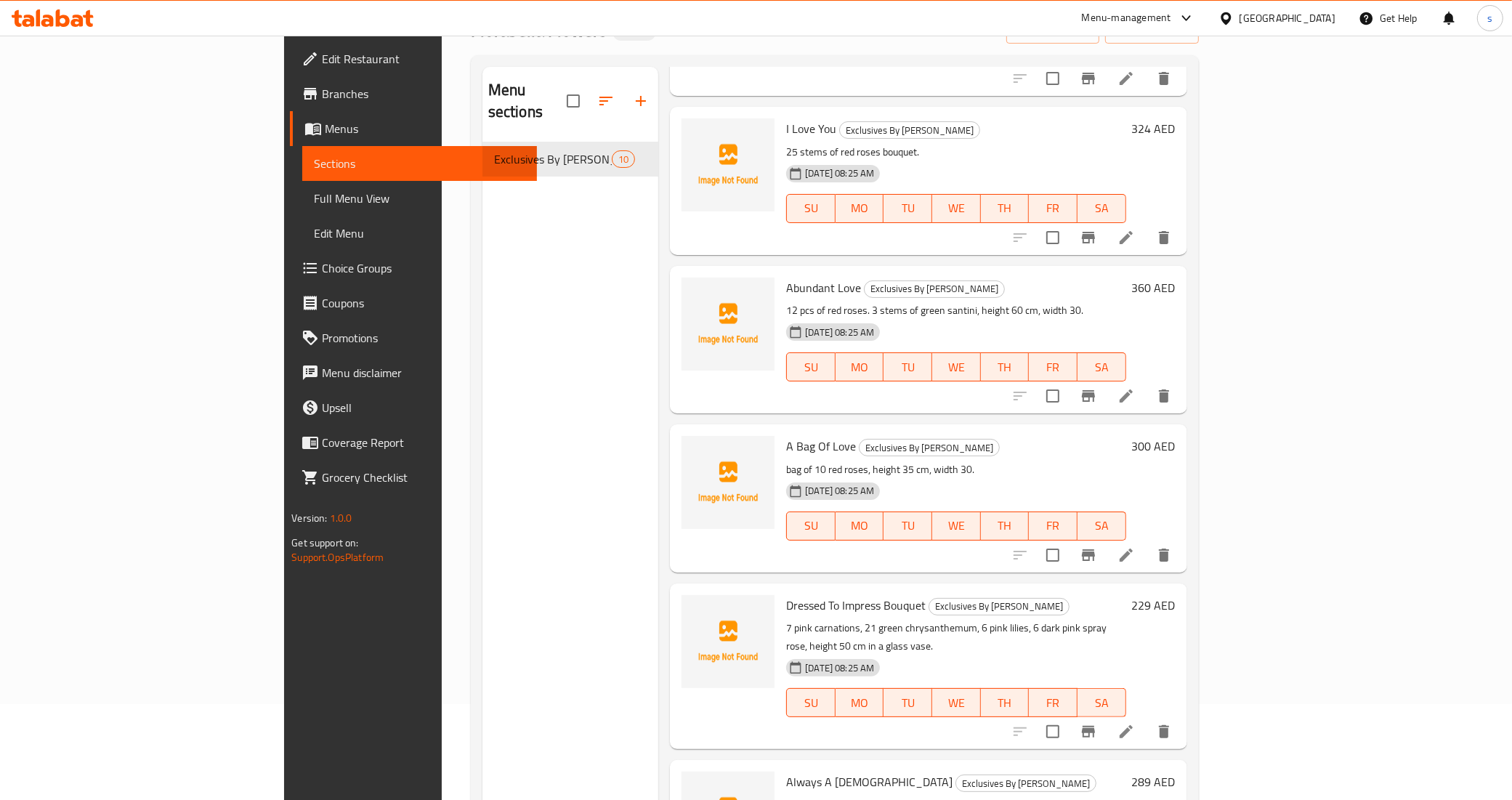
scroll to position [204, 0]
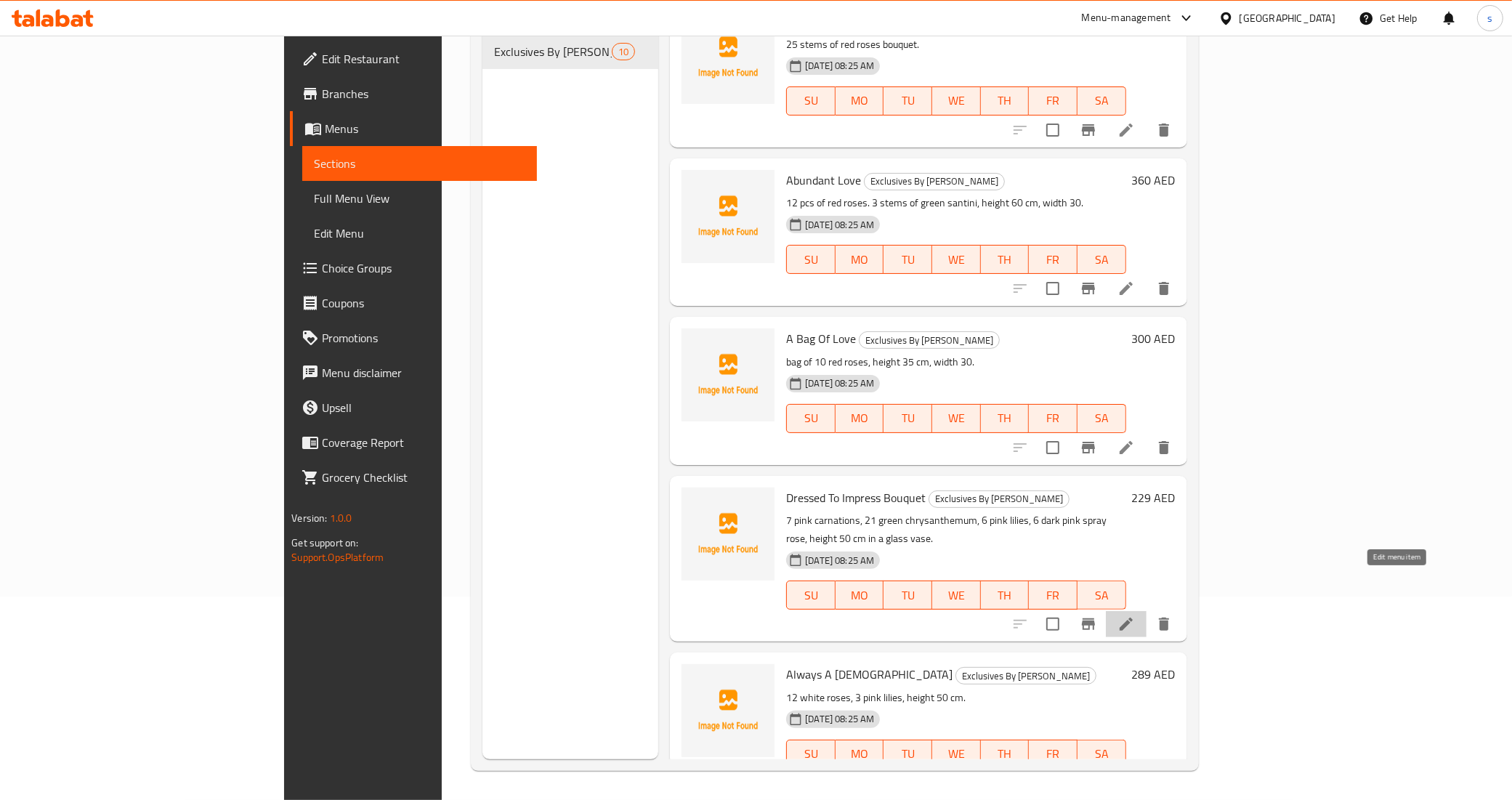
click at [1132, 618] on icon at bounding box center [1125, 623] width 13 height 13
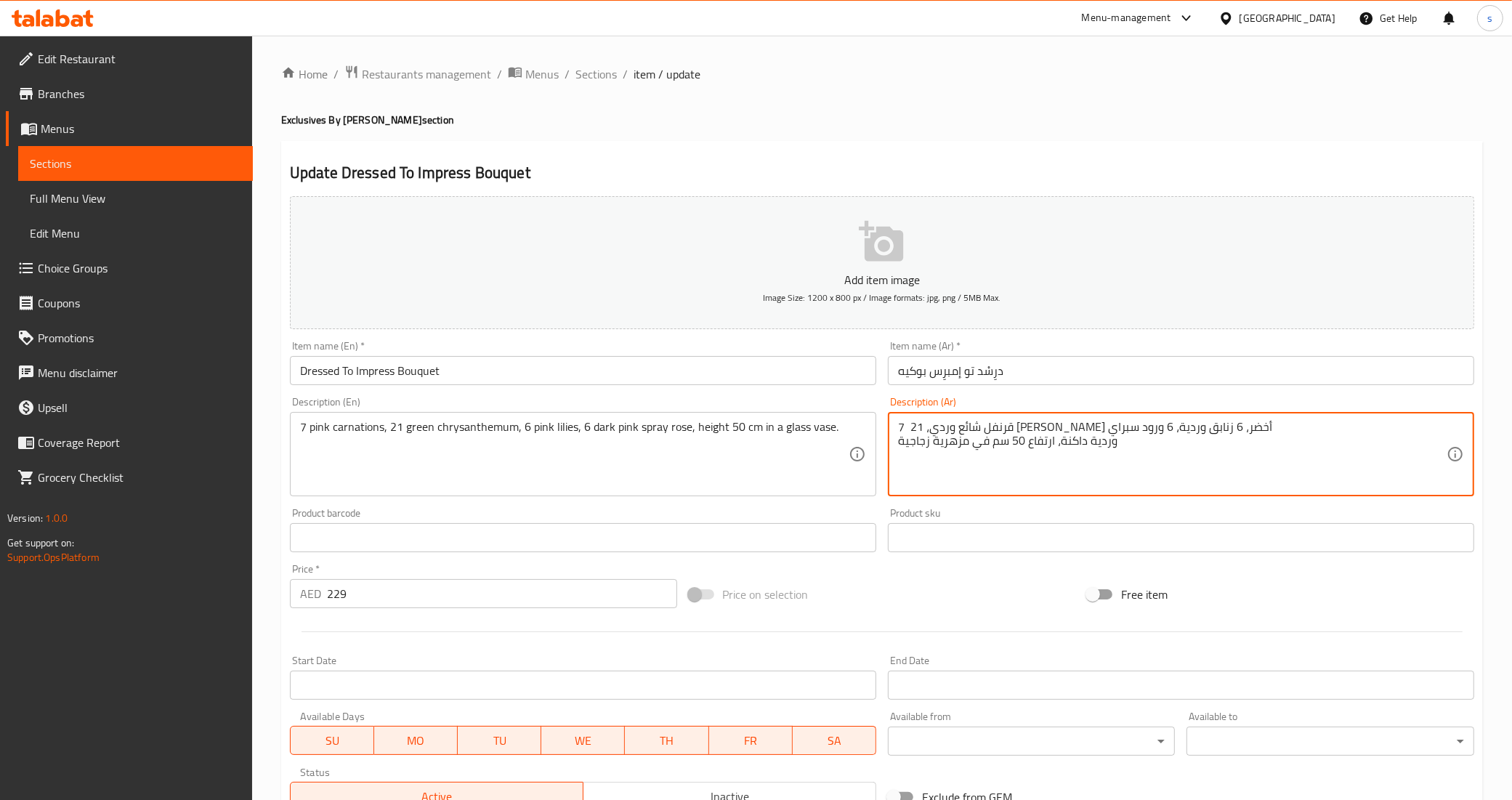
type textarea "7 قرنفل شائع وردي، 21 زهرة أقحوان أخضر، 6 زنابق وردية، 6 ورود سبراي وردية داكنة…"
click at [1043, 365] on input "درِسْد تو إمبرِس بوكيه" at bounding box center [1181, 370] width 586 height 29
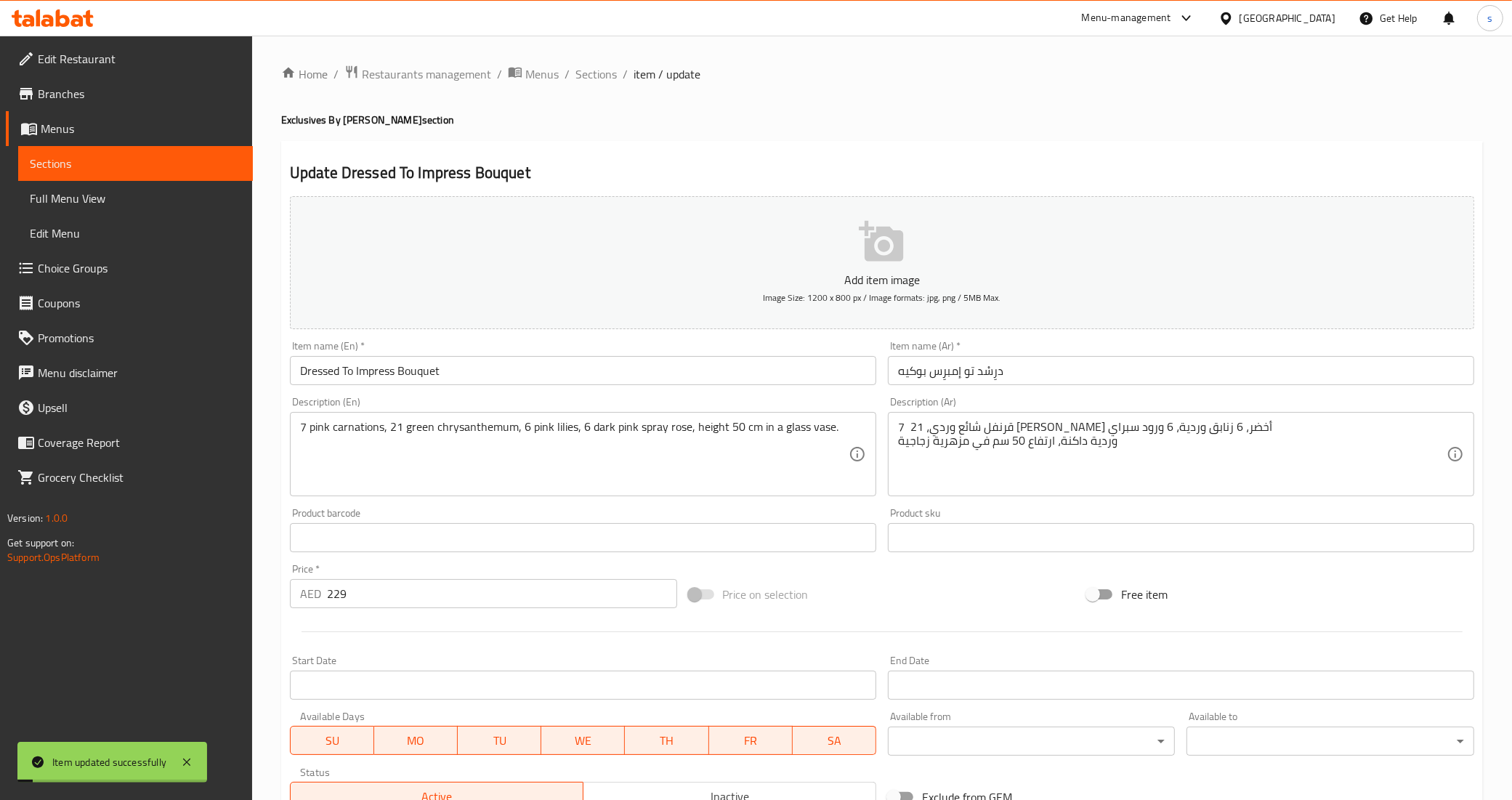
click at [591, 85] on div "Home / Restaurants management / Menus / Sections / item / update Exclusives By …" at bounding box center [882, 532] width 1201 height 933
click at [608, 70] on span "Sections" at bounding box center [596, 74] width 41 height 18
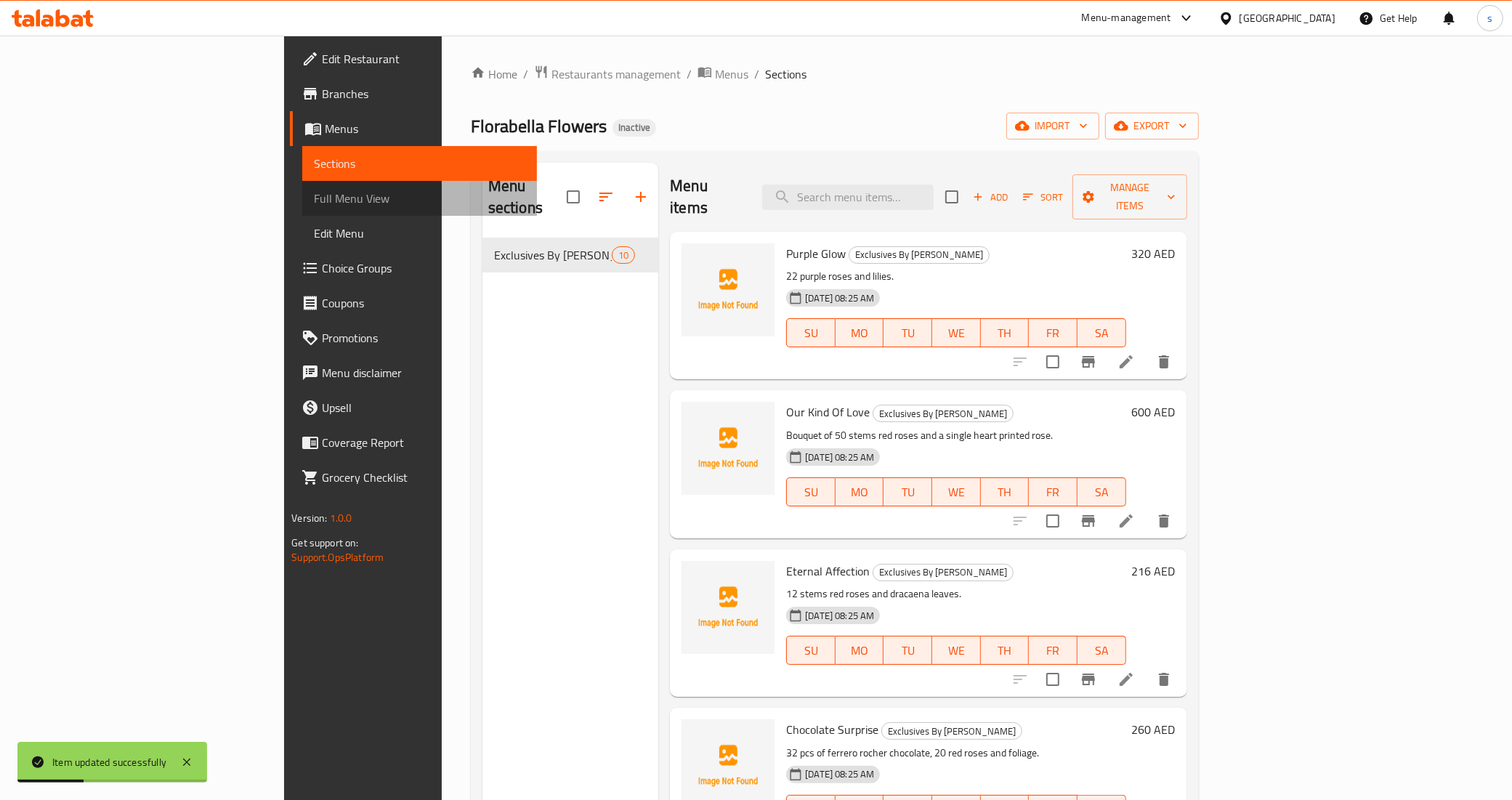
click at [302, 186] on link "Full Menu View" at bounding box center [419, 197] width 235 height 35
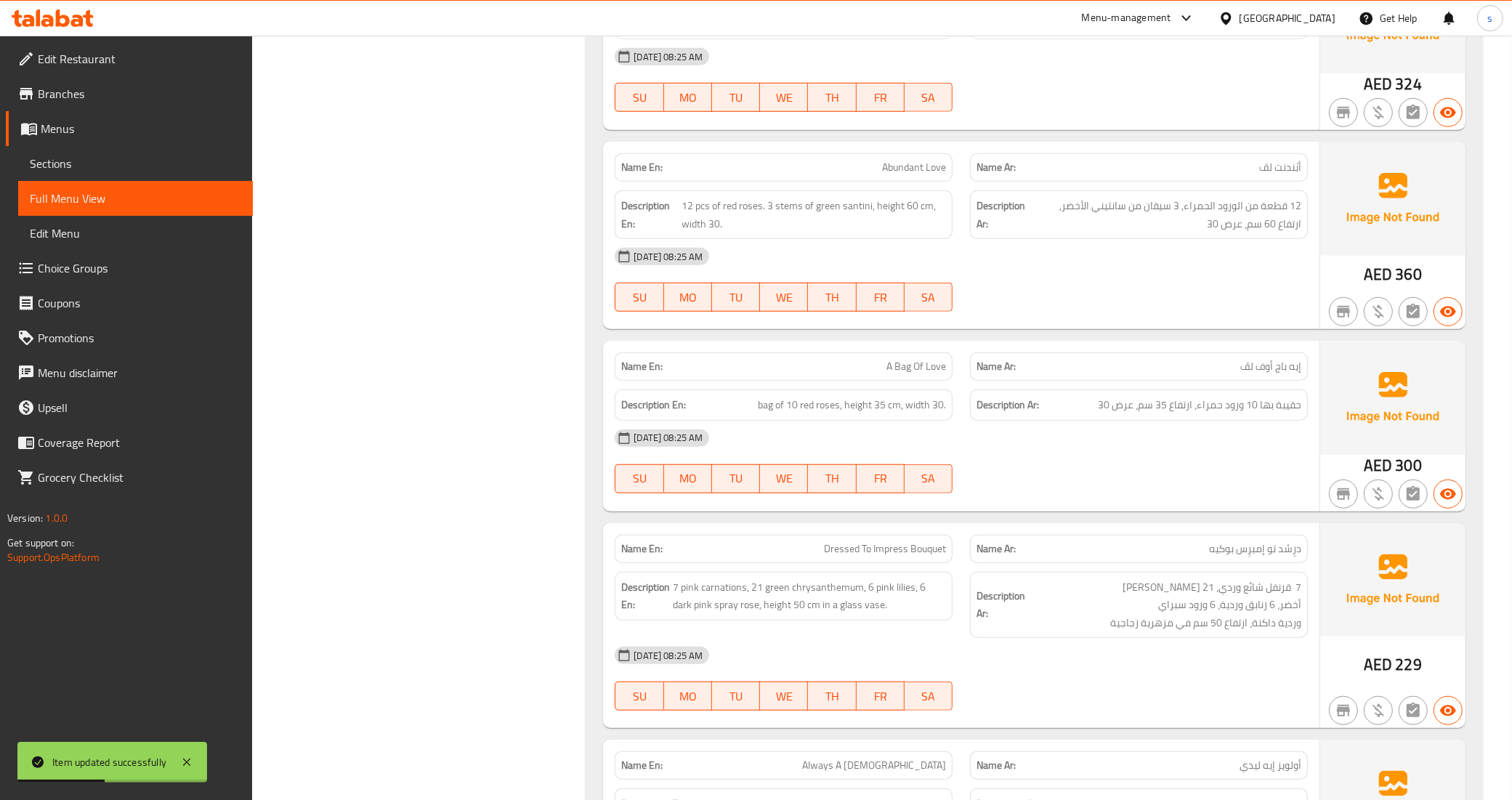
scroll to position [1385, 0]
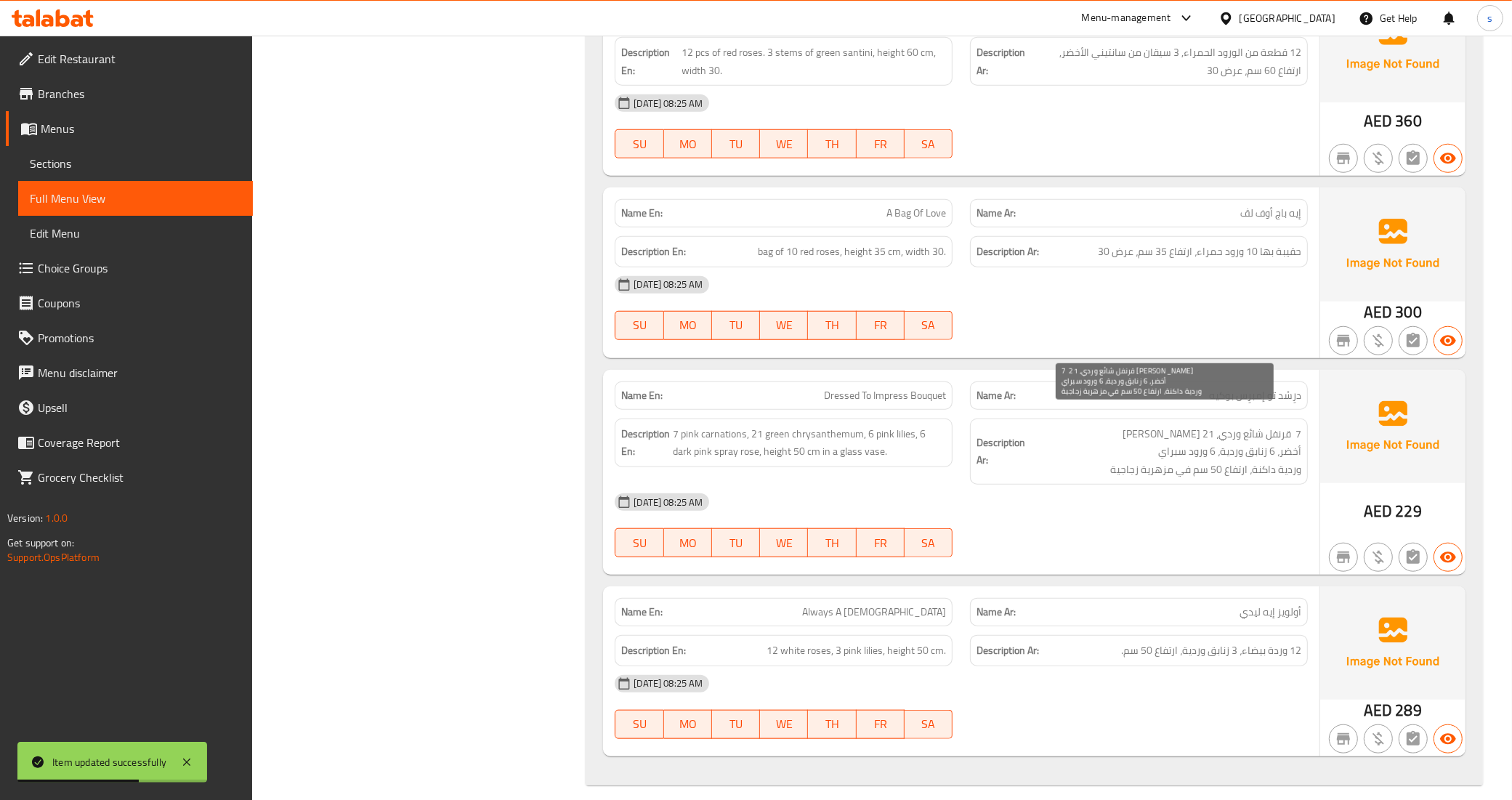
click at [1189, 447] on span "7 قرنفل شائع وردي، 21 زهرة أقحوان أخضر، 6 زنابق وردية، 6 ورود سبراي وردية داكنة…" at bounding box center [1164, 452] width 273 height 53
click at [1229, 455] on span "7 قرنفل شائع وردي، 21 زهرة أقحوان أخضر، 6 زنابق وردية، 6 ورود سبراي وردية داكنة…" at bounding box center [1164, 452] width 273 height 53
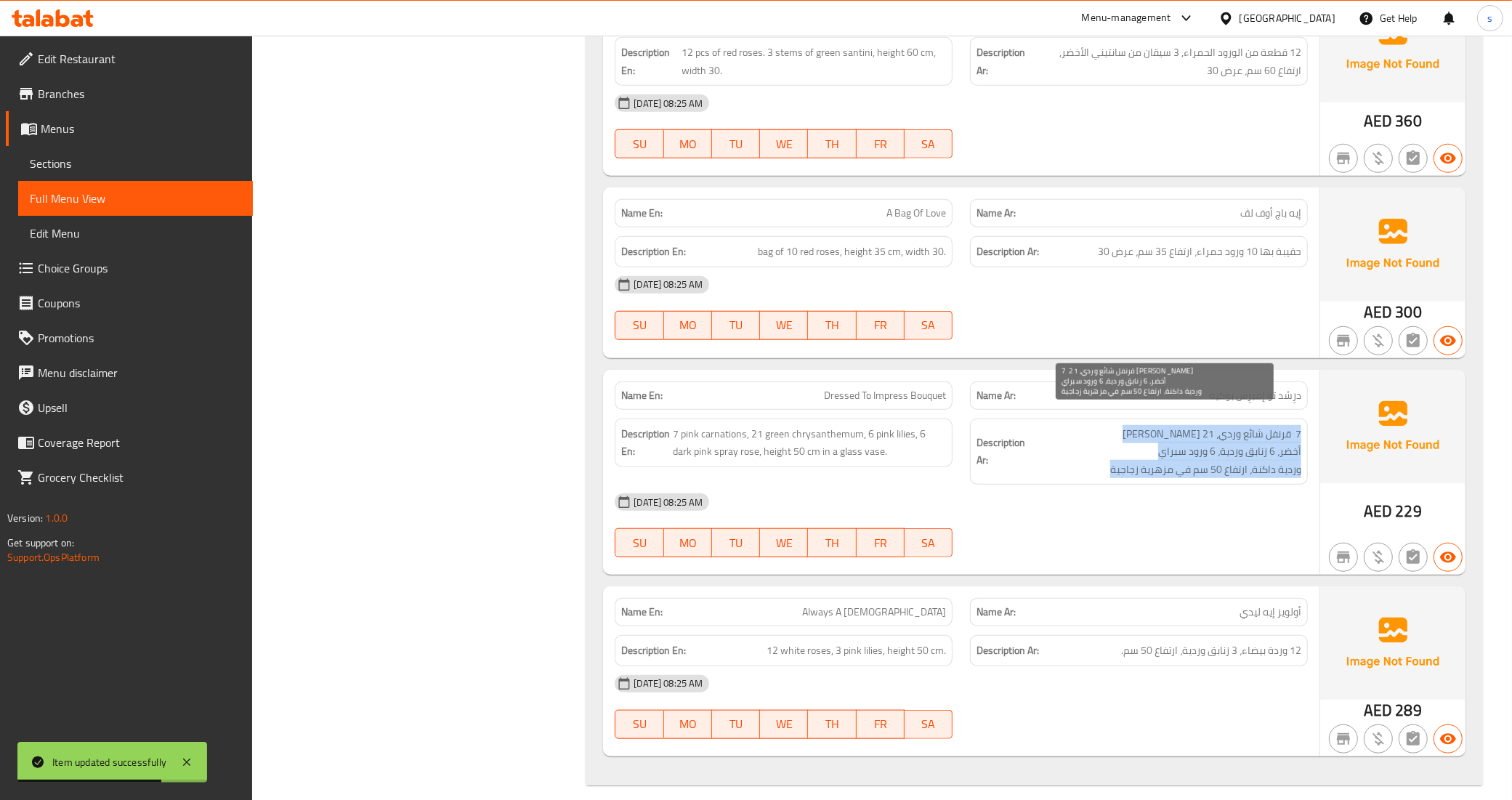
click at [1229, 455] on span "7 قرنفل شائع وردي، 21 زهرة أقحوان أخضر، 6 زنابق وردية، 6 ورود سبراي وردية داكنة…" at bounding box center [1164, 452] width 273 height 53
click at [1230, 444] on span "7 قرنفل شائع وردي، 21 زهرة أقحوان أخضر، 6 زنابق وردية، 6 ورود سبراي وردية داكنة…" at bounding box center [1164, 452] width 273 height 53
click at [1196, 438] on span "7 قرنفل شائع وردي، 21 زهرة أقحوان أخضر، 6 زنابق وردية، 6 ورود سبراي وردية داكنة…" at bounding box center [1164, 452] width 273 height 53
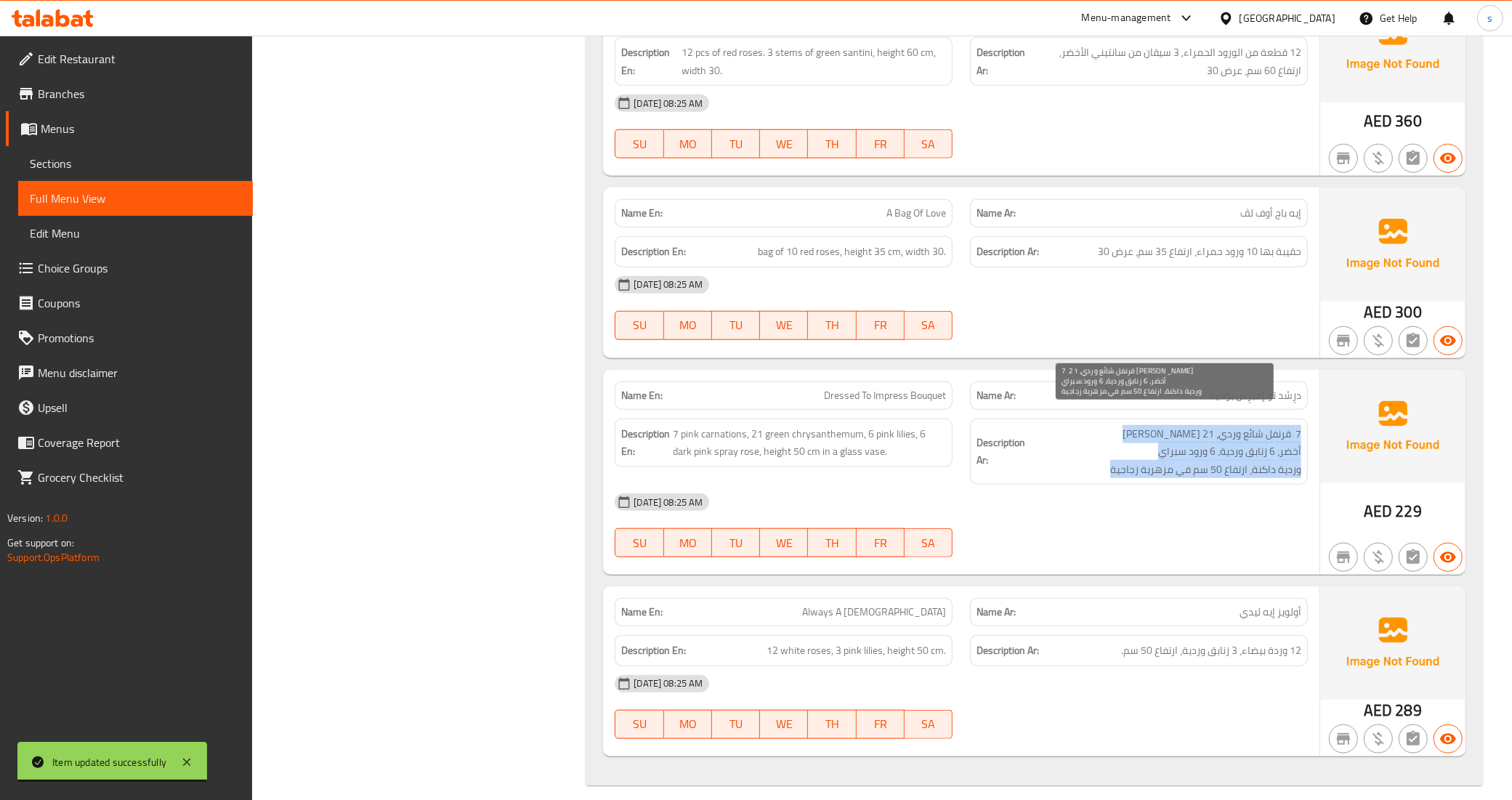
click at [1196, 438] on span "7 قرنفل شائع وردي، 21 زهرة أقحوان أخضر، 6 زنابق وردية، 6 ورود سبراي وردية داكنة…" at bounding box center [1164, 452] width 273 height 53
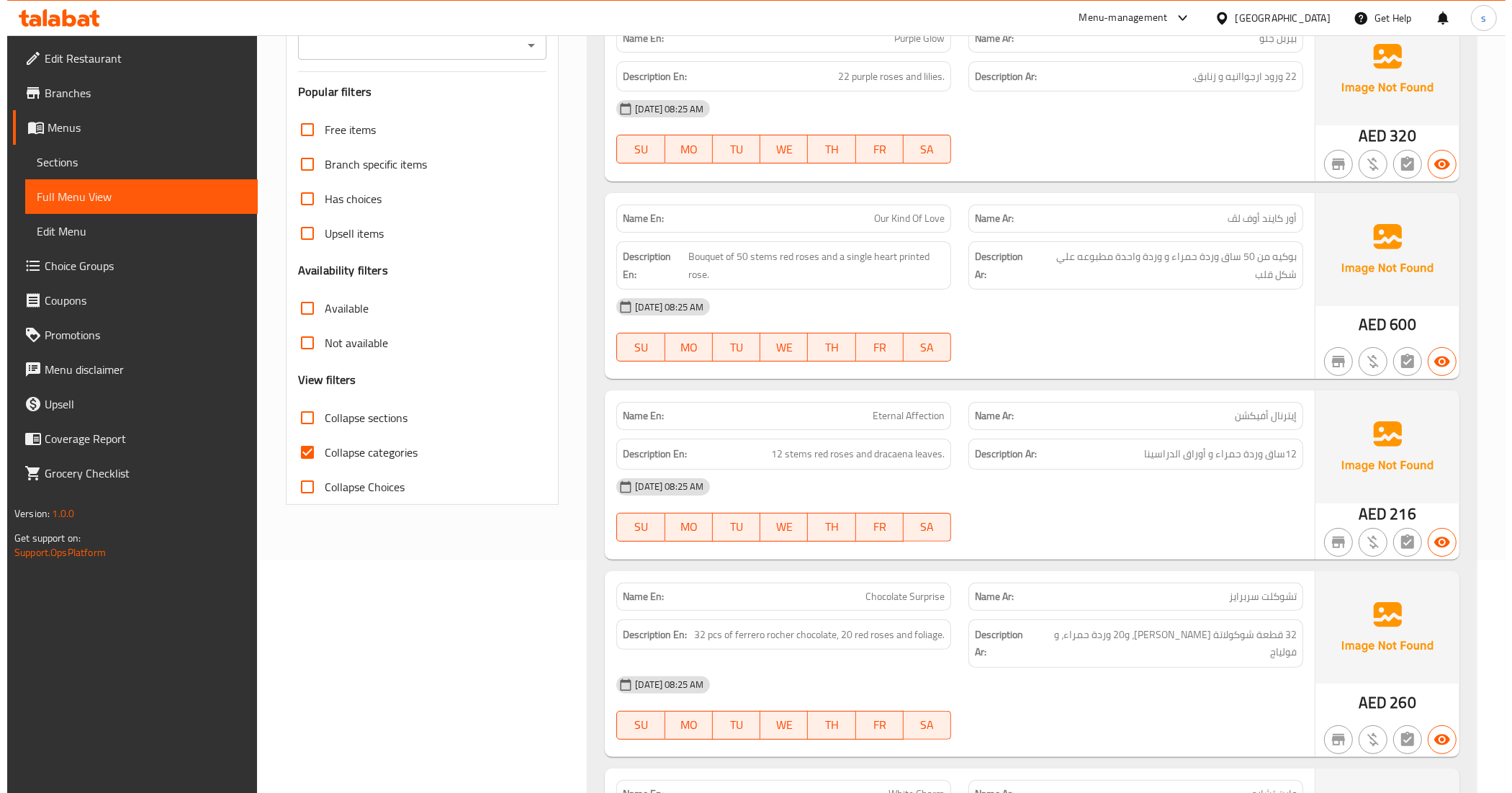
scroll to position [0, 0]
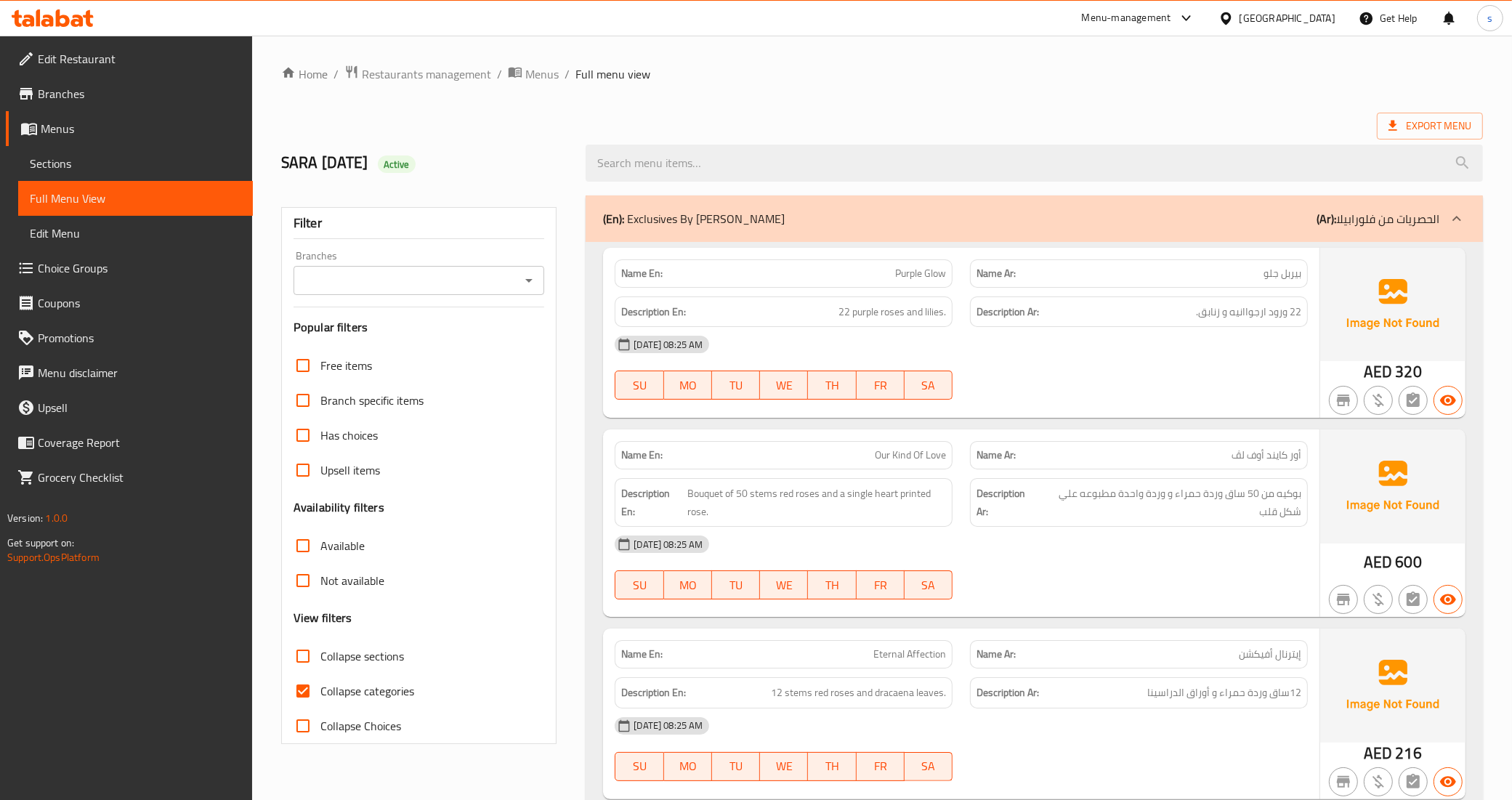
click at [1098, 367] on div "12-10-2025 08:25 AM SU MO TU WE TH FR SA" at bounding box center [961, 367] width 710 height 81
click at [75, 139] on link "Menus" at bounding box center [129, 128] width 247 height 35
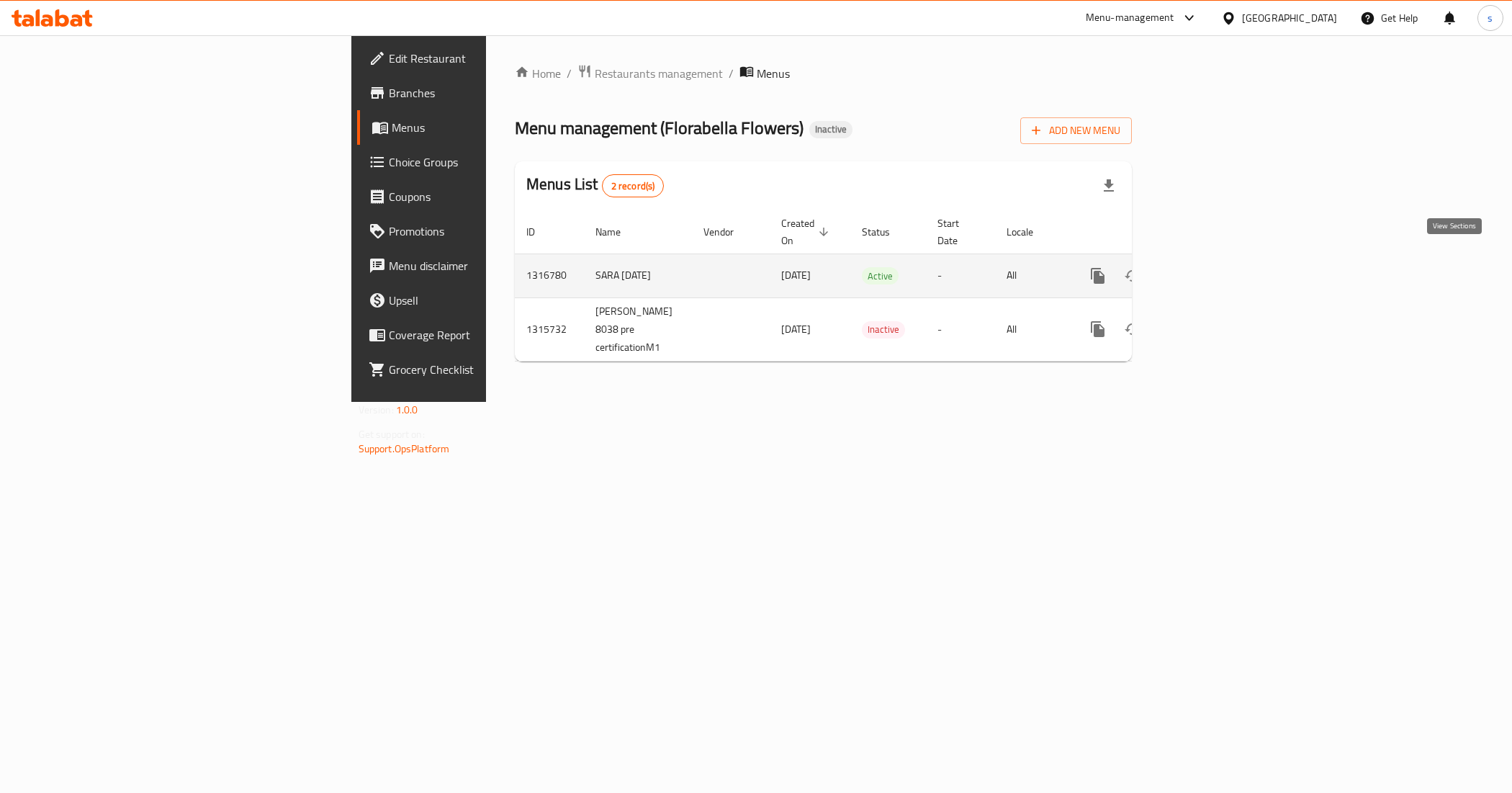
click at [1211, 267] on icon "enhanced table" at bounding box center [1202, 276] width 18 height 18
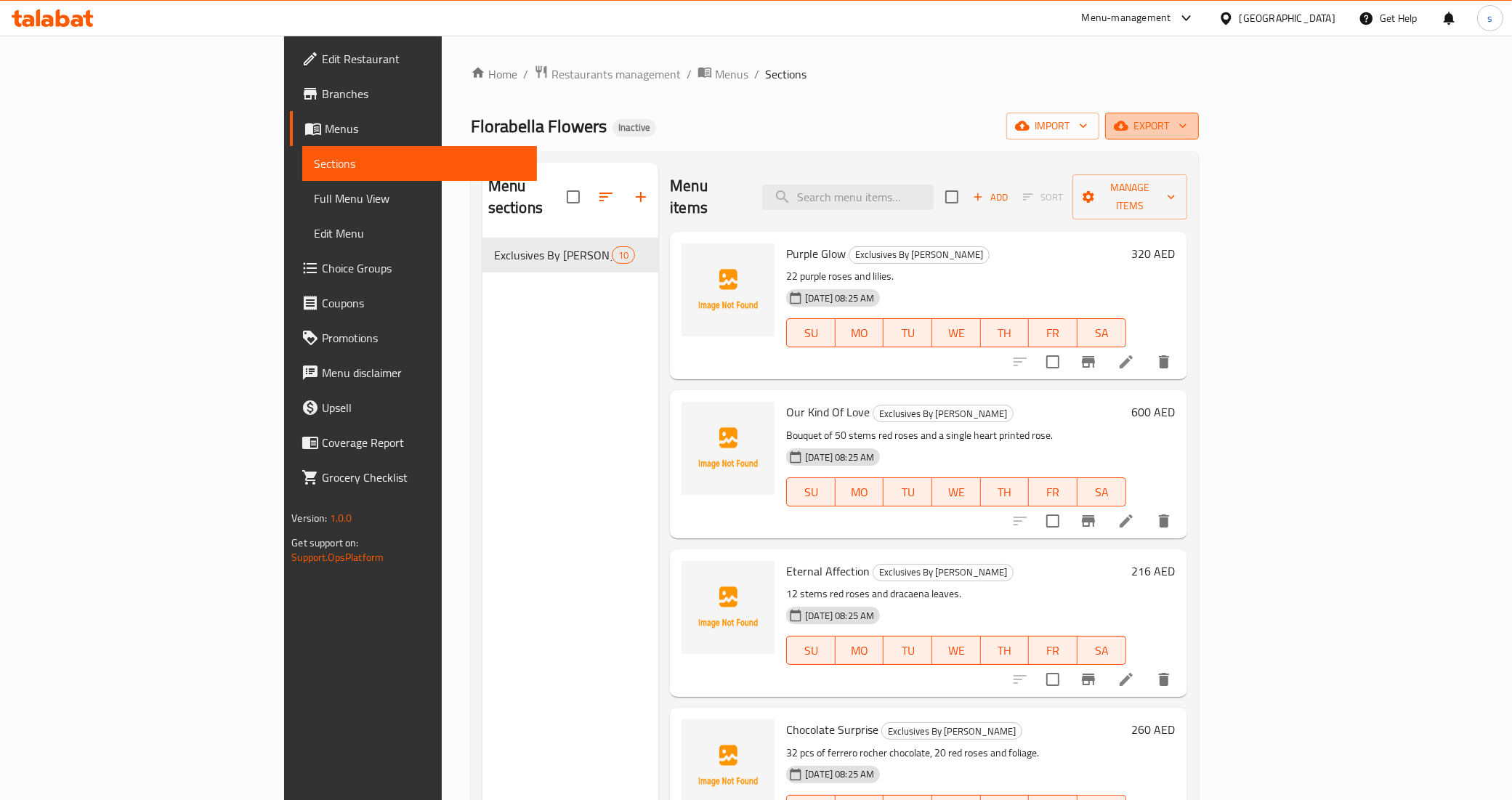
click at [1187, 125] on span "export" at bounding box center [1151, 126] width 70 height 18
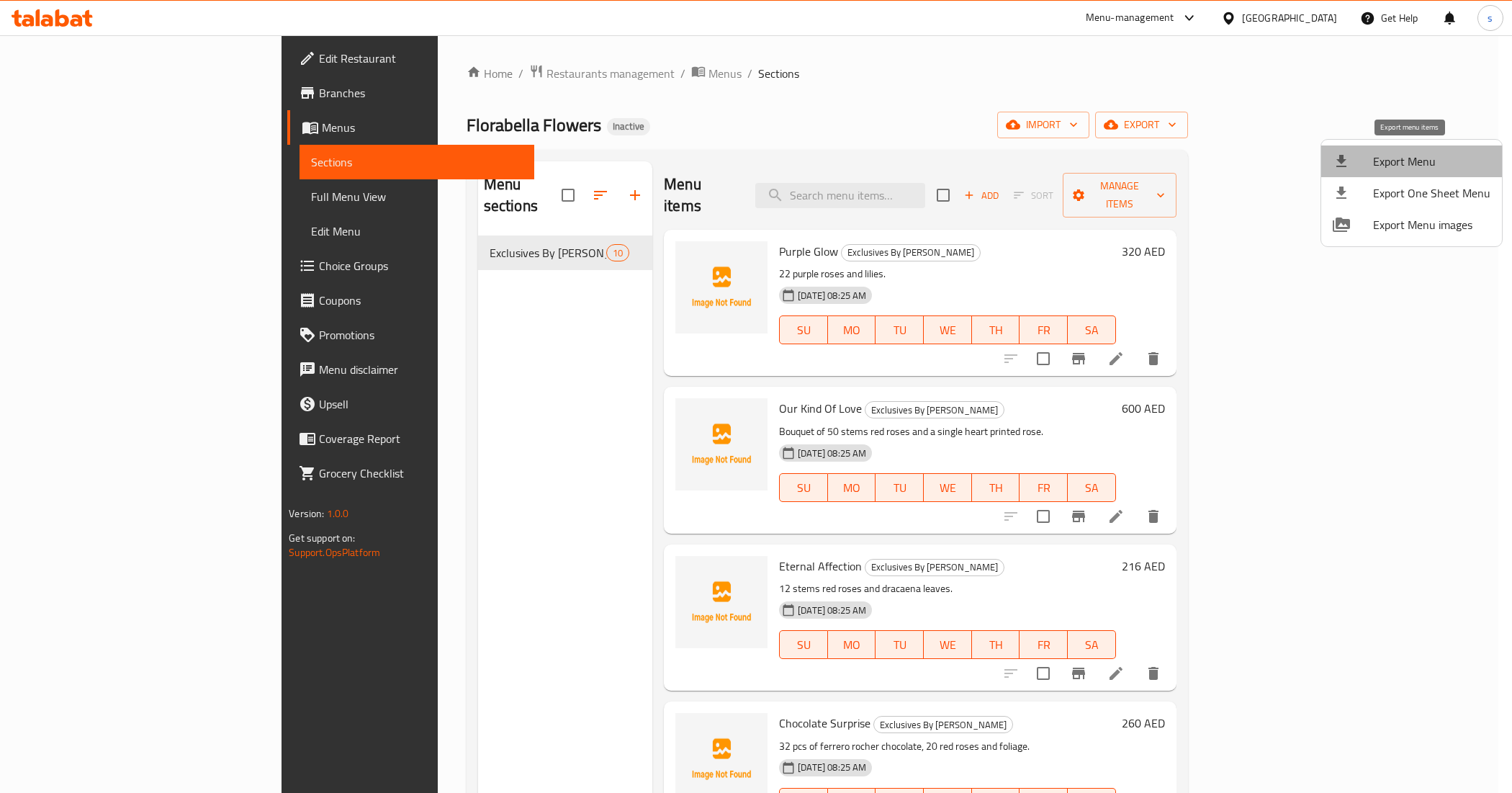
click at [1455, 158] on span "Export Menu" at bounding box center [1432, 161] width 117 height 18
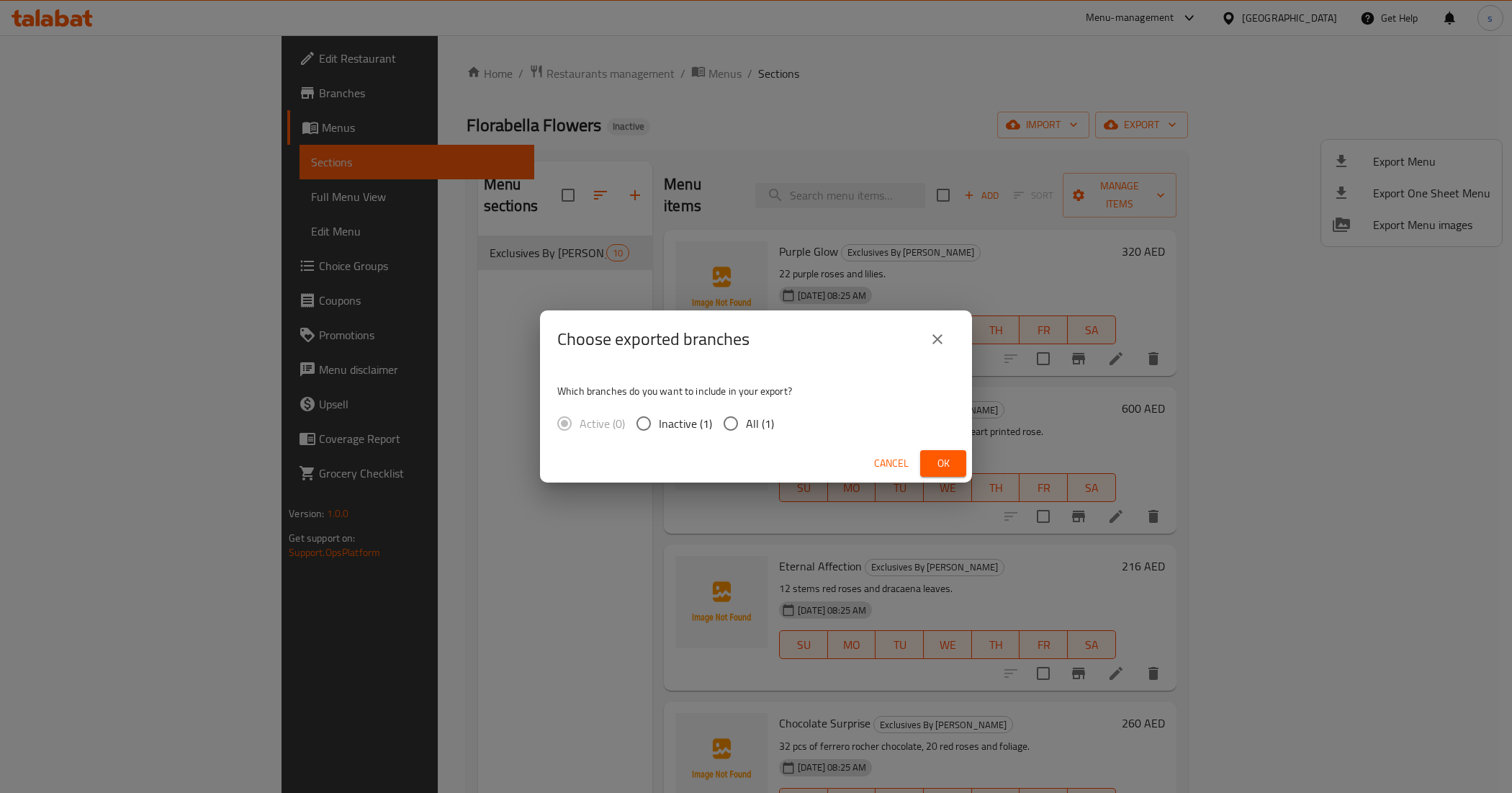
click at [761, 422] on span "All (1)" at bounding box center [760, 423] width 28 height 18
click at [746, 422] on input "All (1)" at bounding box center [731, 423] width 30 height 30
radio input "true"
click at [974, 450] on div "Choose exported branches Which branches do you want to include in your export? …" at bounding box center [756, 396] width 1512 height 793
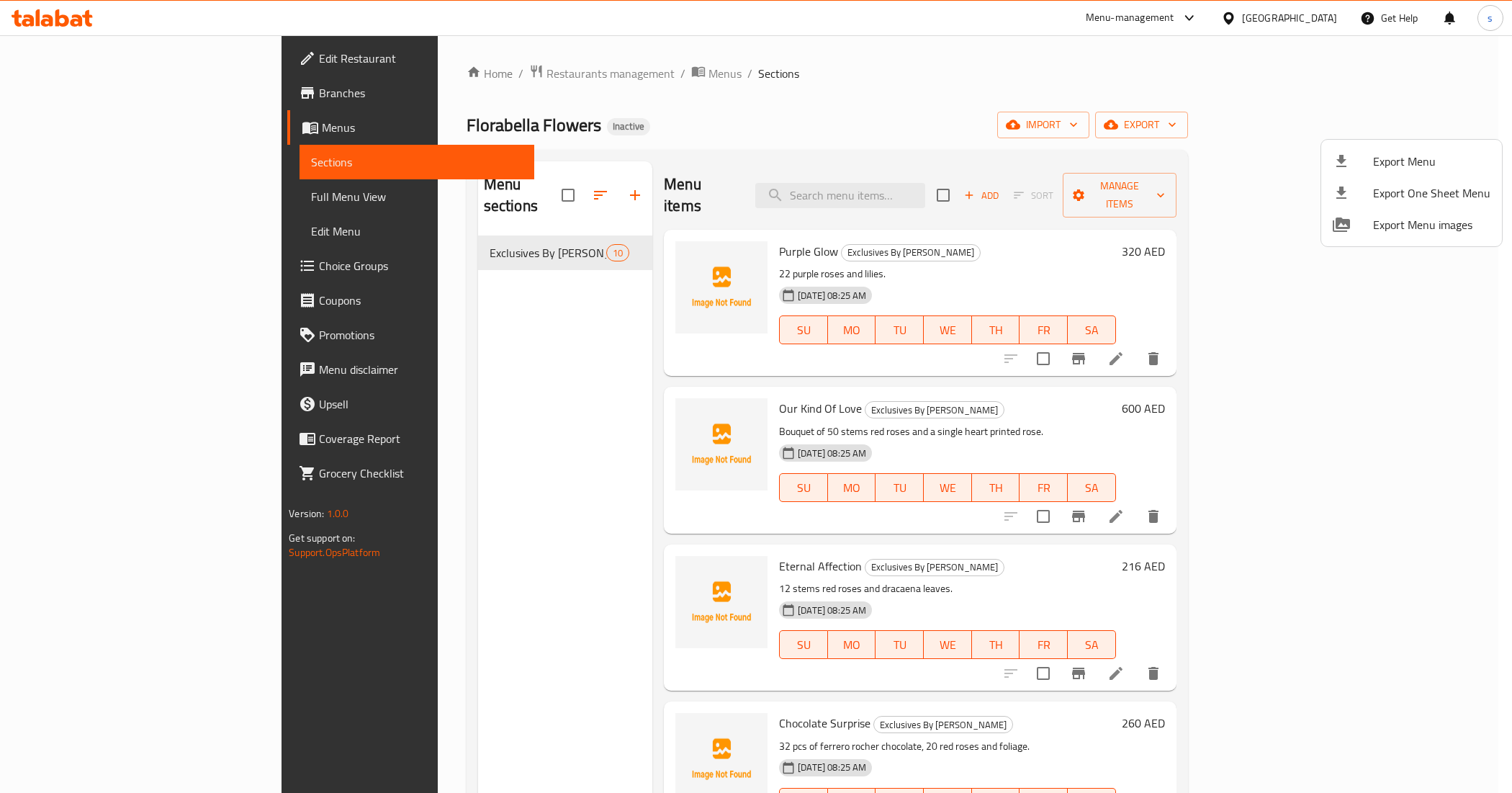
click at [1420, 154] on span "Export Menu" at bounding box center [1432, 161] width 117 height 18
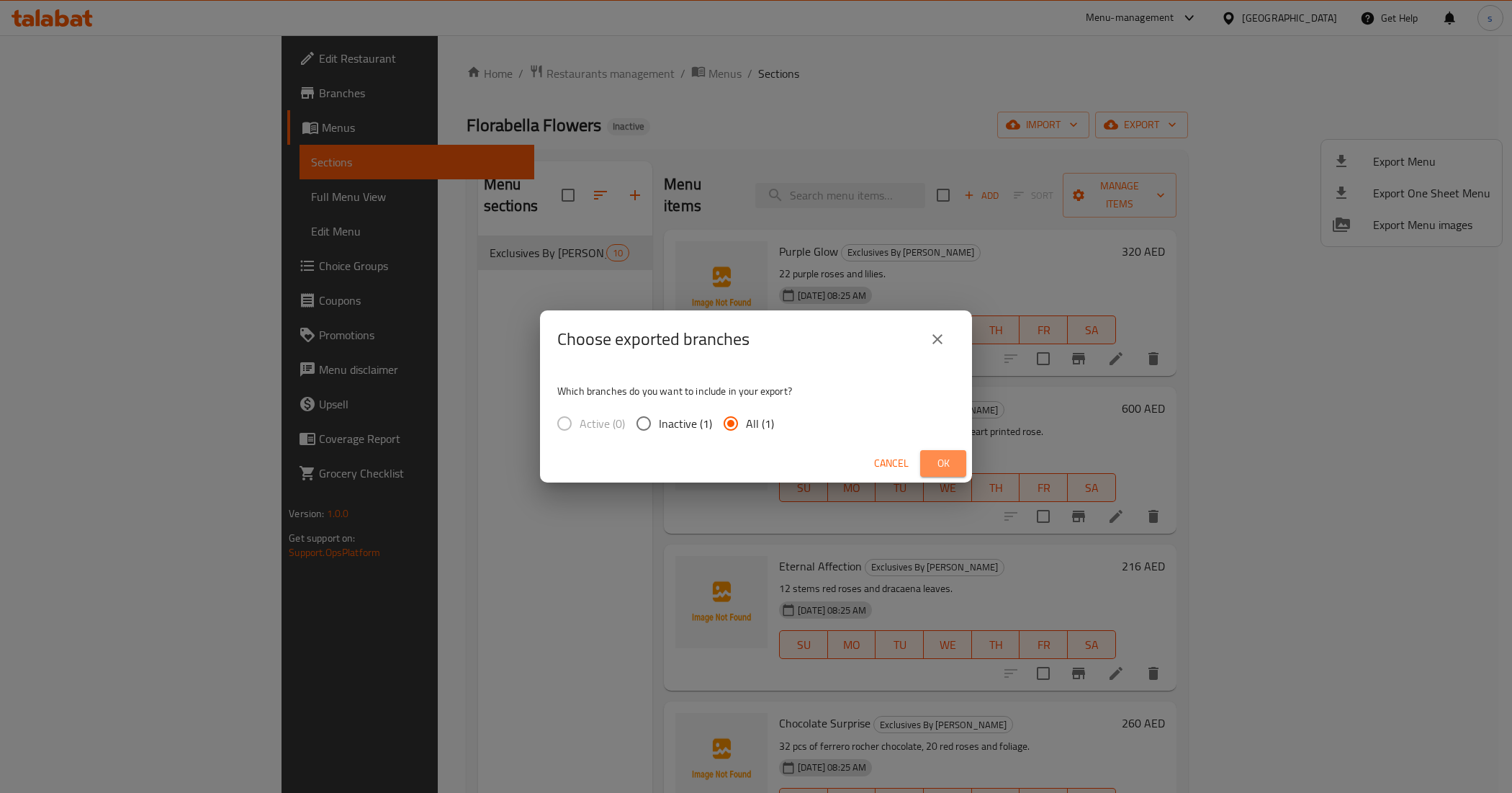
click at [959, 463] on button "Ok" at bounding box center [943, 463] width 46 height 26
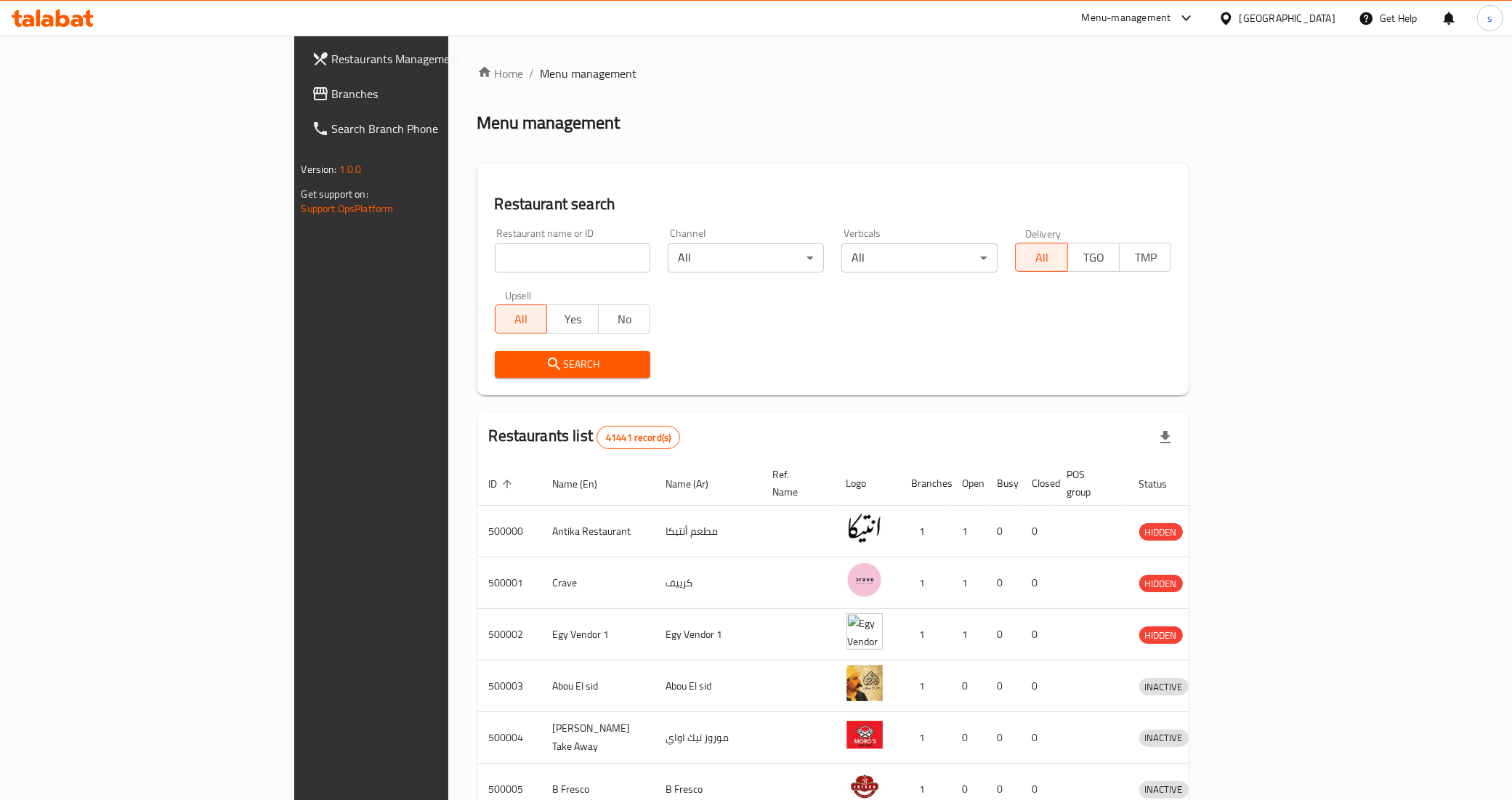
click at [1194, 16] on icon at bounding box center [1187, 19] width 18 height 18
click at [1120, 188] on div "Product Information Management" at bounding box center [1135, 194] width 150 height 16
